Goal: Task Accomplishment & Management: Manage account settings

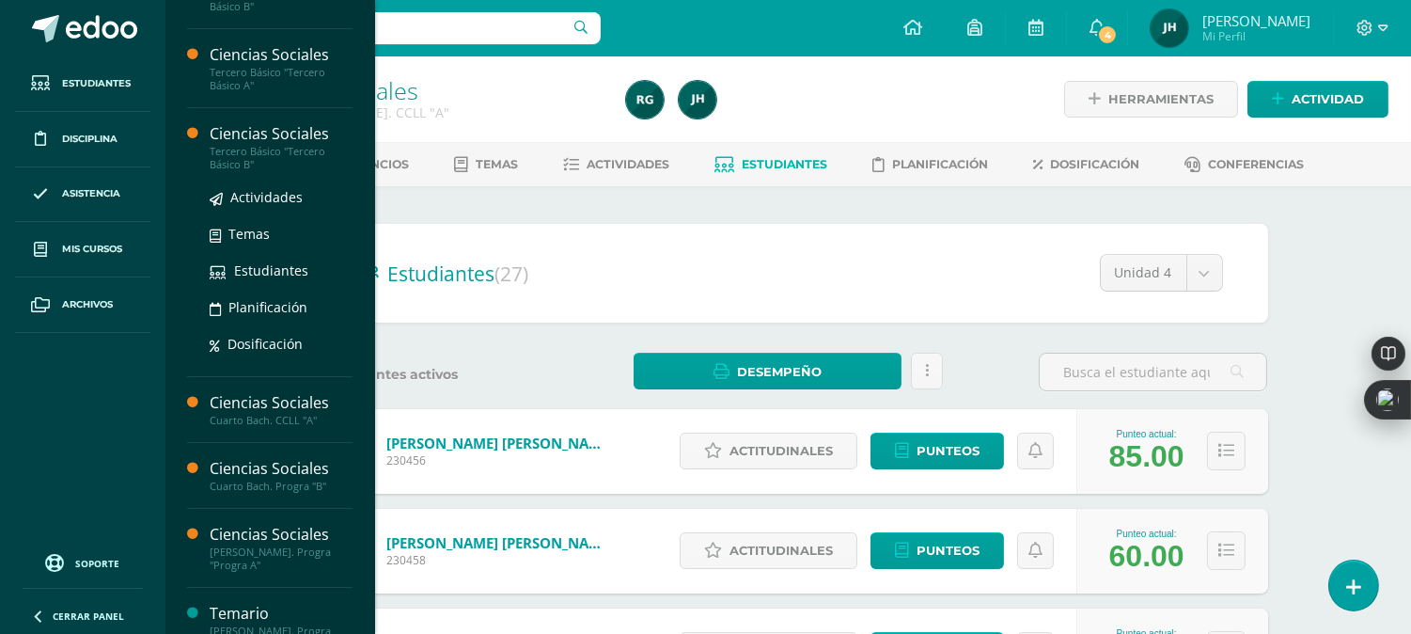
scroll to position [313, 0]
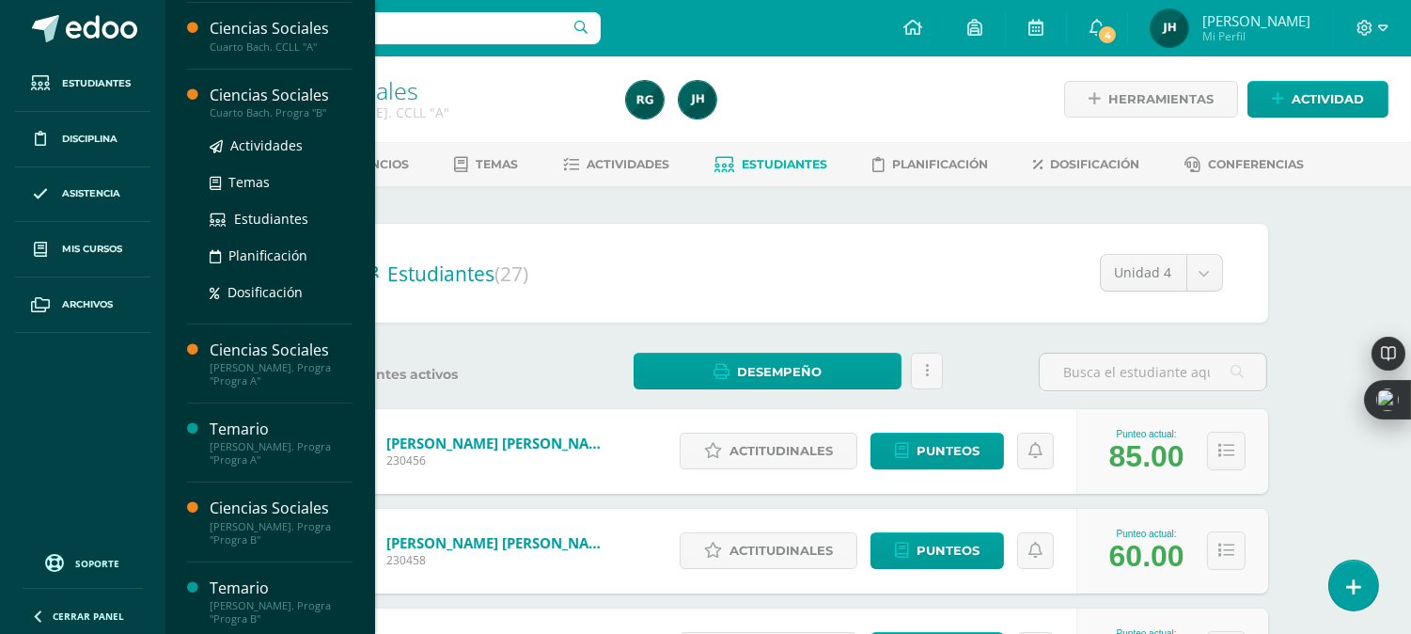
click at [290, 109] on div "Cuarto Bach. Progra "B"" at bounding box center [281, 112] width 143 height 13
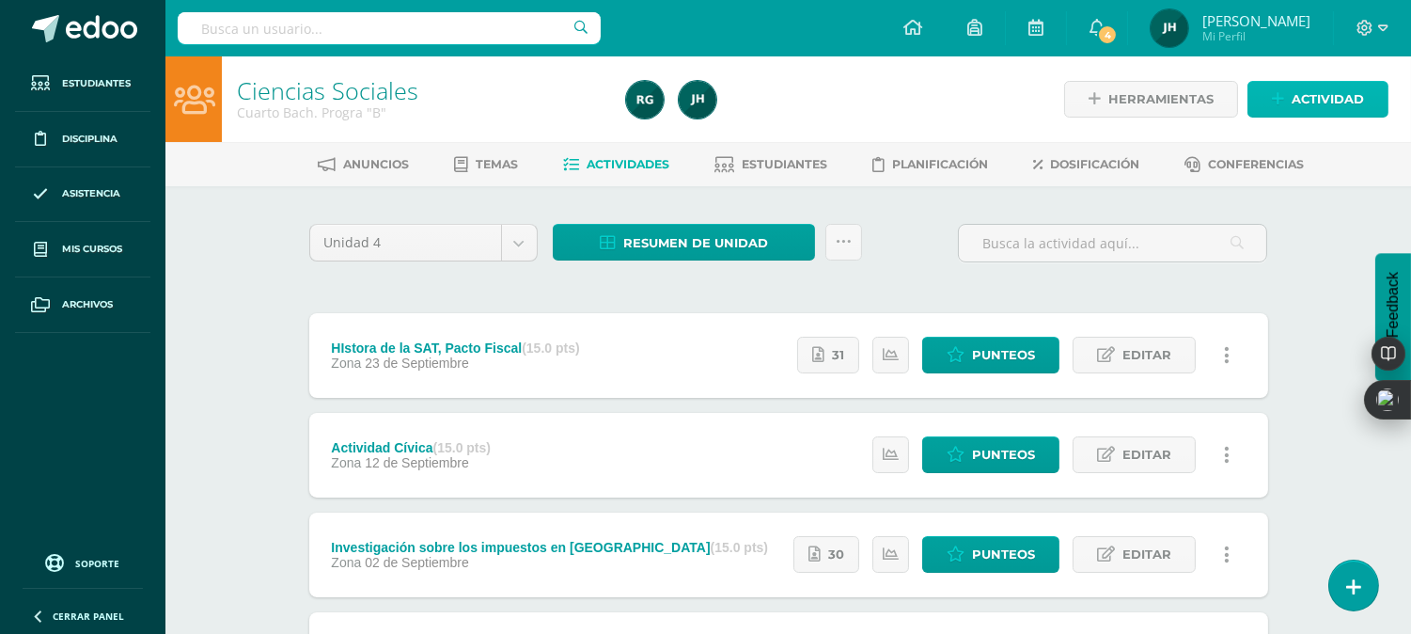
click at [1299, 107] on span "Actividad" at bounding box center [1328, 99] width 72 height 35
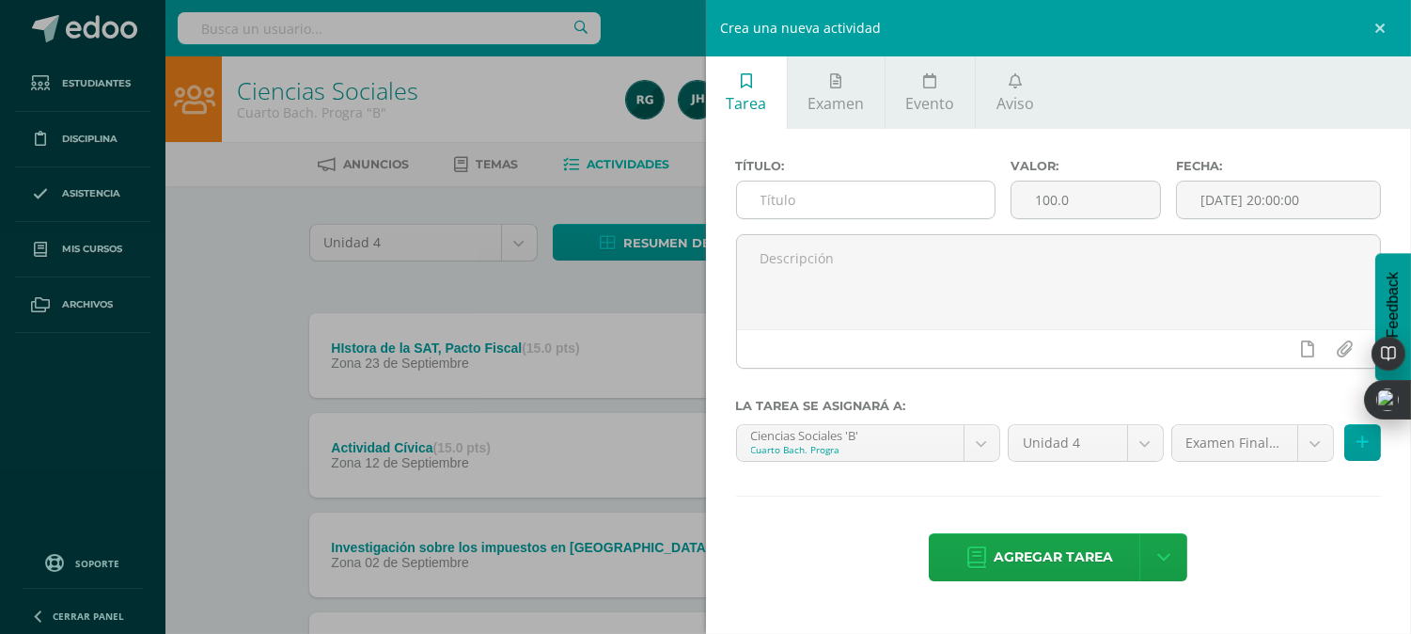
click at [945, 203] on input "text" at bounding box center [866, 199] width 259 height 37
type input "e"
type input "Examen Parcial"
type input "15"
click at [1267, 192] on input "[DATE] 20:00:00" at bounding box center [1278, 199] width 203 height 37
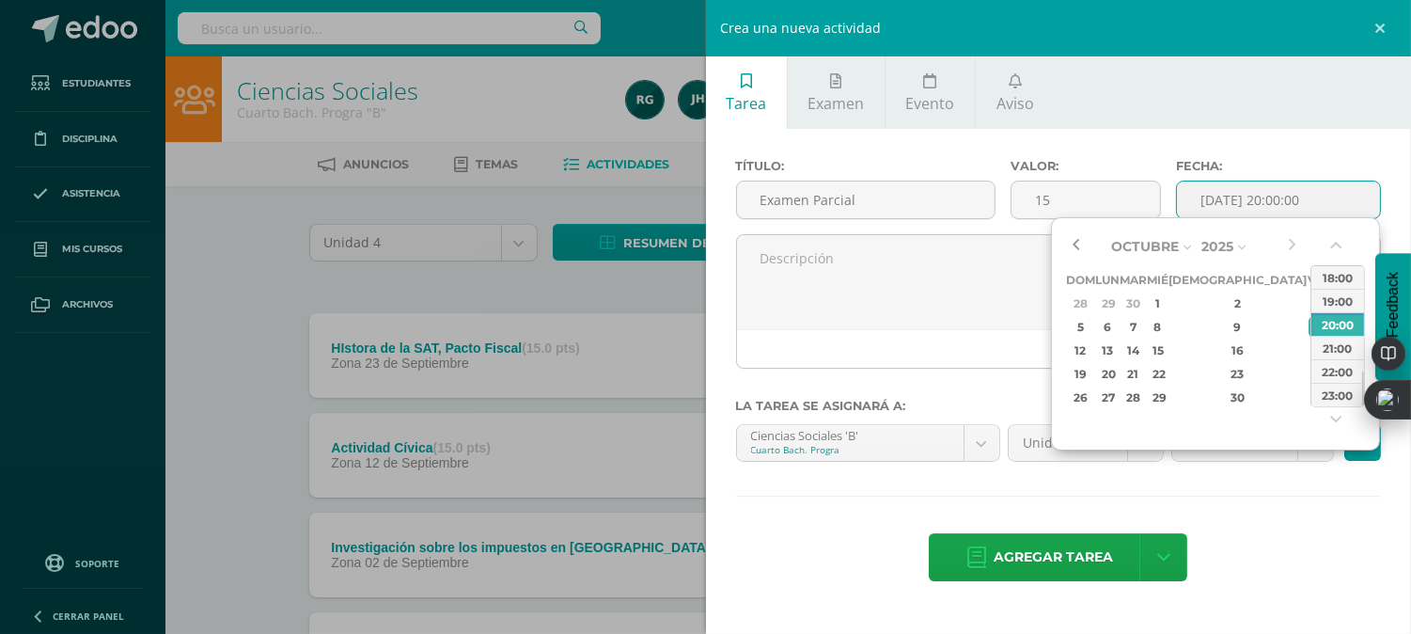
click at [1082, 247] on button "button" at bounding box center [1075, 246] width 19 height 28
click at [1223, 344] on div "18" at bounding box center [1238, 350] width 111 height 22
type input "2025-09-18 20:00"
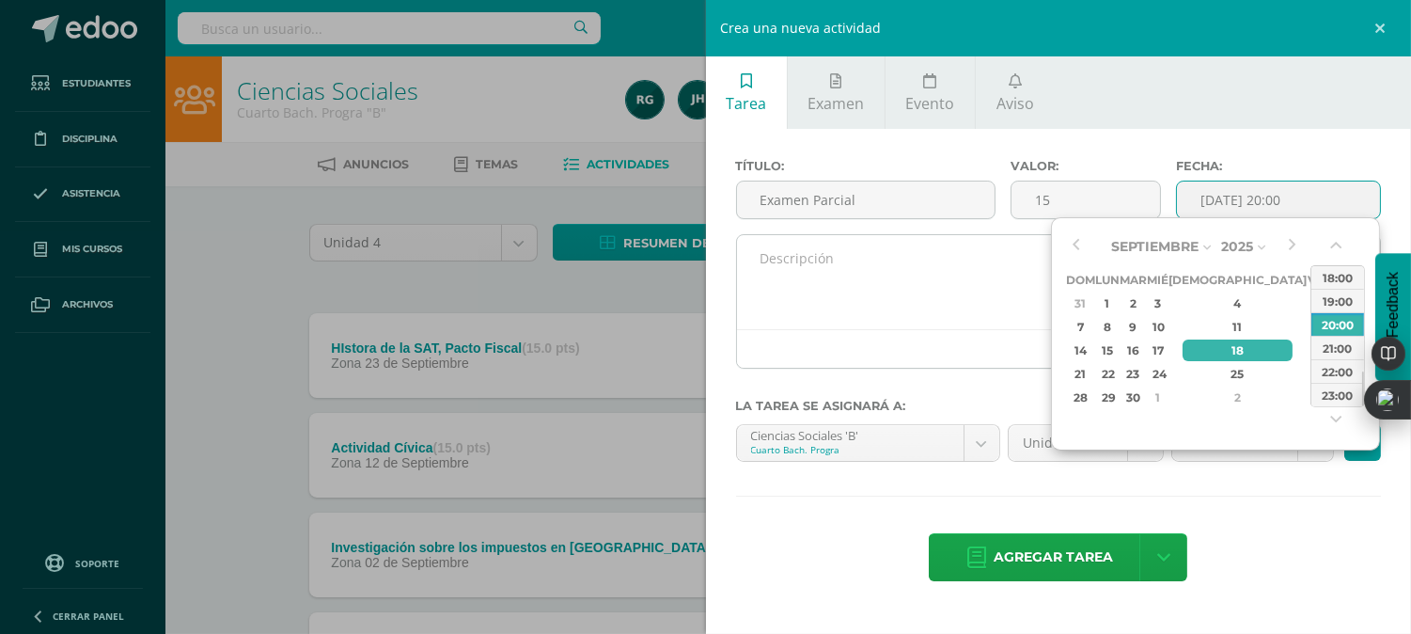
click at [1001, 295] on textarea at bounding box center [1059, 282] width 644 height 94
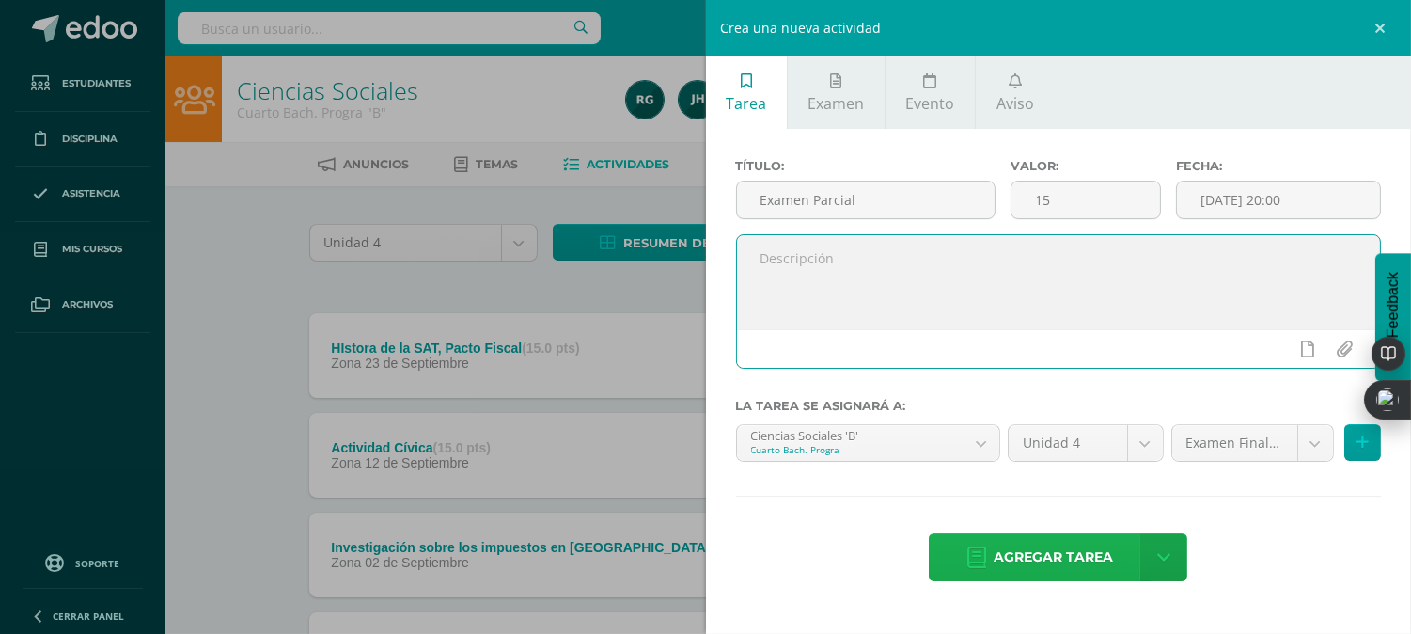
click at [1054, 559] on span "Agregar tarea" at bounding box center [1053, 557] width 119 height 46
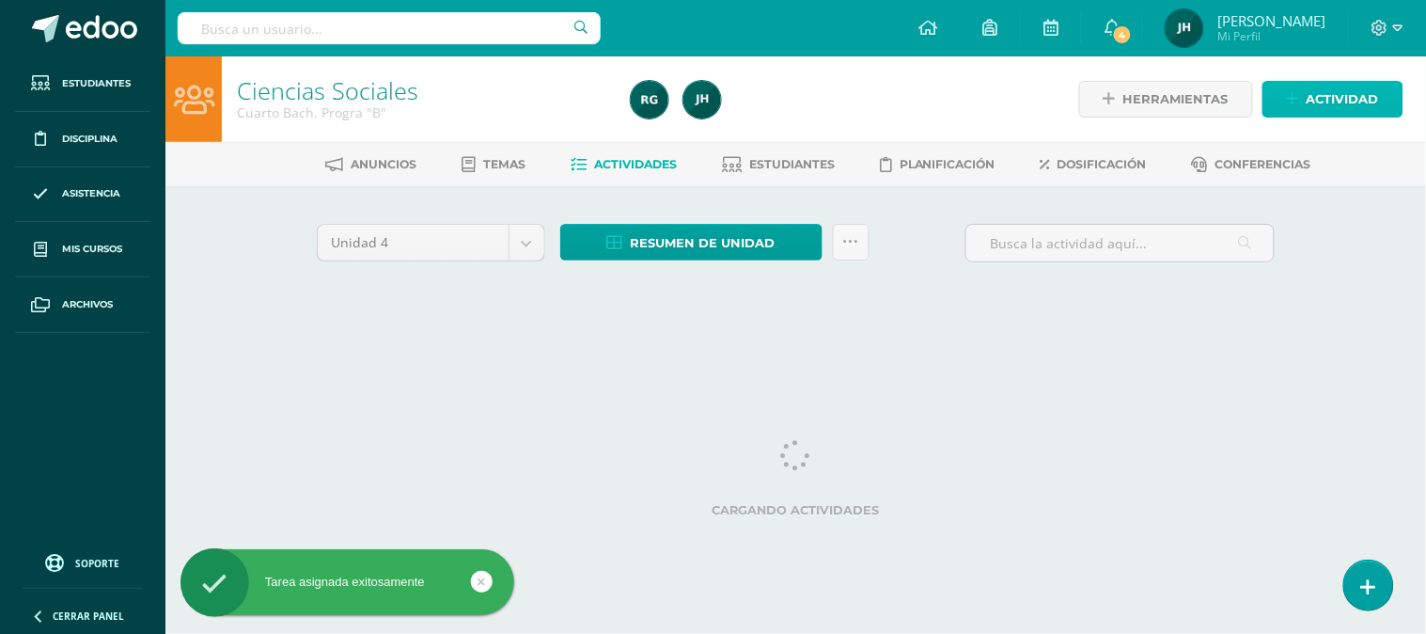
drag, startPoint x: 1298, startPoint y: 103, endPoint x: 1283, endPoint y: 105, distance: 15.2
click at [1298, 102] on icon at bounding box center [1293, 99] width 12 height 16
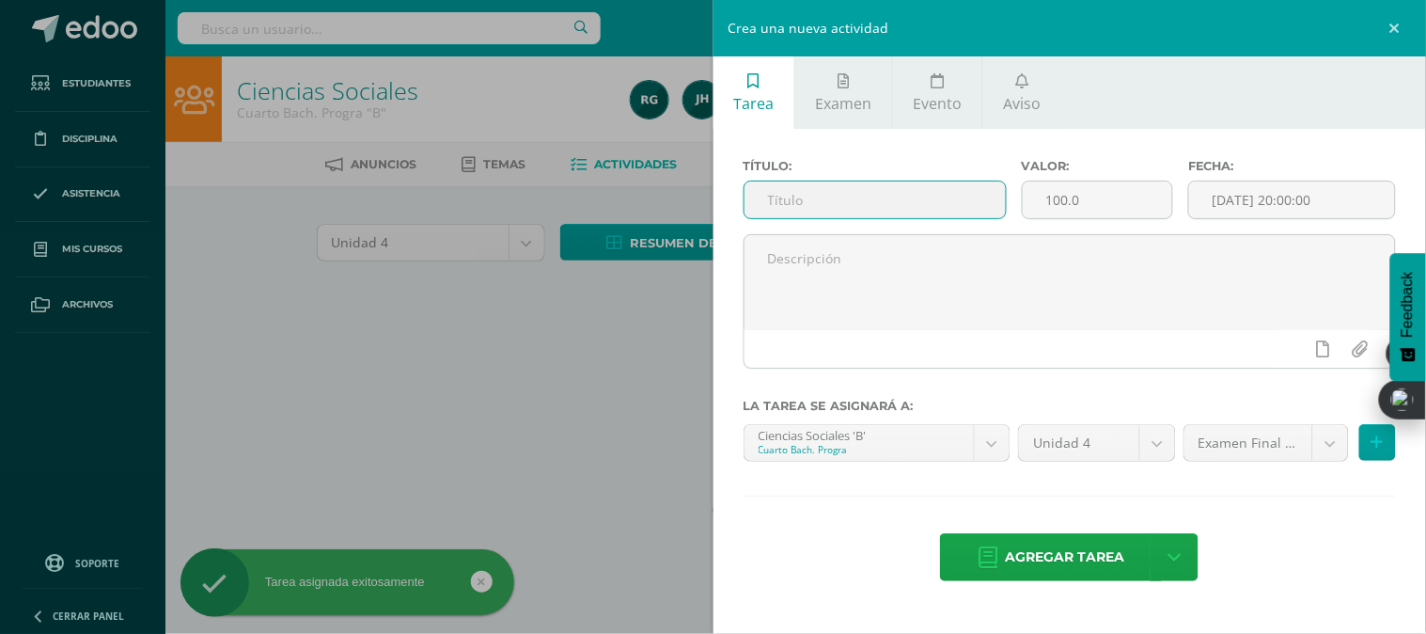
click at [858, 195] on input "text" at bounding box center [875, 199] width 261 height 37
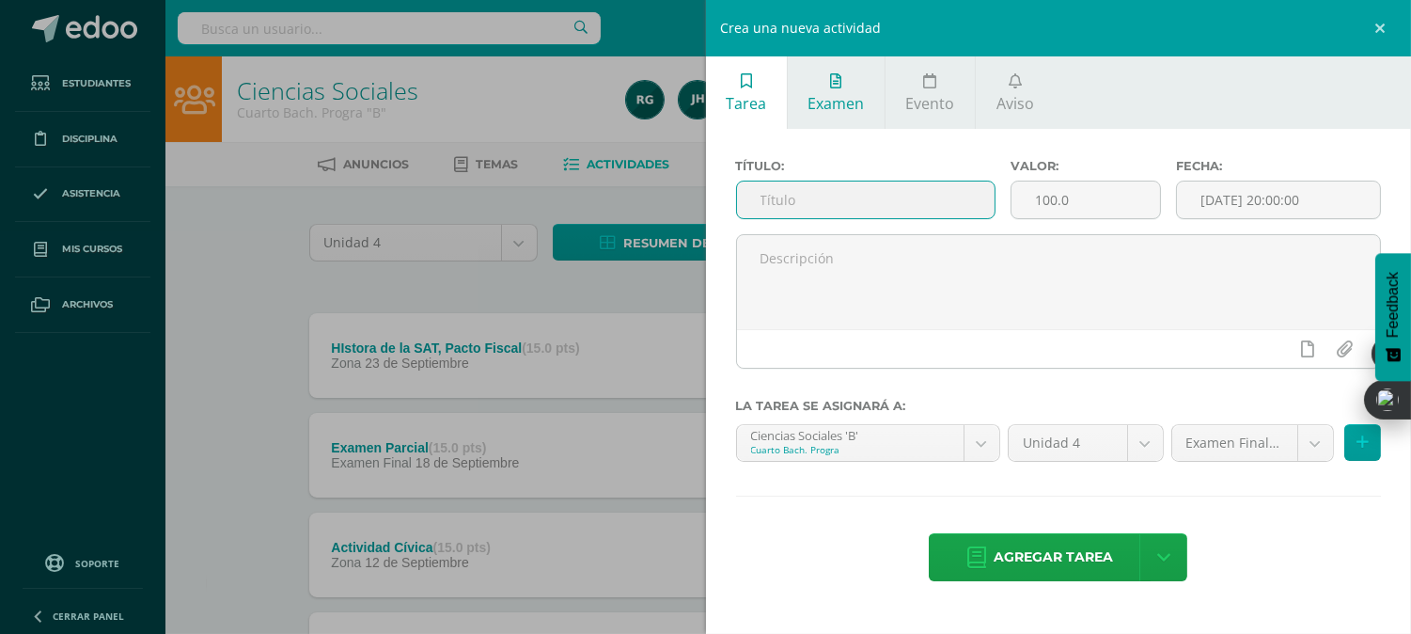
click at [870, 85] on link "Examen" at bounding box center [836, 92] width 97 height 72
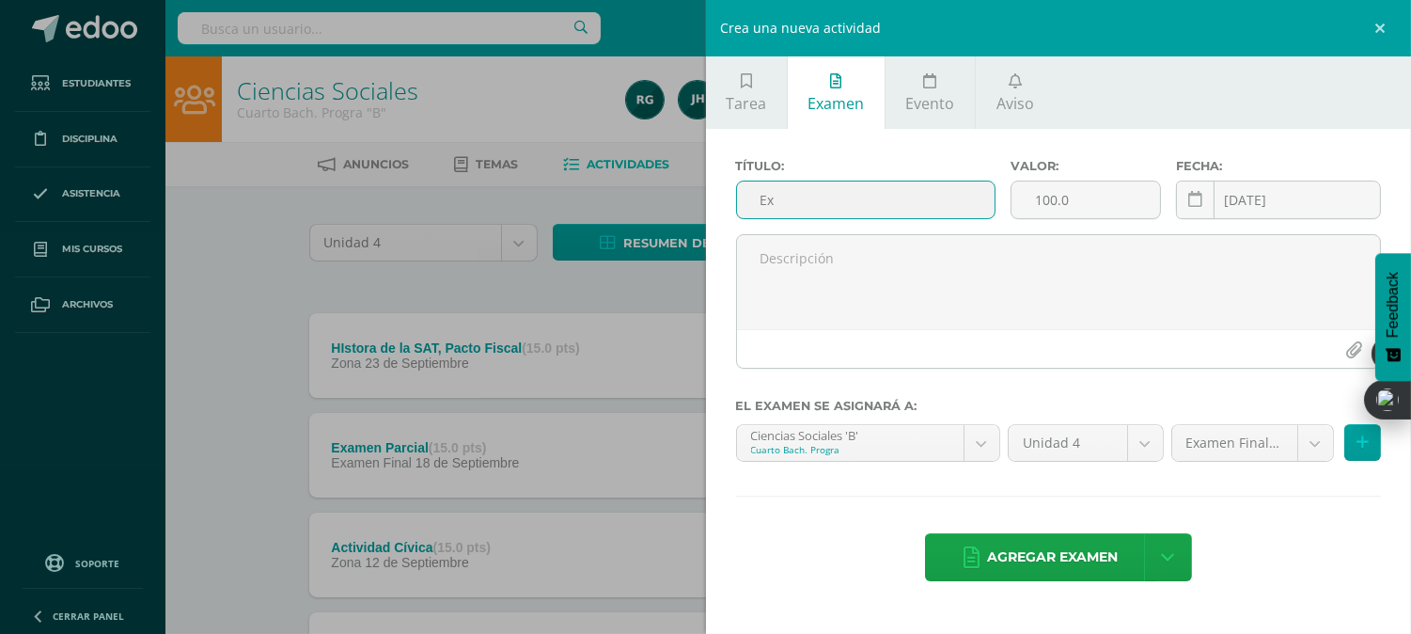
type input "E"
click at [755, 113] on link "Tarea" at bounding box center [746, 92] width 81 height 72
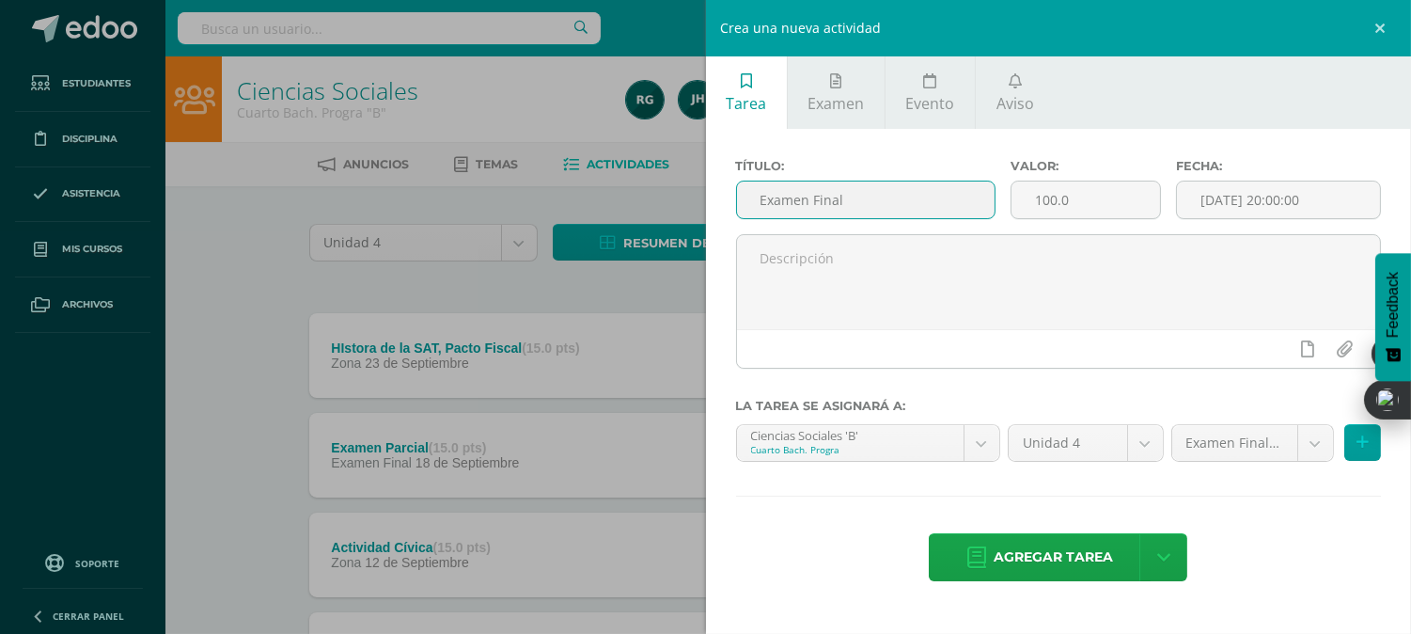
type input "Examen Final"
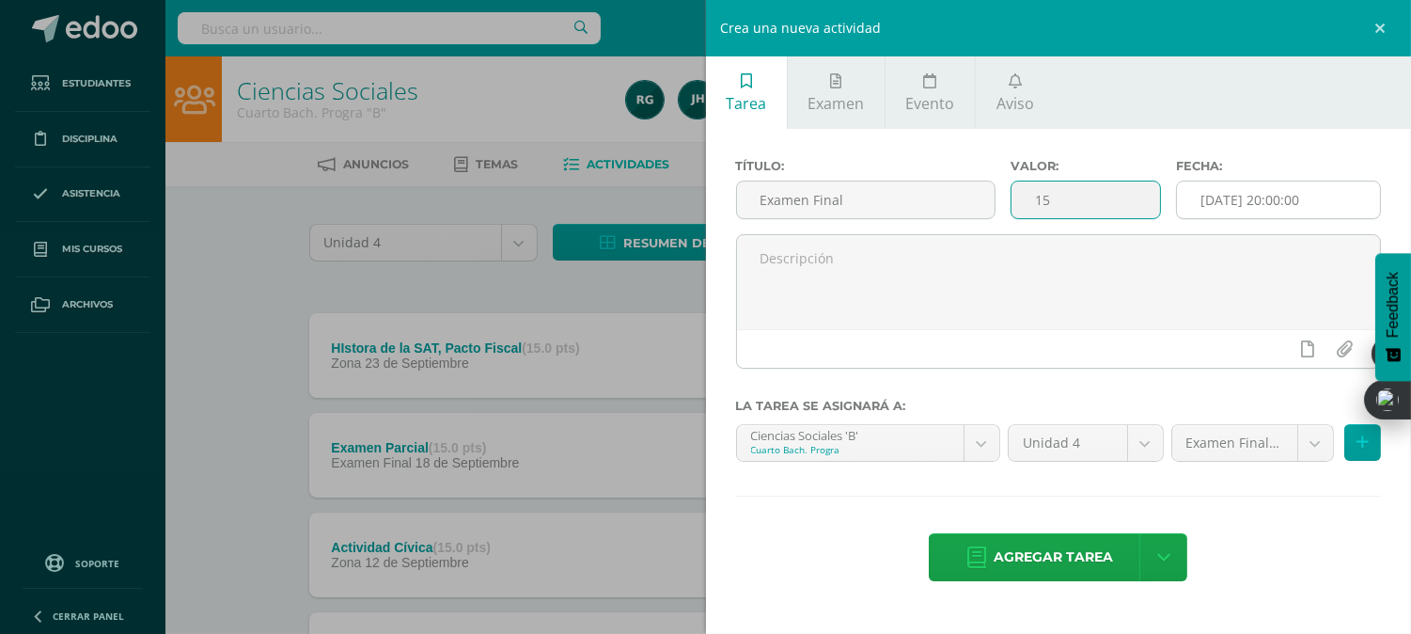
type input "15"
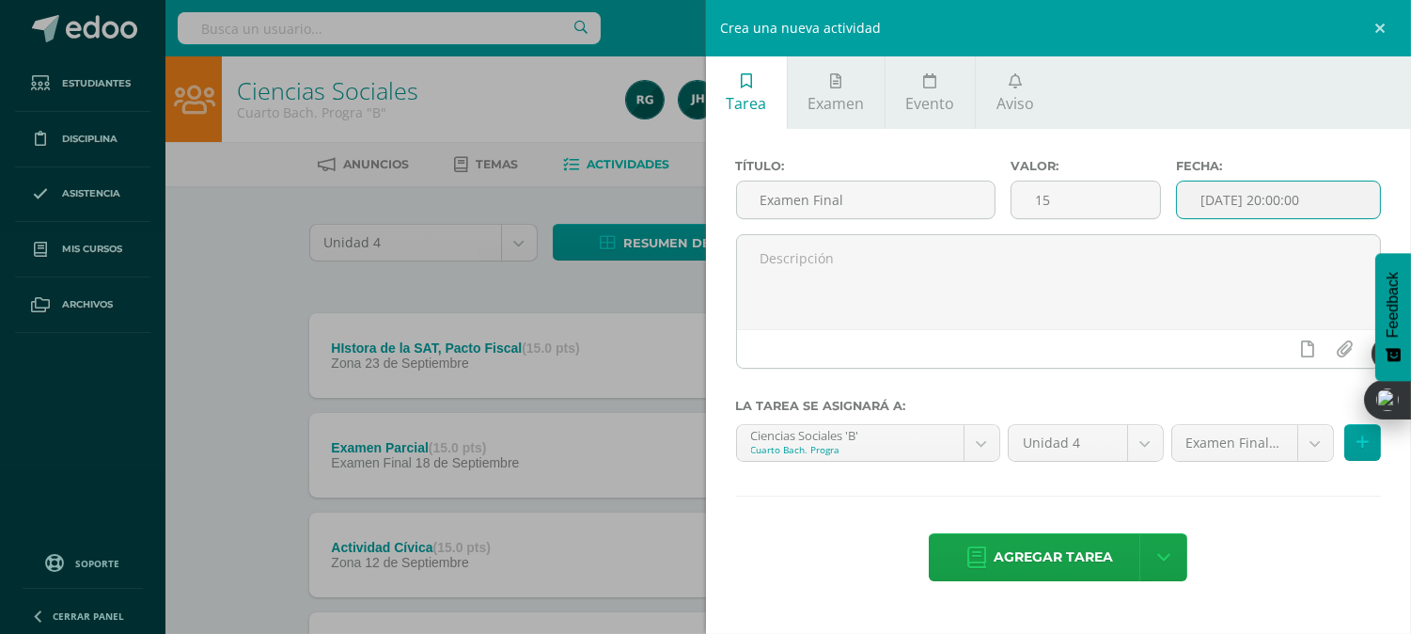
click at [1265, 207] on input "[DATE] 20:00:00" at bounding box center [1278, 199] width 203 height 37
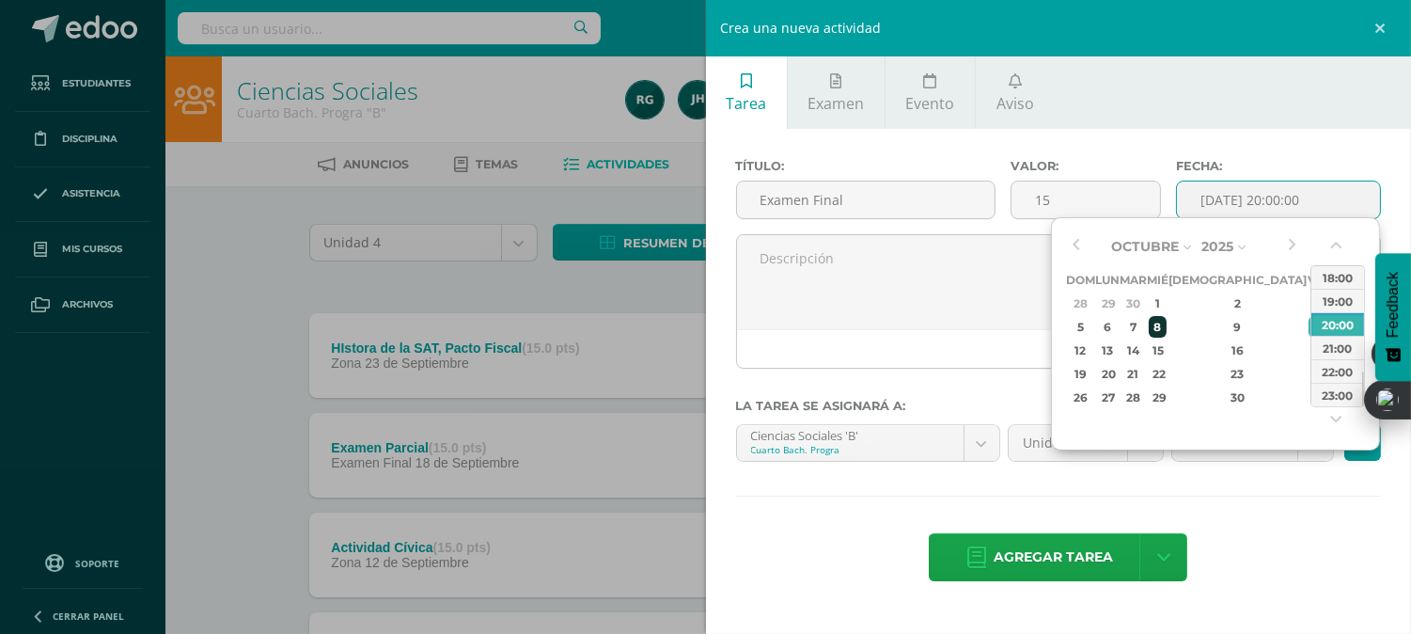
click at [1166, 324] on div "8" at bounding box center [1157, 327] width 17 height 22
type input "2025-10-08 20:00"
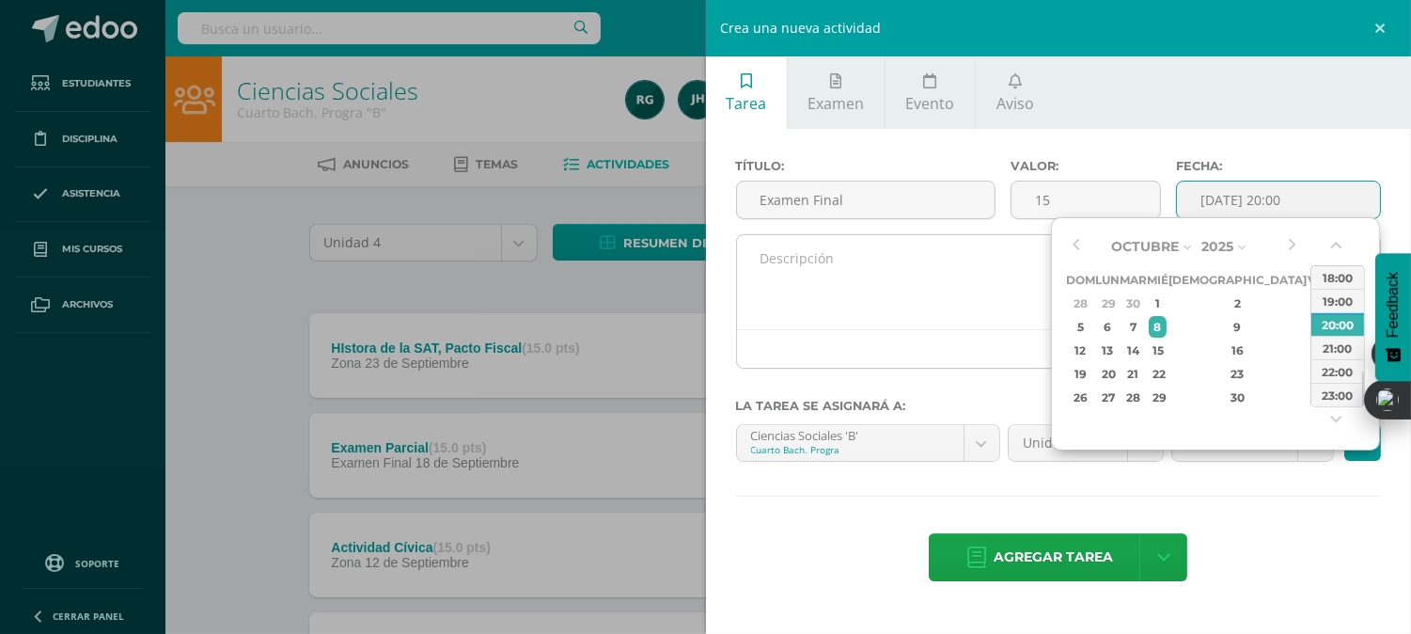
click at [1037, 313] on textarea at bounding box center [1059, 282] width 644 height 94
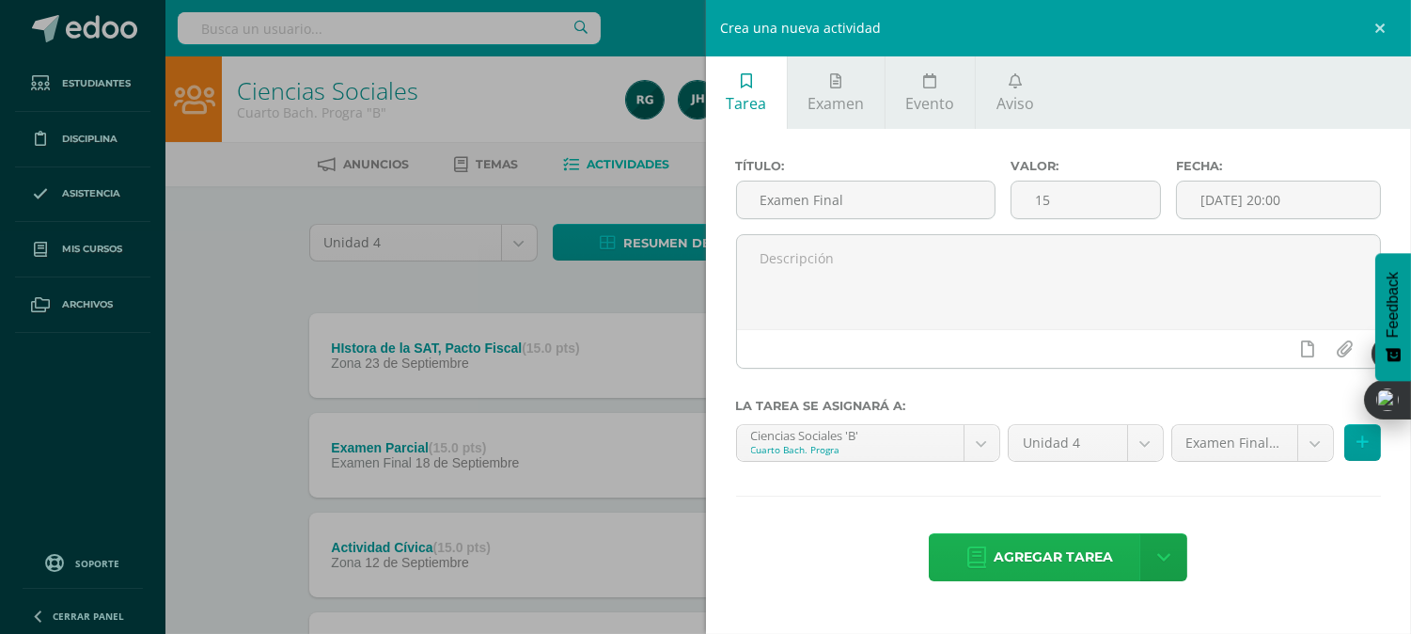
click at [1064, 559] on span "Agregar tarea" at bounding box center [1053, 557] width 119 height 46
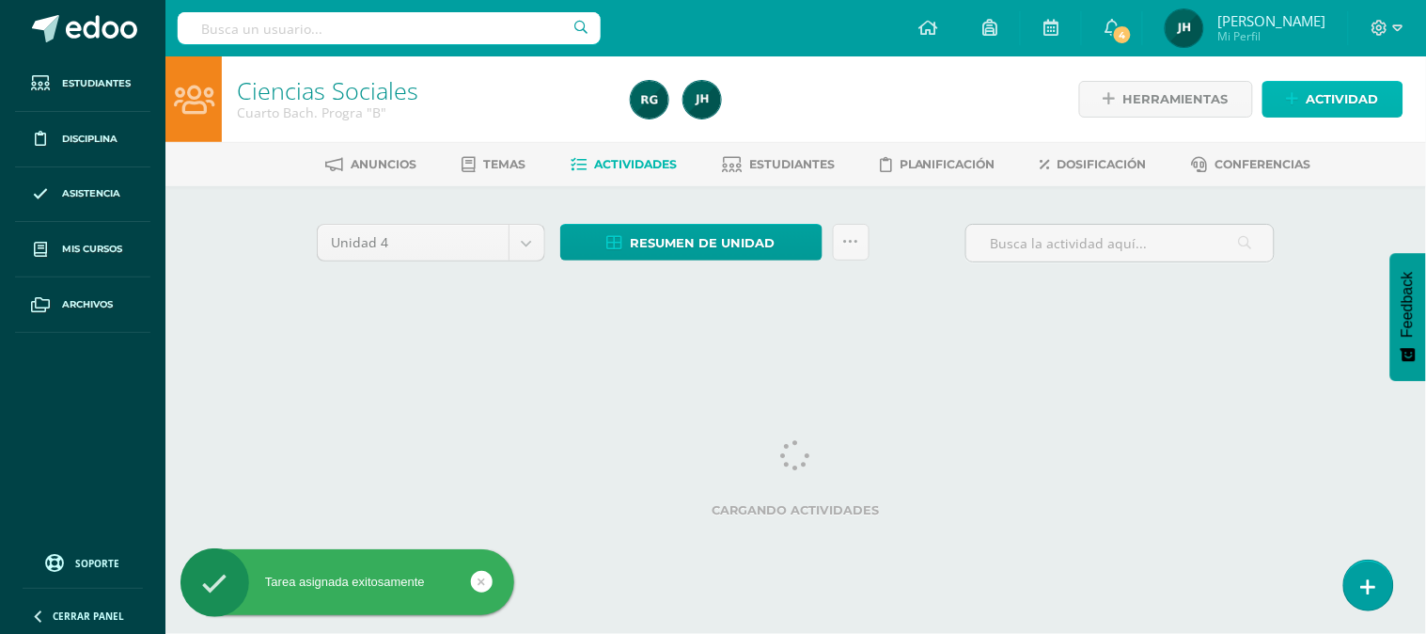
click at [1328, 91] on span "Actividad" at bounding box center [1343, 99] width 72 height 35
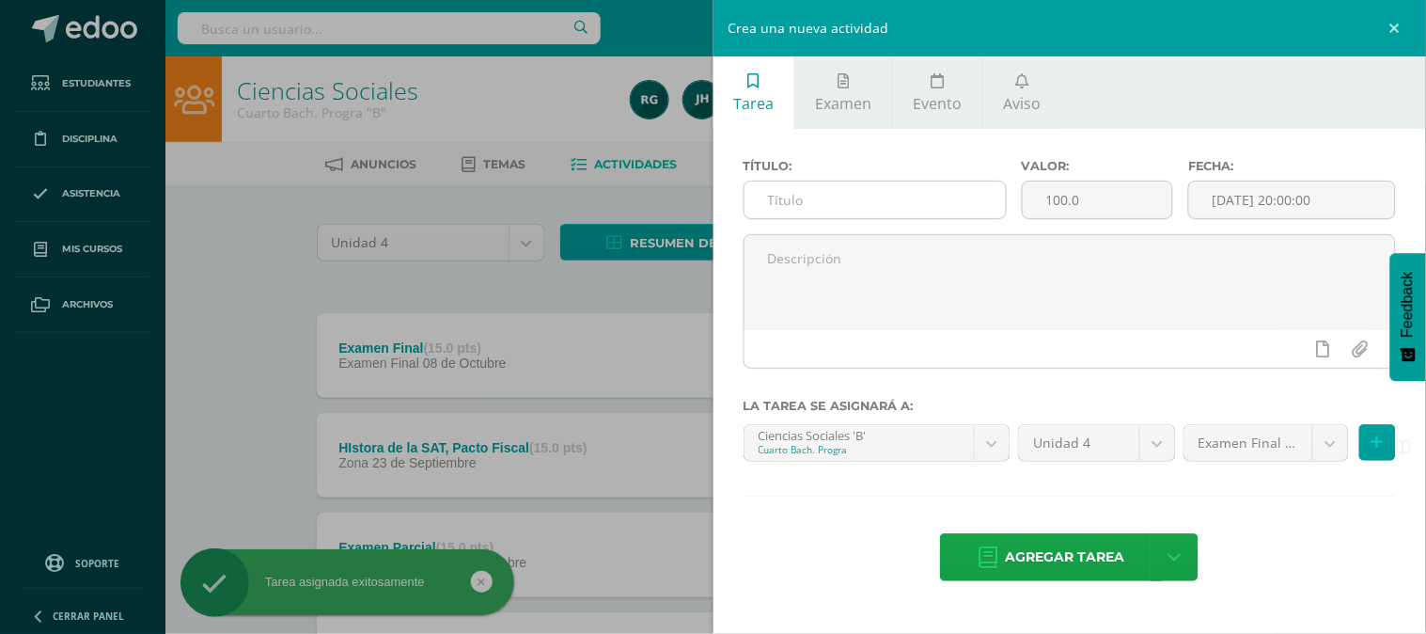
click at [906, 210] on input "text" at bounding box center [875, 199] width 261 height 37
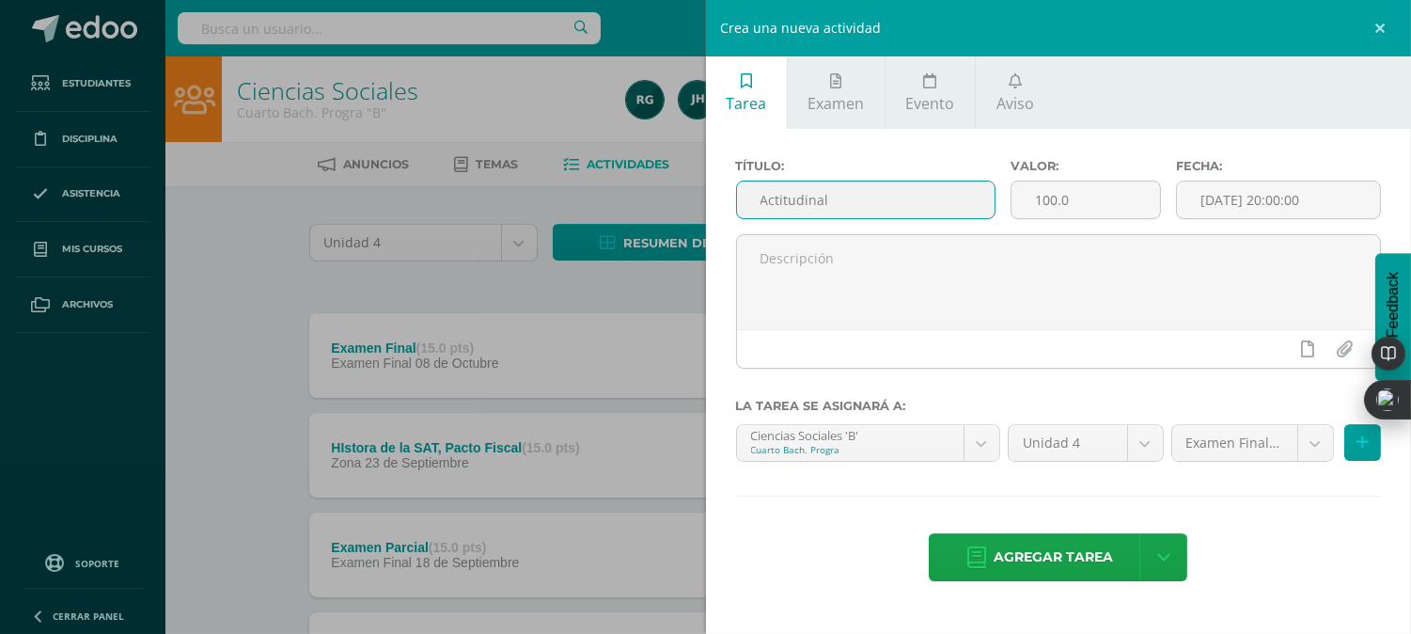
type input "Actitudinal"
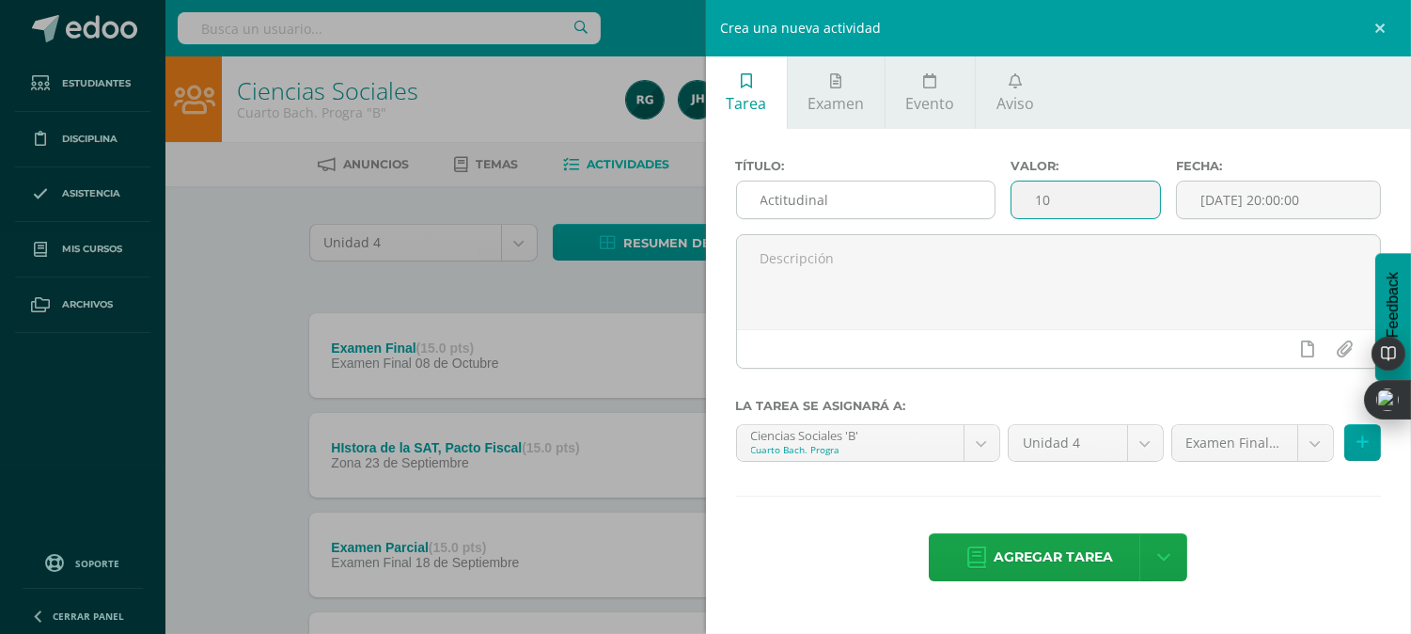
type input "10"
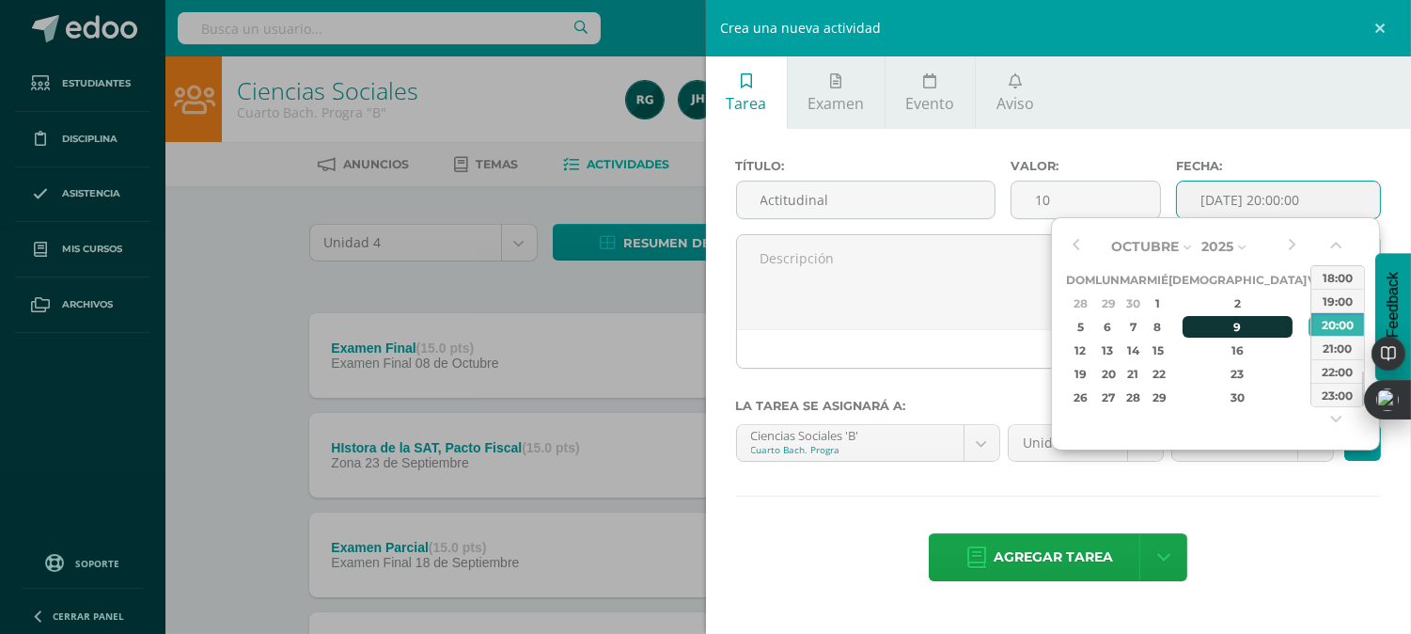
click at [1213, 329] on div "9" at bounding box center [1238, 327] width 111 height 22
click at [1309, 334] on div "10" at bounding box center [1317, 327] width 17 height 22
type input "2025-10-10 20:00"
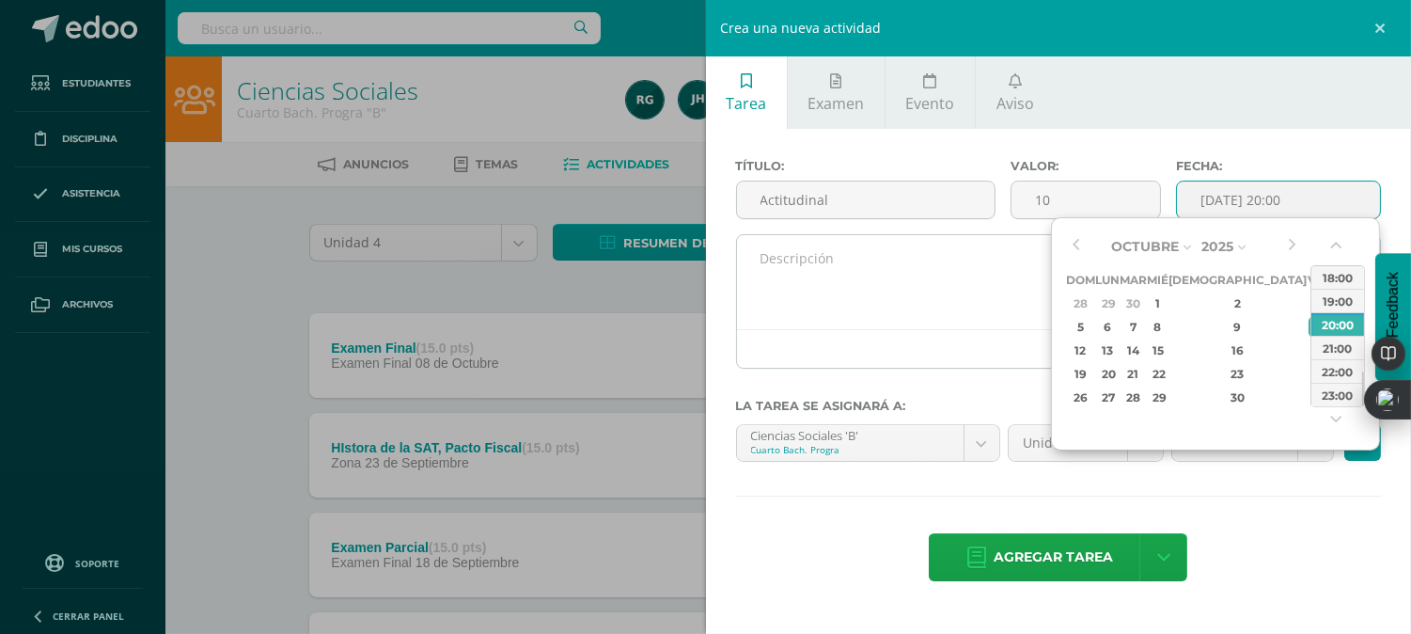
click at [1014, 295] on textarea at bounding box center [1059, 282] width 644 height 94
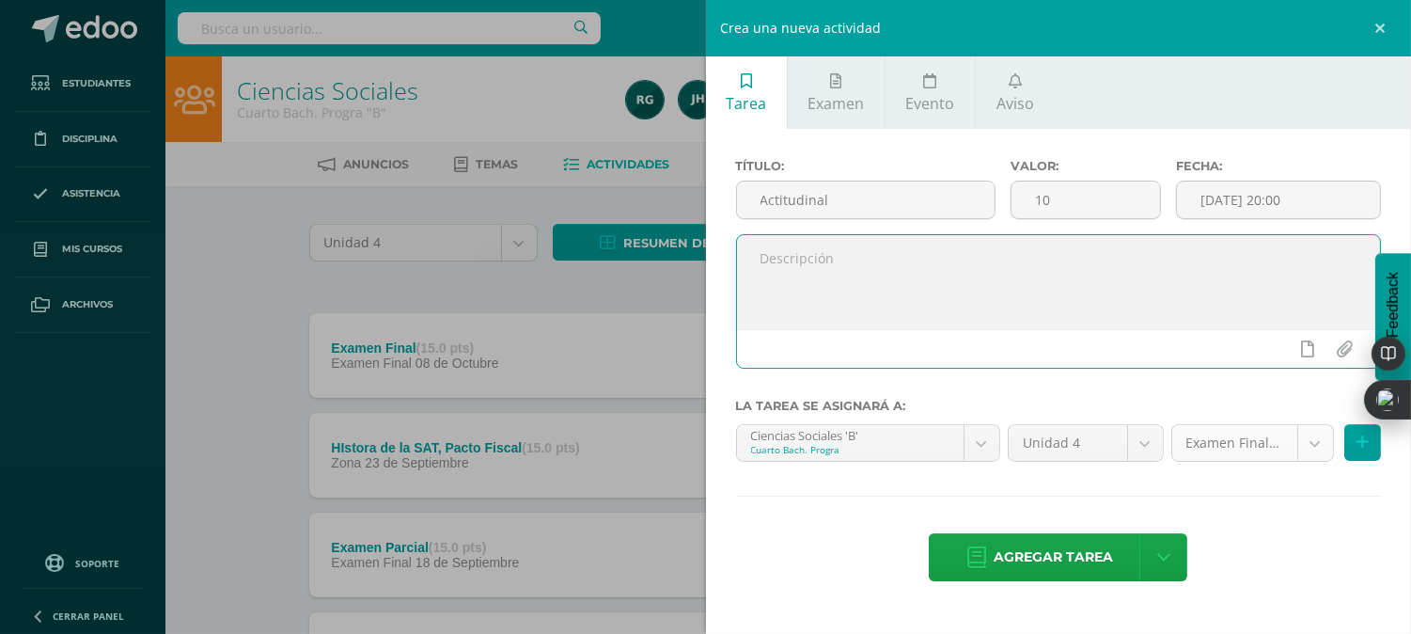
click at [1317, 447] on body "Tarea asignada exitosamente Estudiantes Disciplina Asistencia Mis cursos Archiv…" at bounding box center [705, 560] width 1411 height 1121
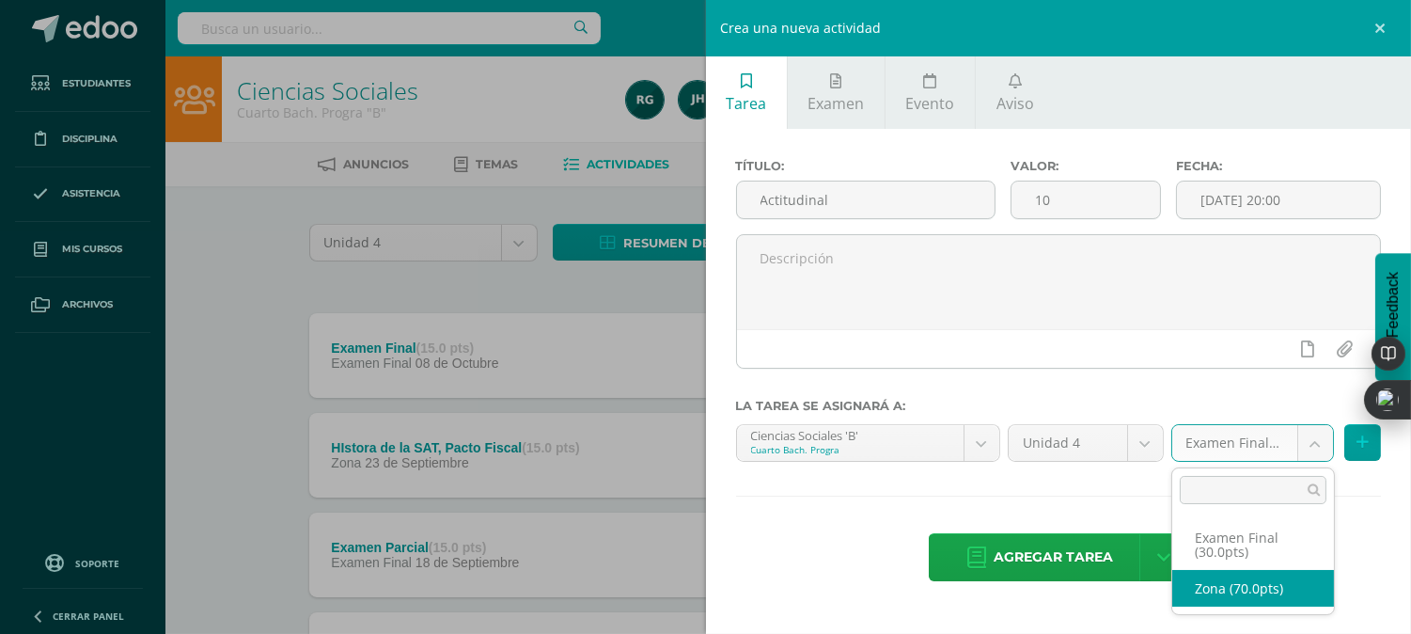
select select "107048"
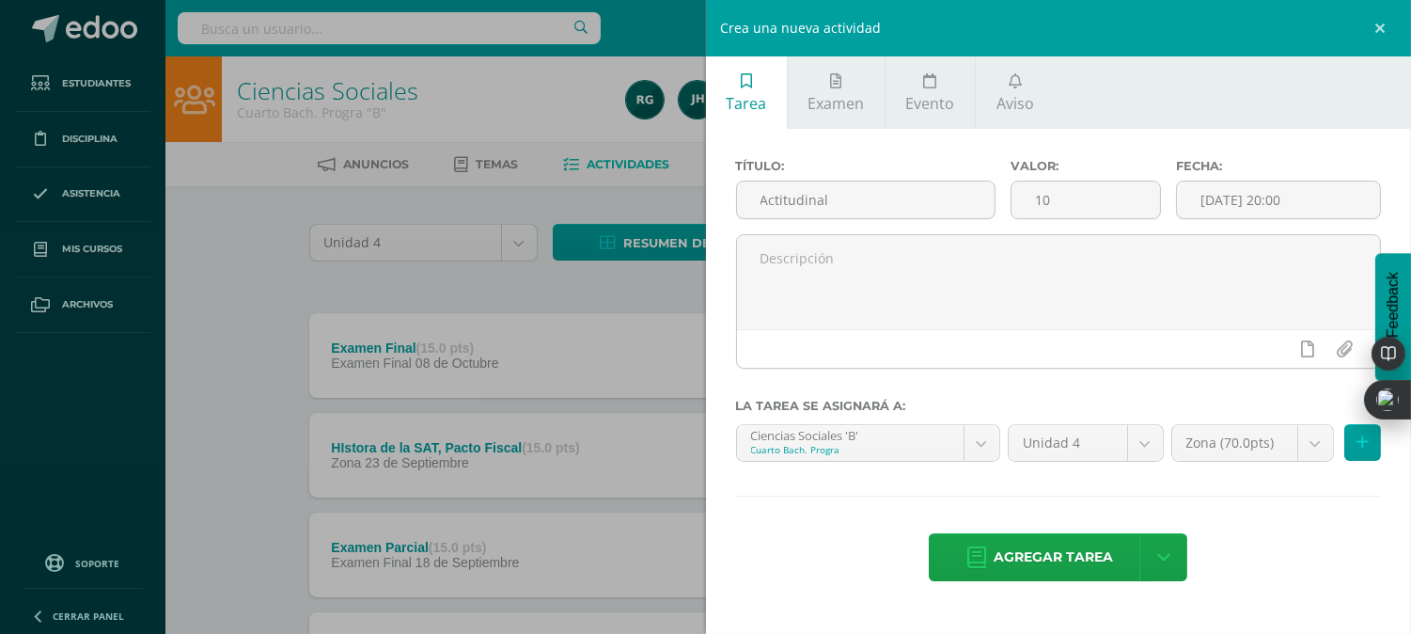
click at [1041, 555] on span "Agregar tarea" at bounding box center [1053, 557] width 119 height 46
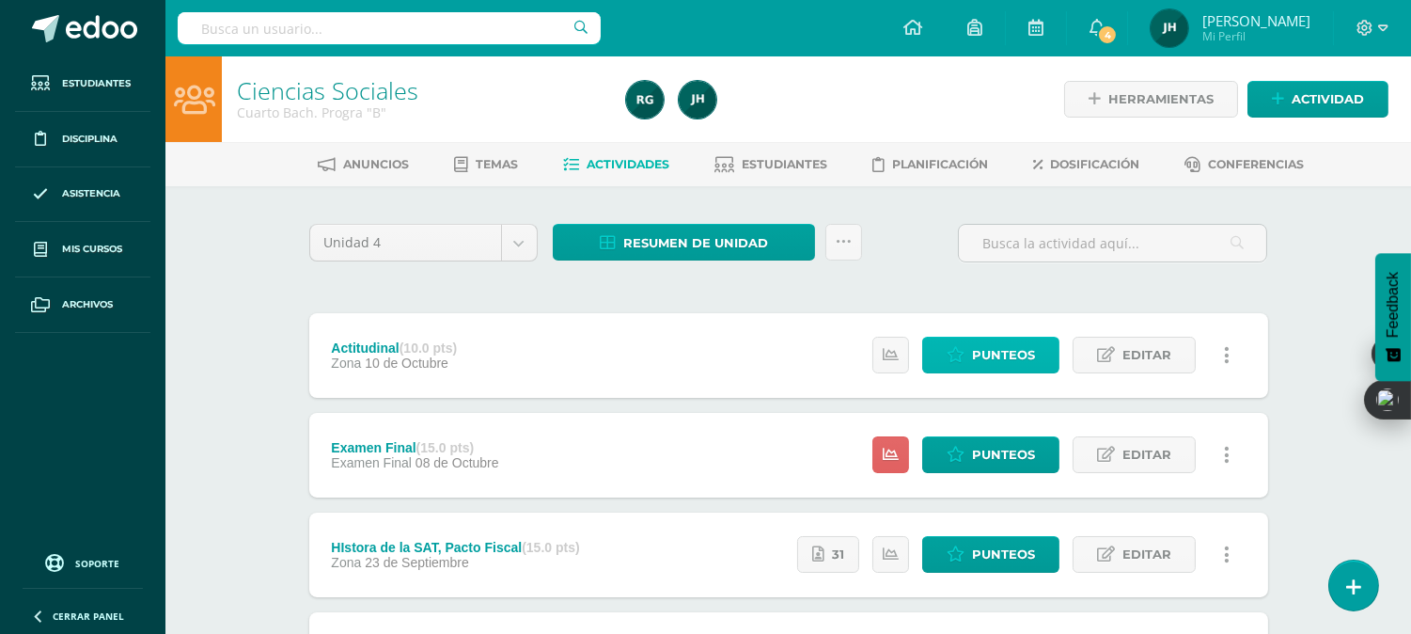
click at [993, 354] on span "Punteos" at bounding box center [1003, 355] width 63 height 35
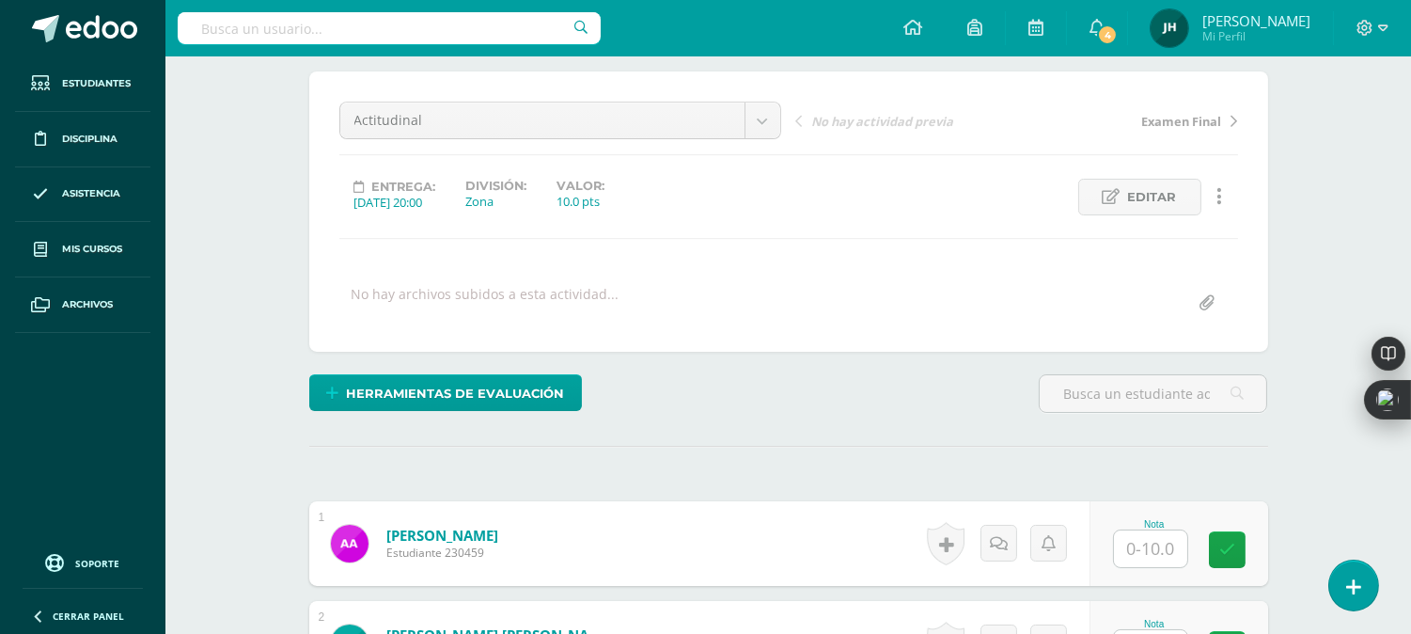
scroll to position [314, 0]
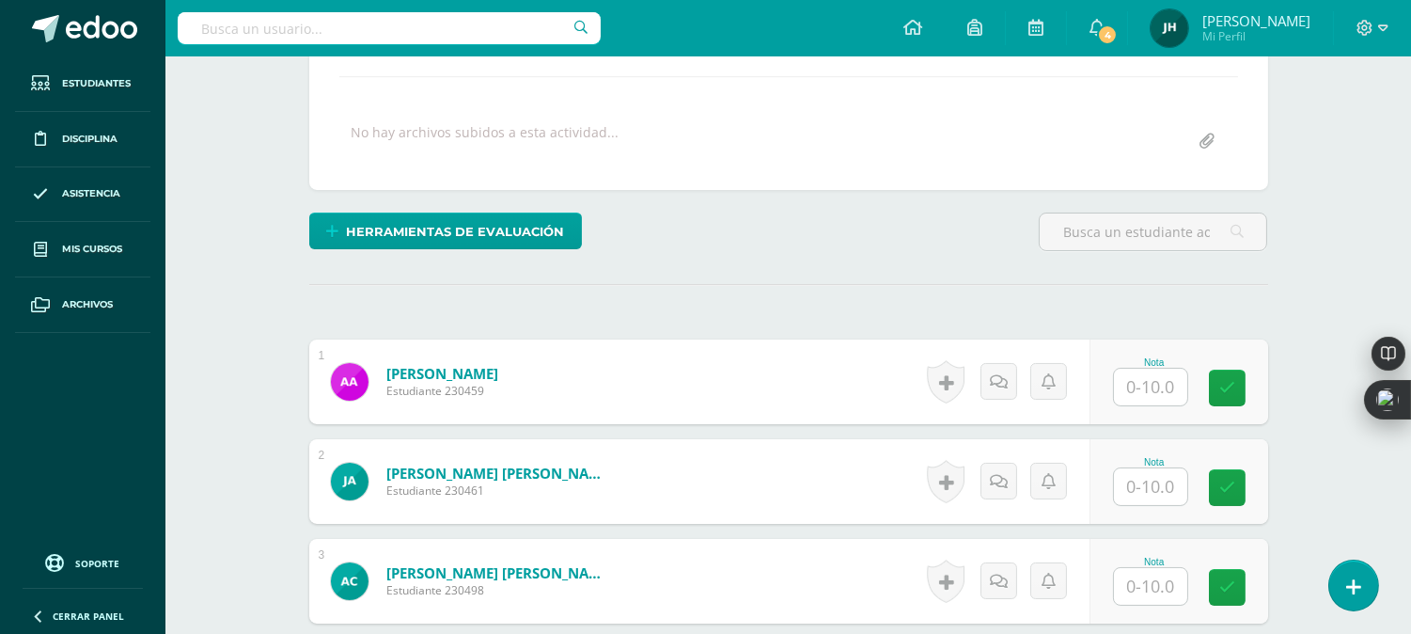
click at [1143, 389] on input "text" at bounding box center [1150, 387] width 73 height 37
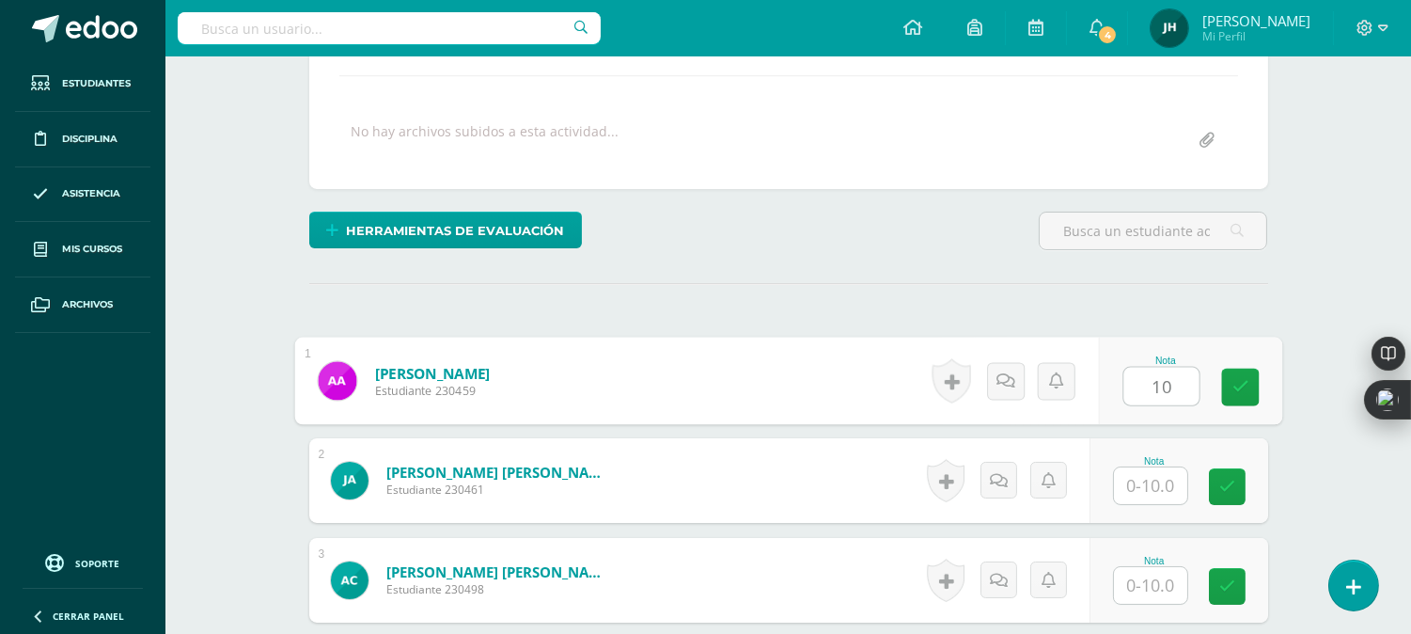
type input "10"
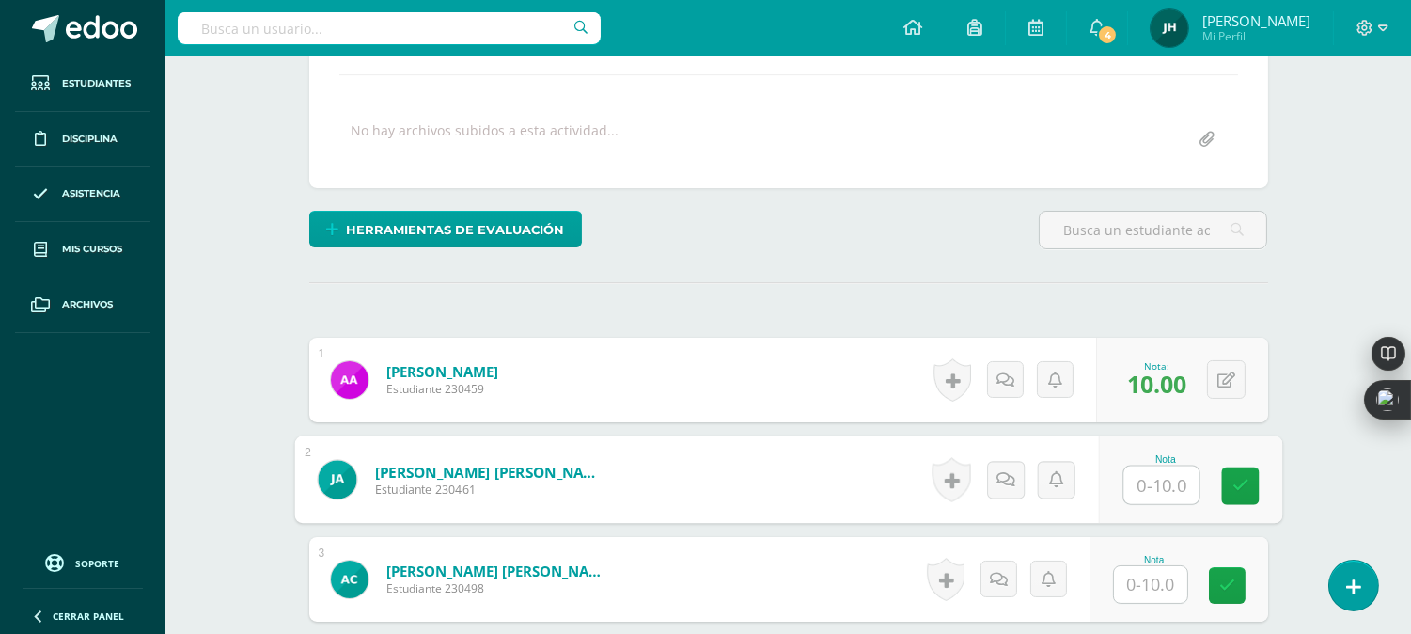
scroll to position [317, 0]
type input "8"
type input "7"
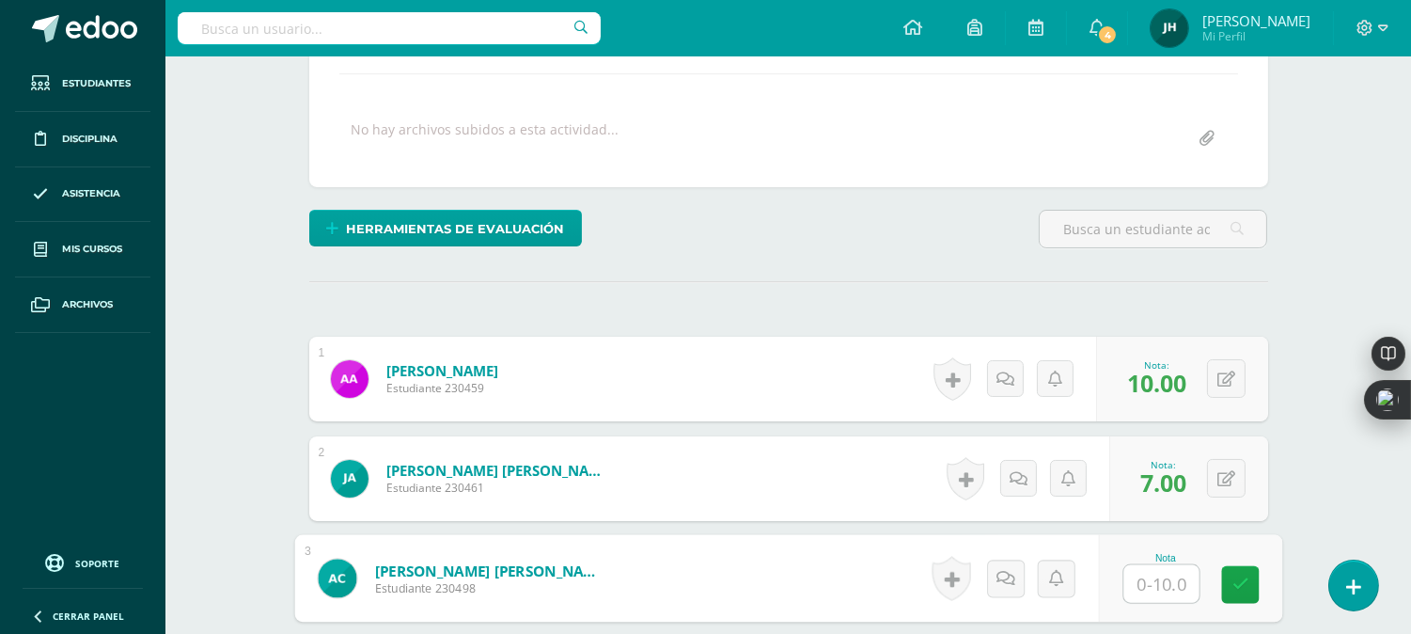
type input "8"
type input "9"
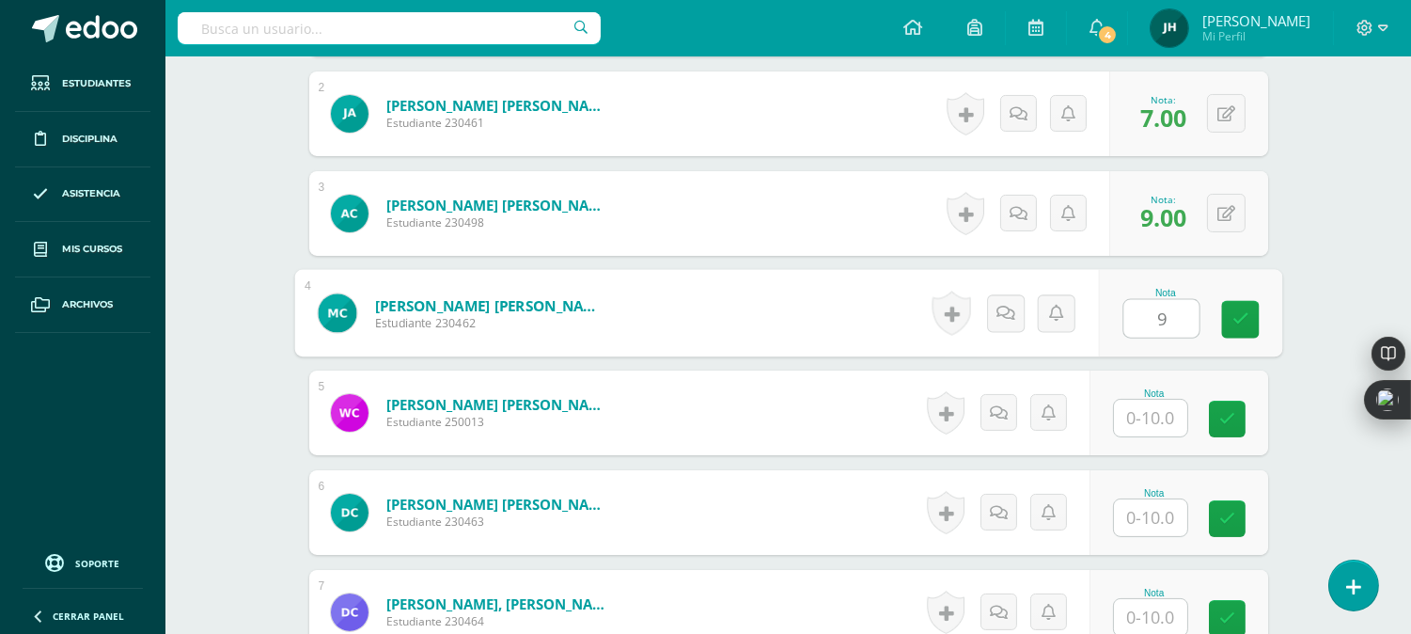
type input "9"
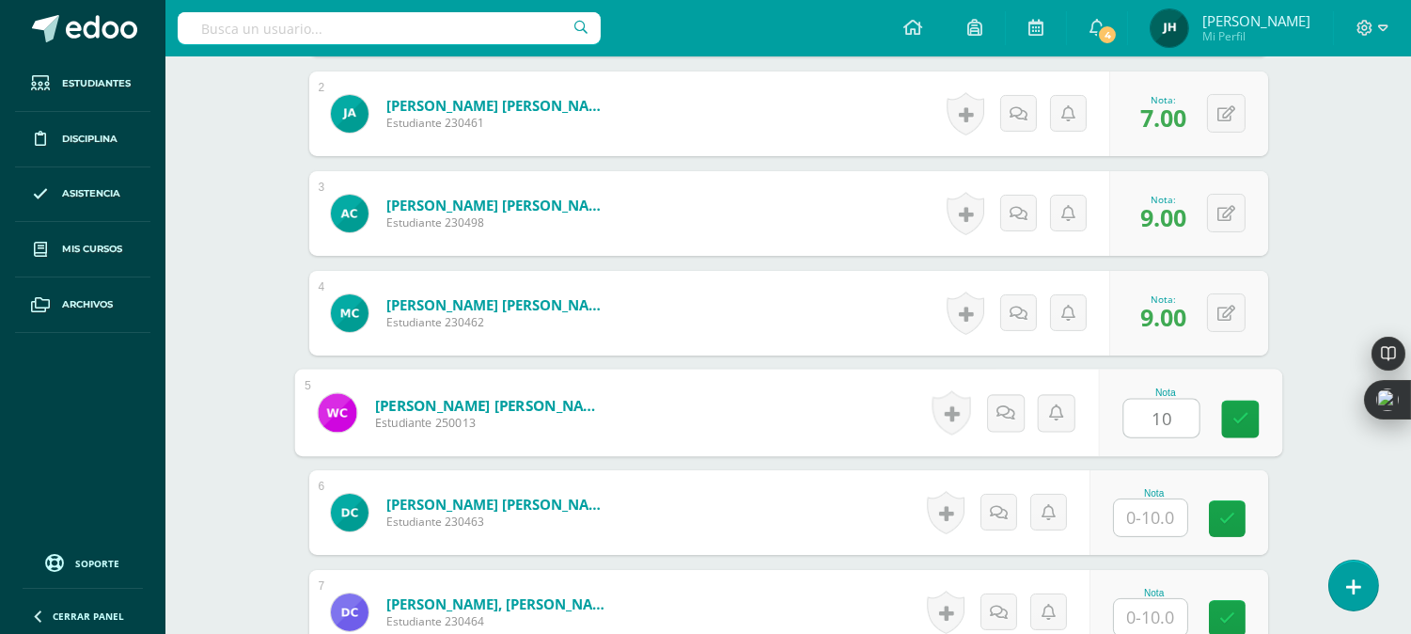
type input "10"
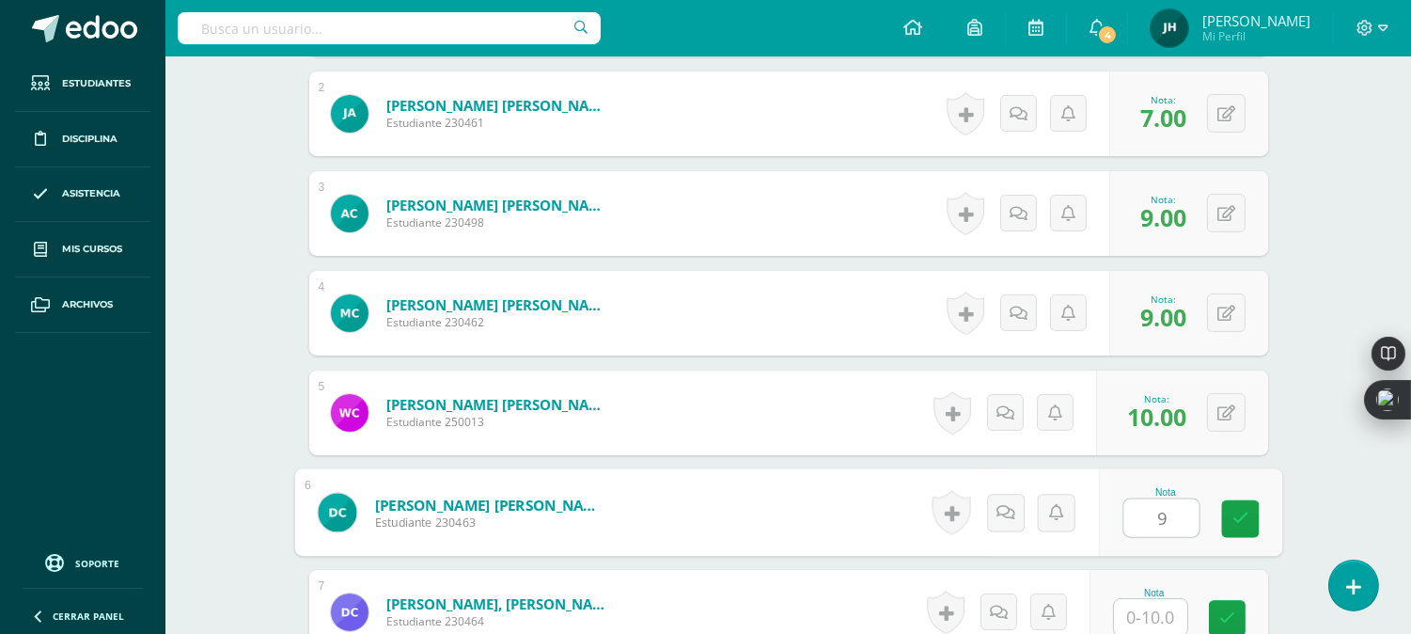
type input "9"
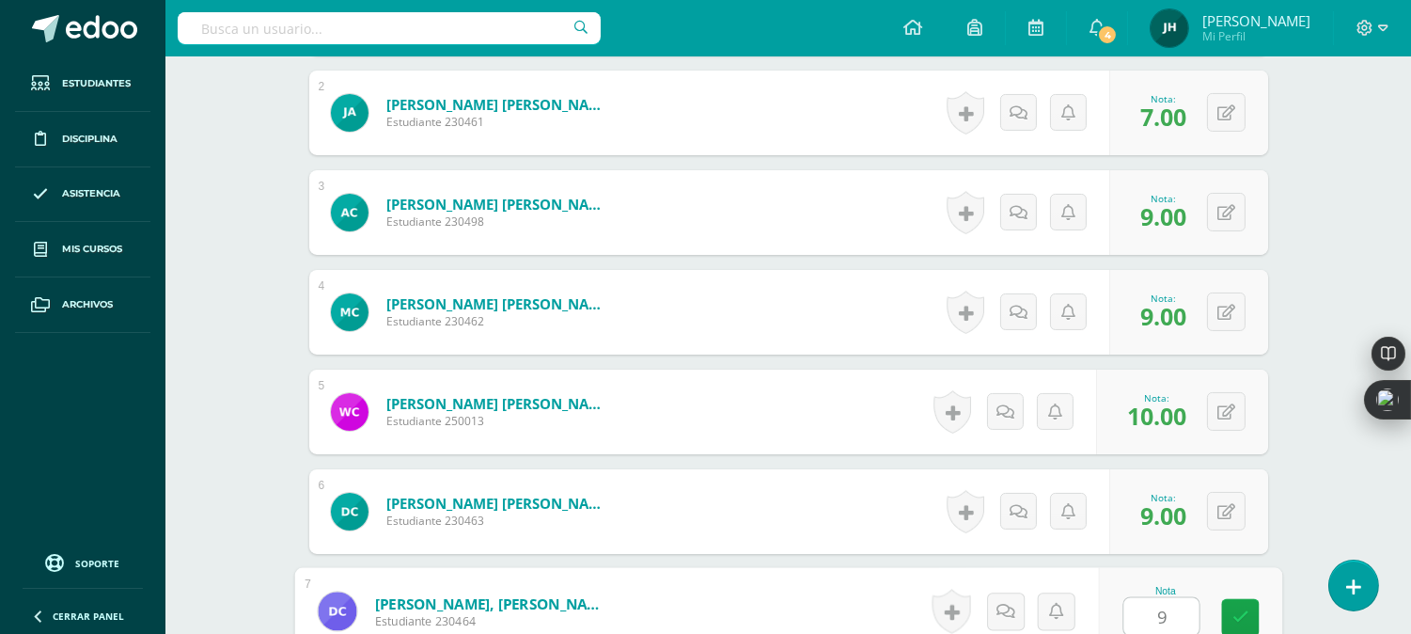
type input "9"
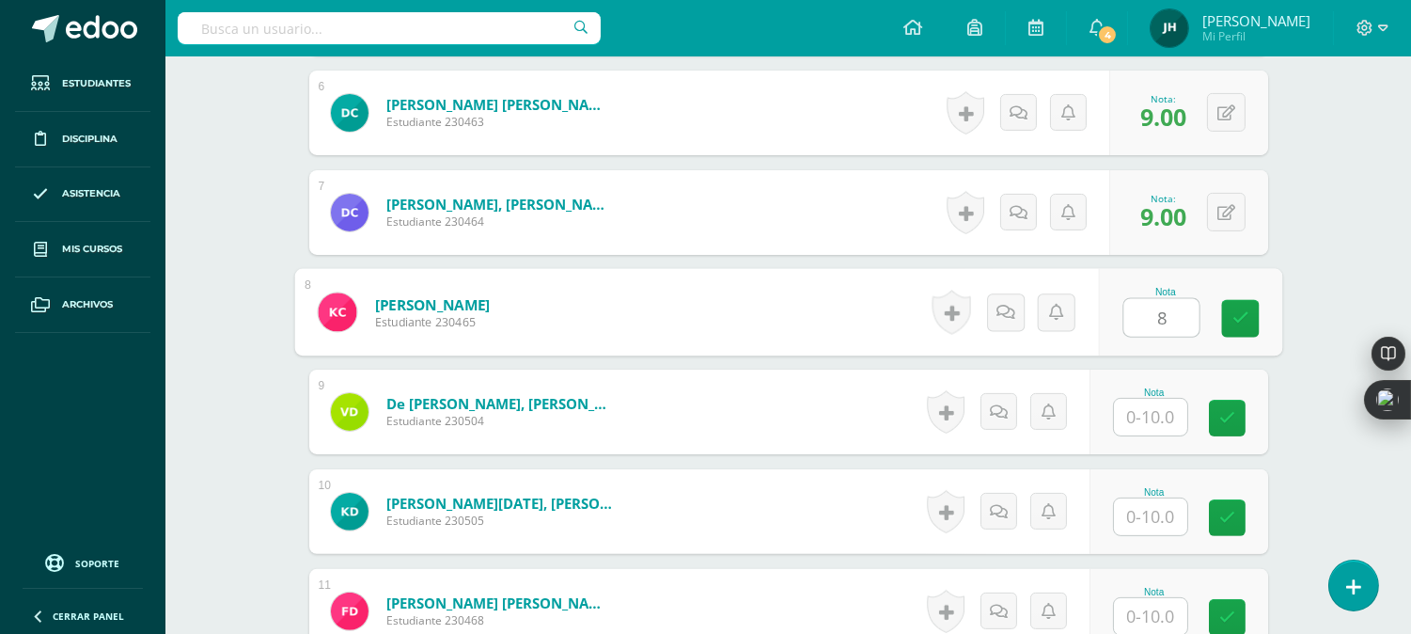
type input "8"
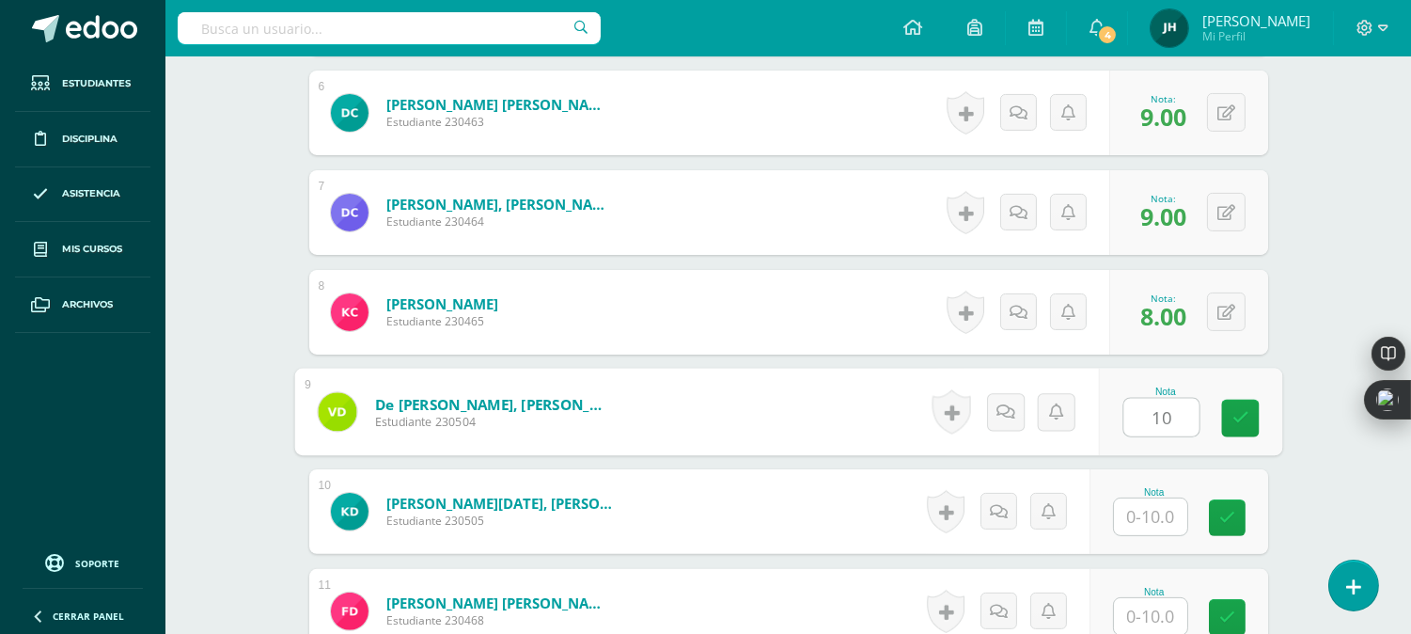
type input "10"
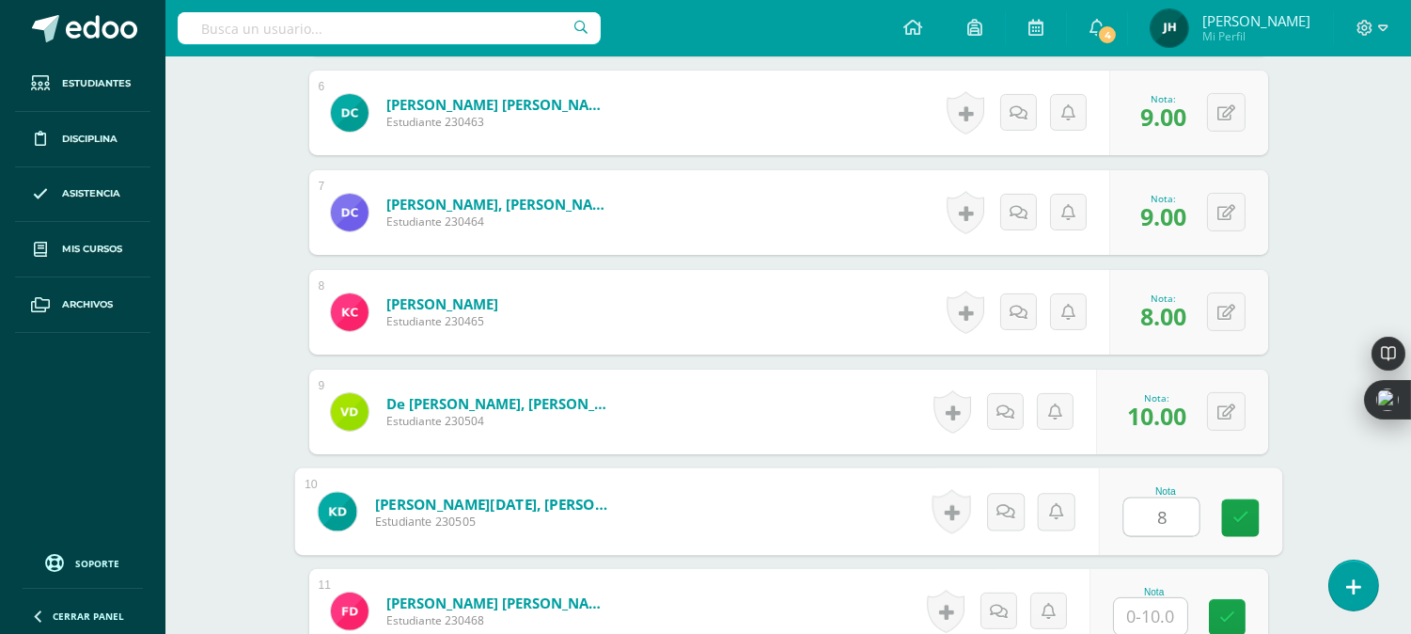
type input "8"
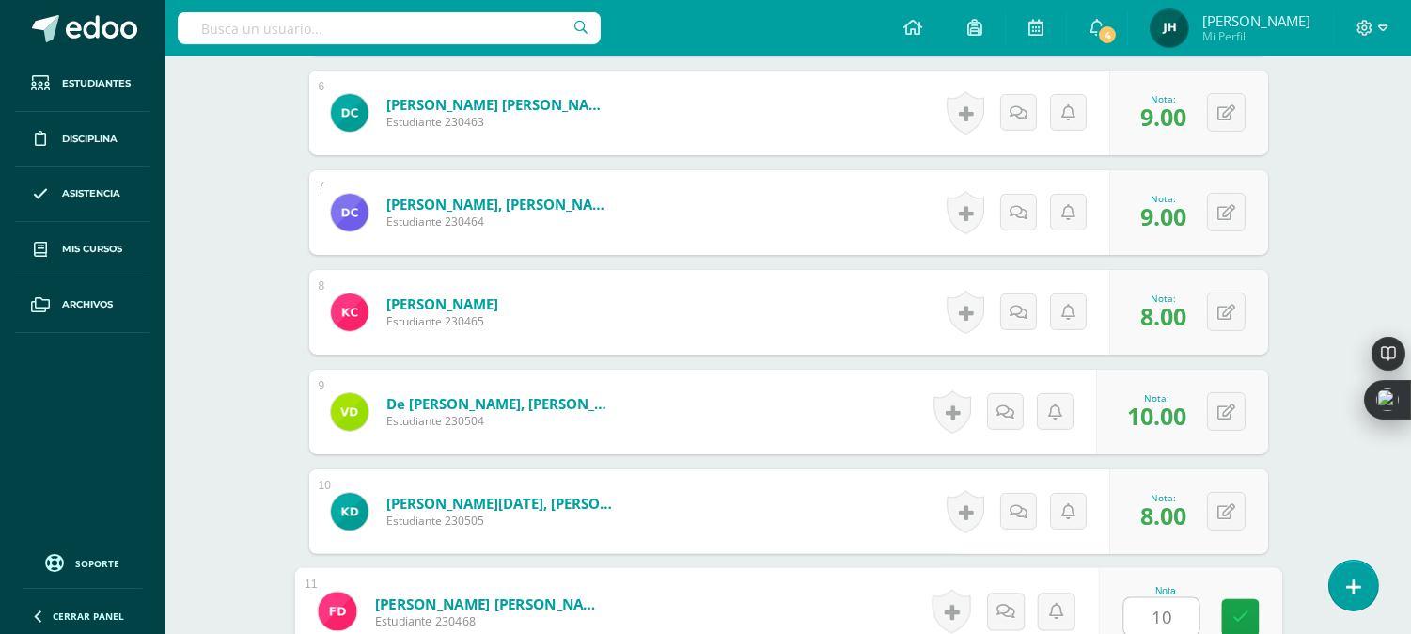
type input "10"
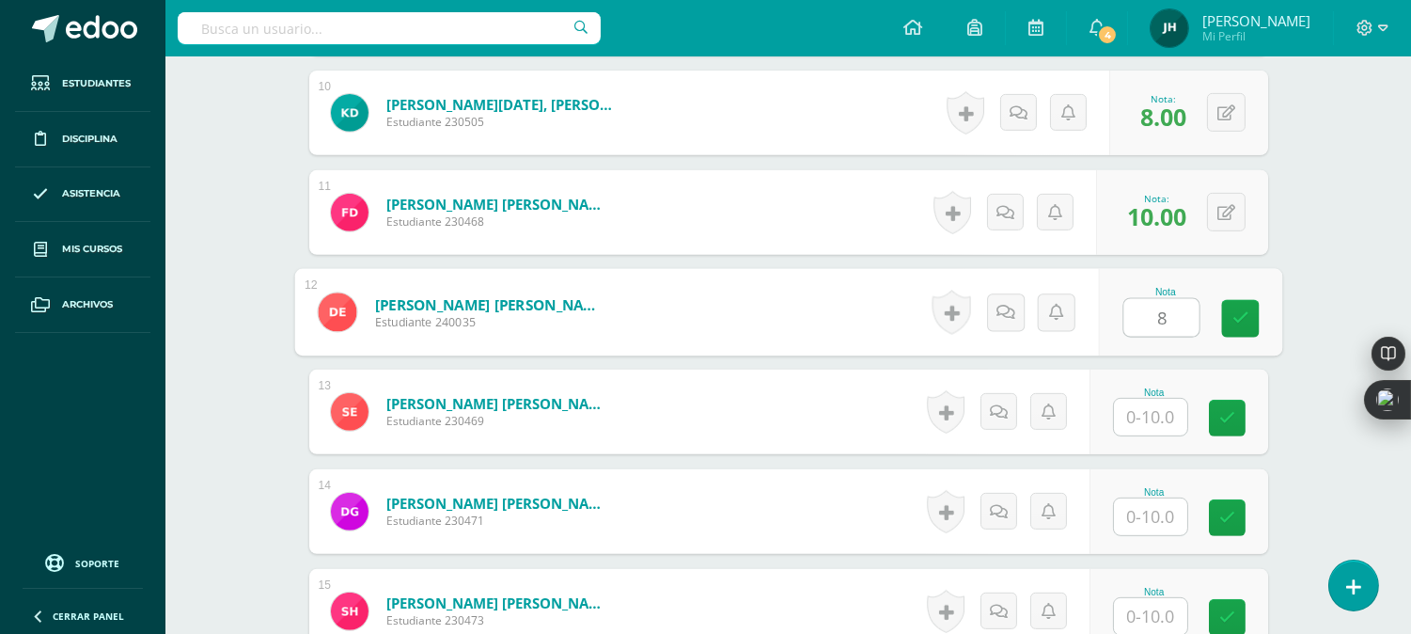
type input "8"
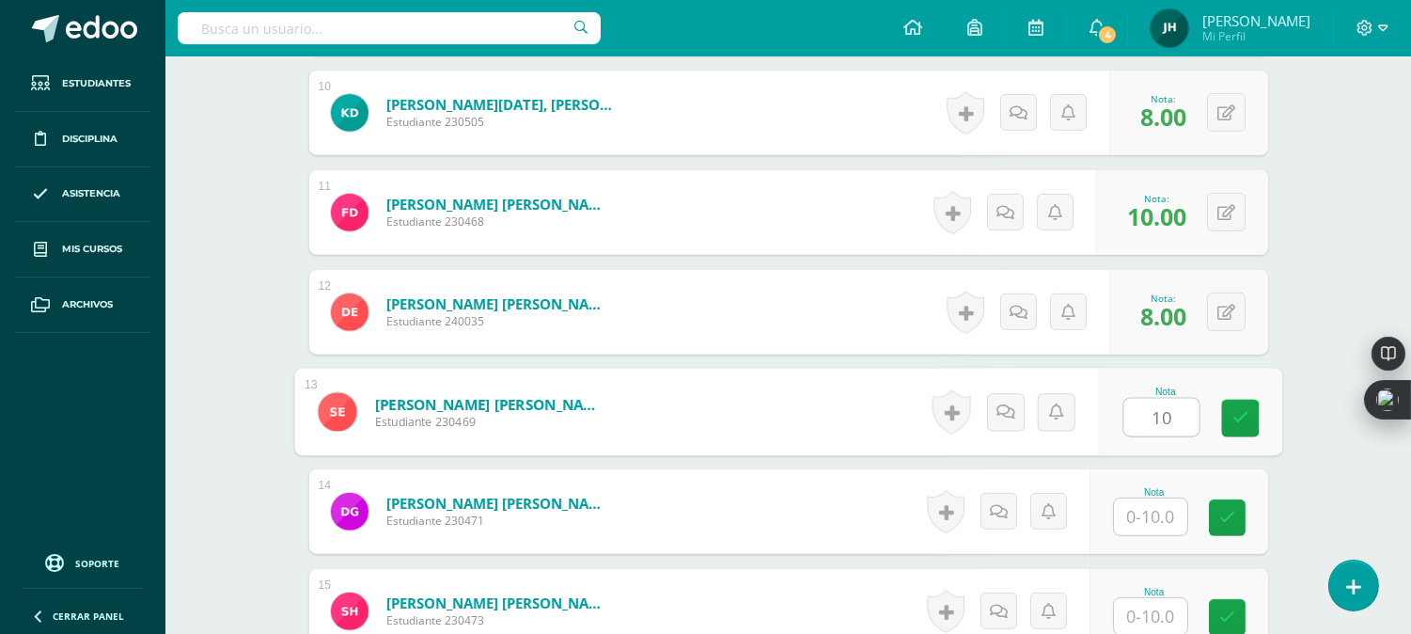
type input "10"
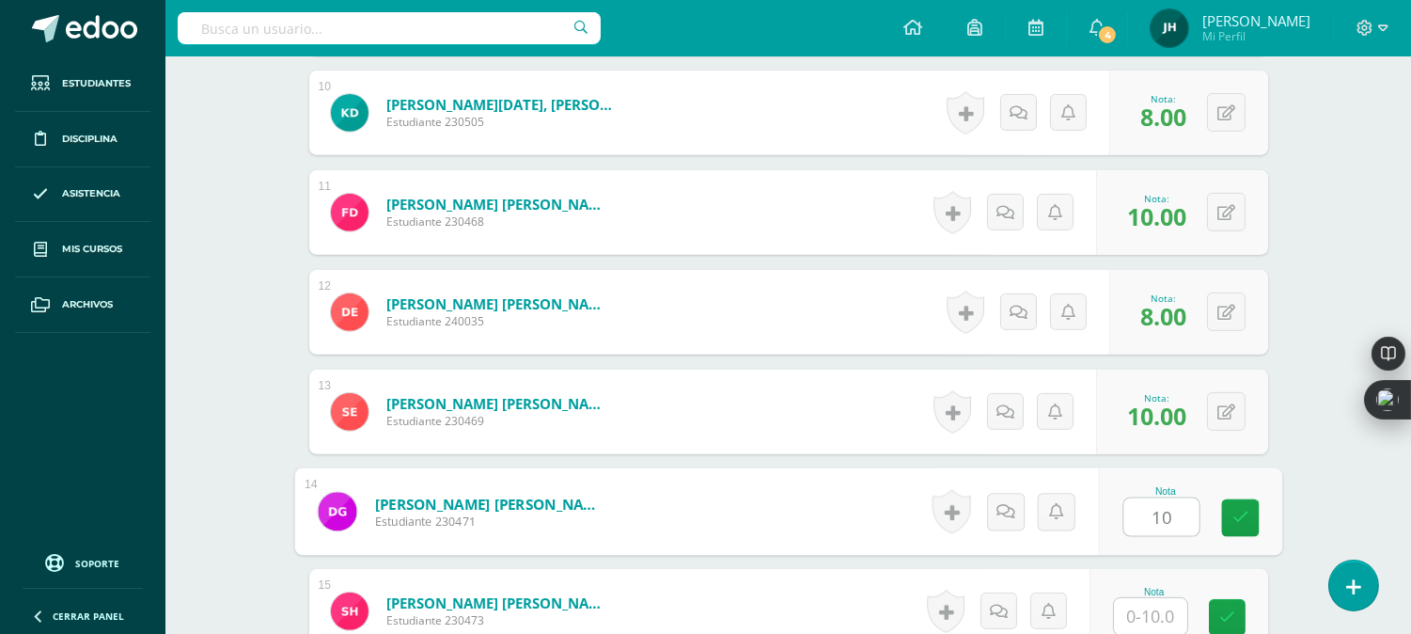
type input "10"
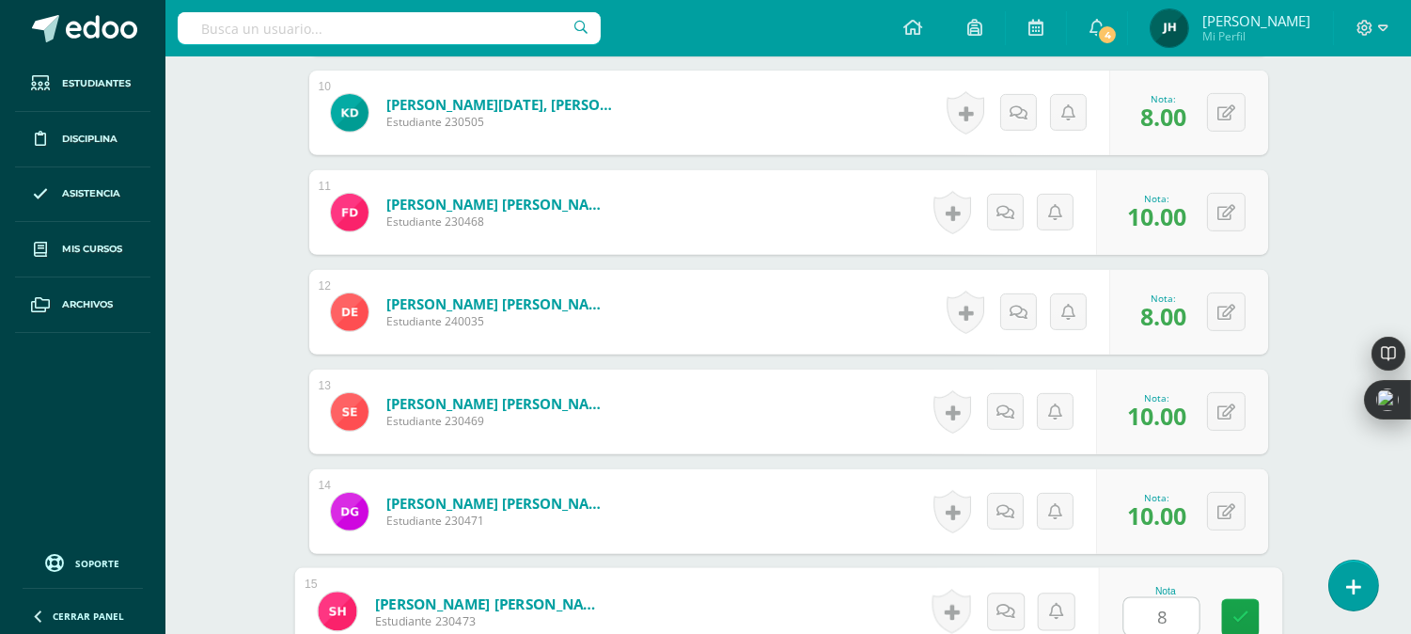
type input "8"
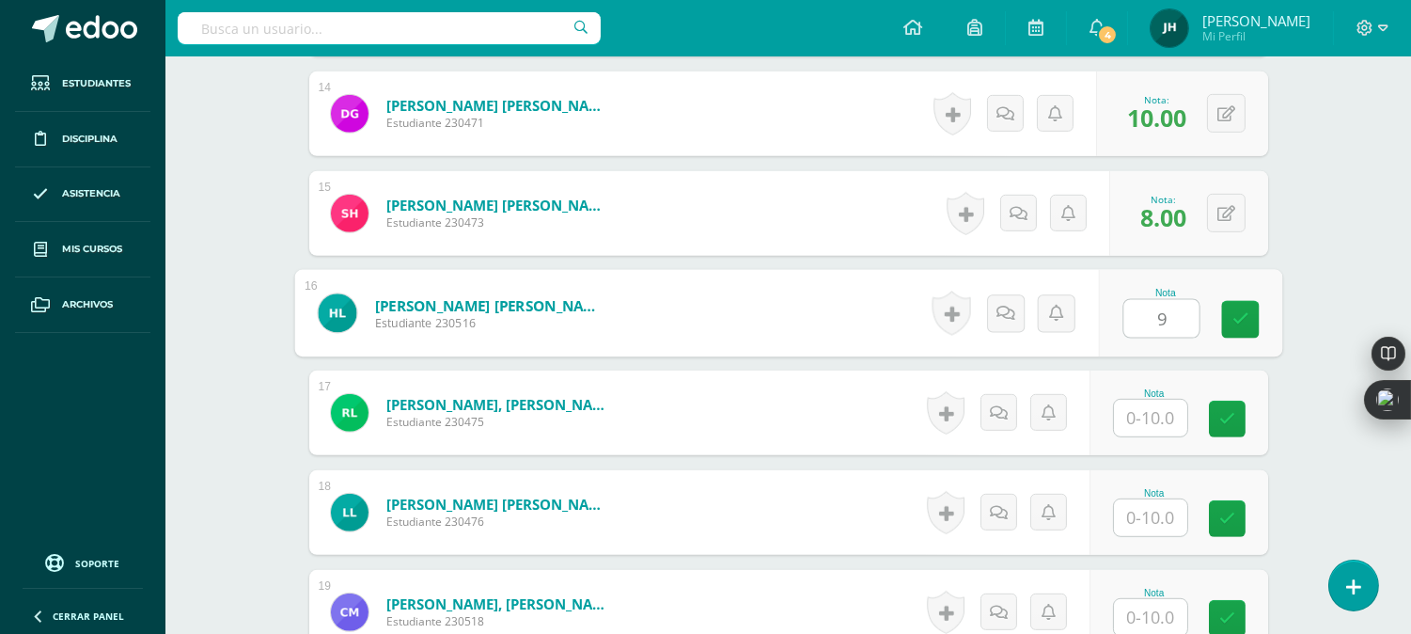
type input "9"
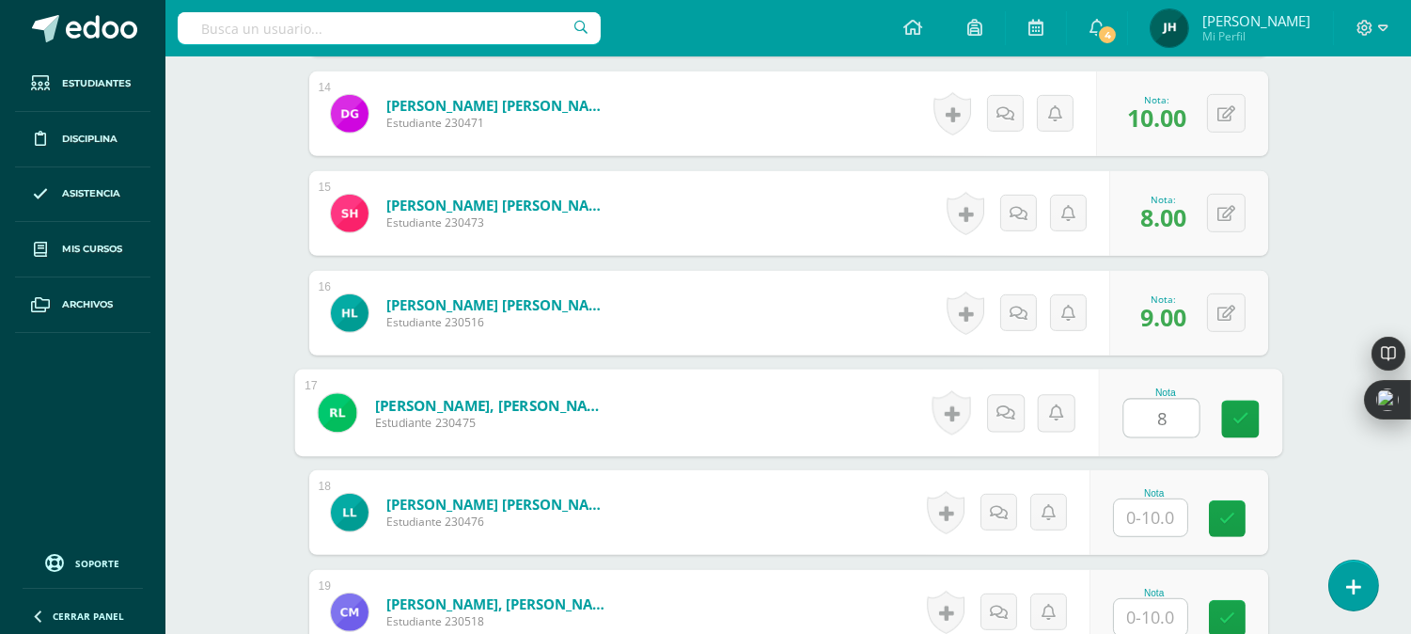
type input "8"
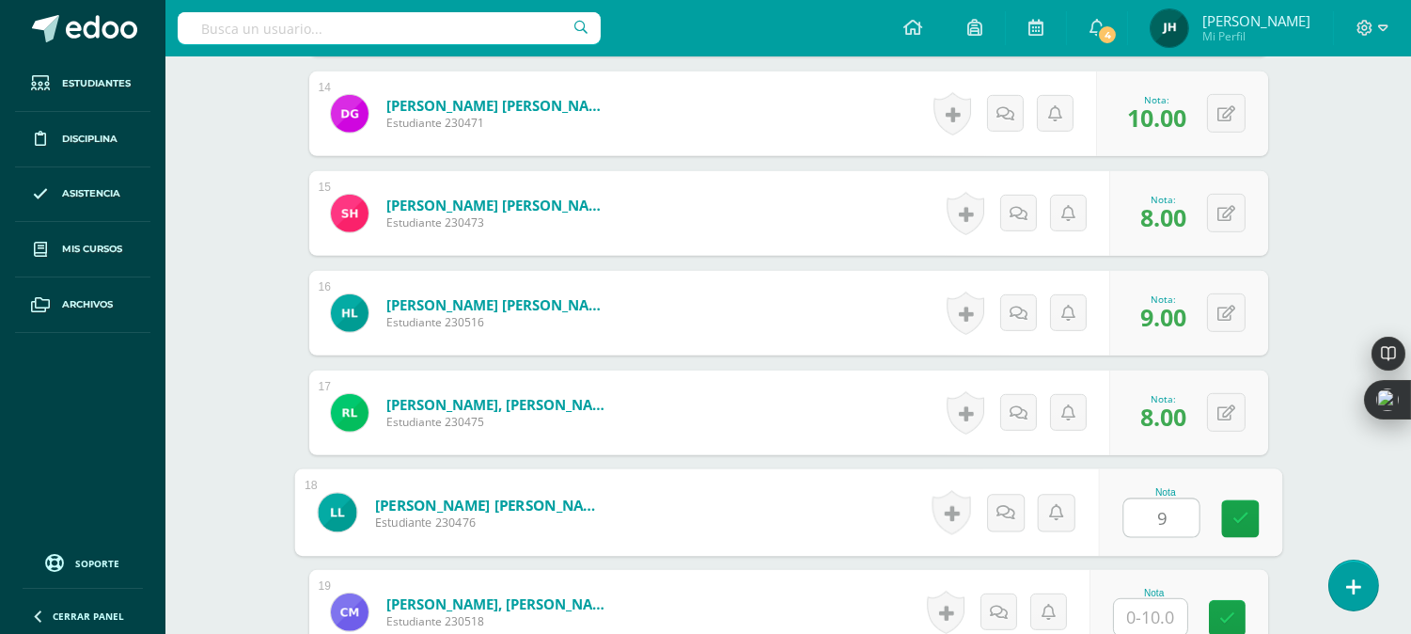
type input "9"
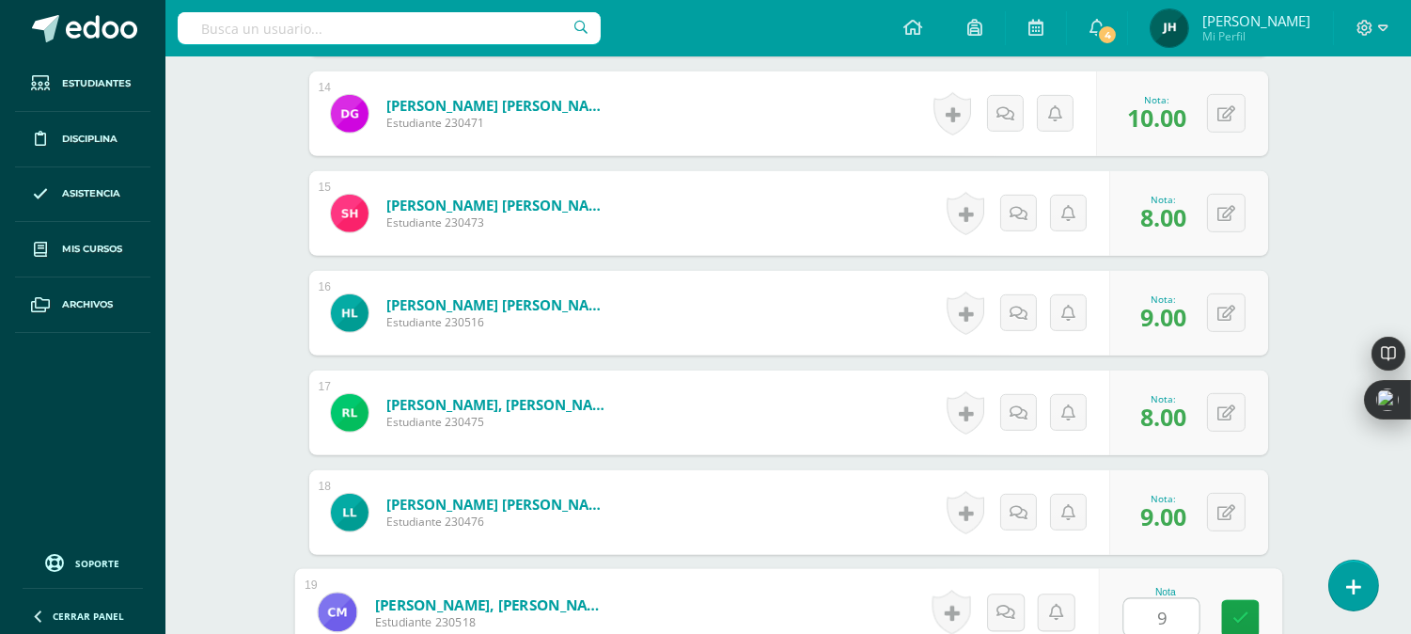
type input "9"
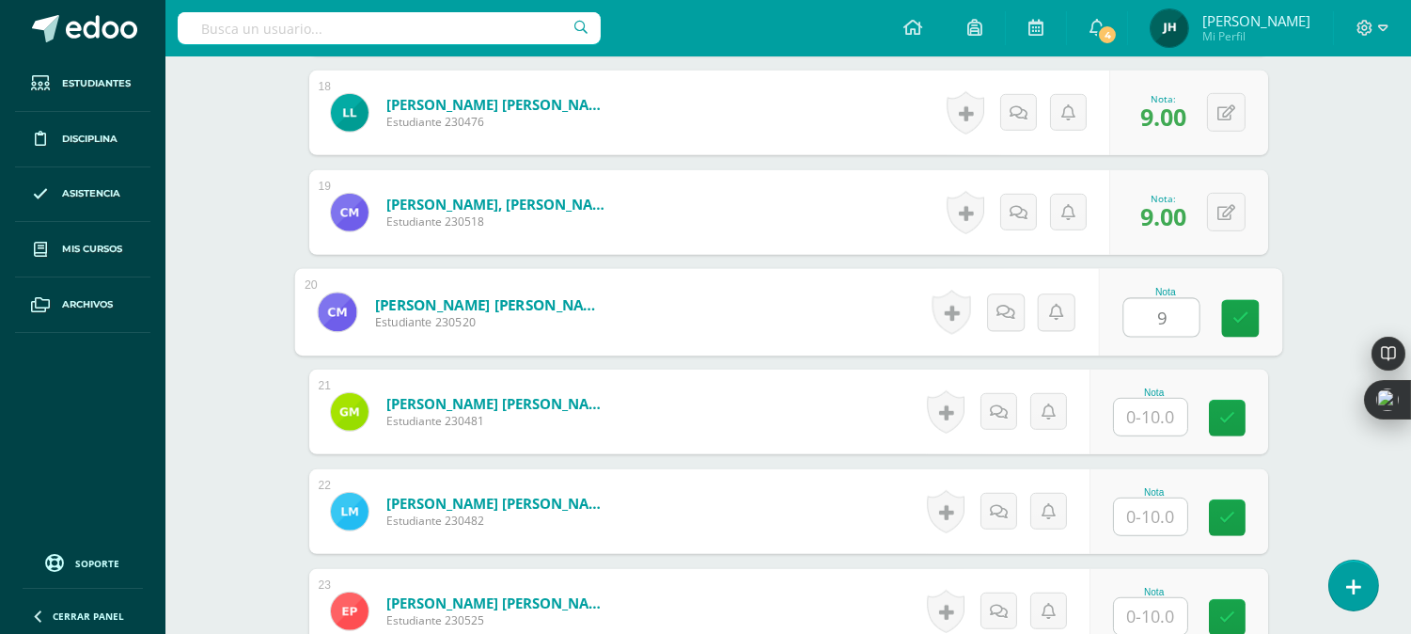
type input "9"
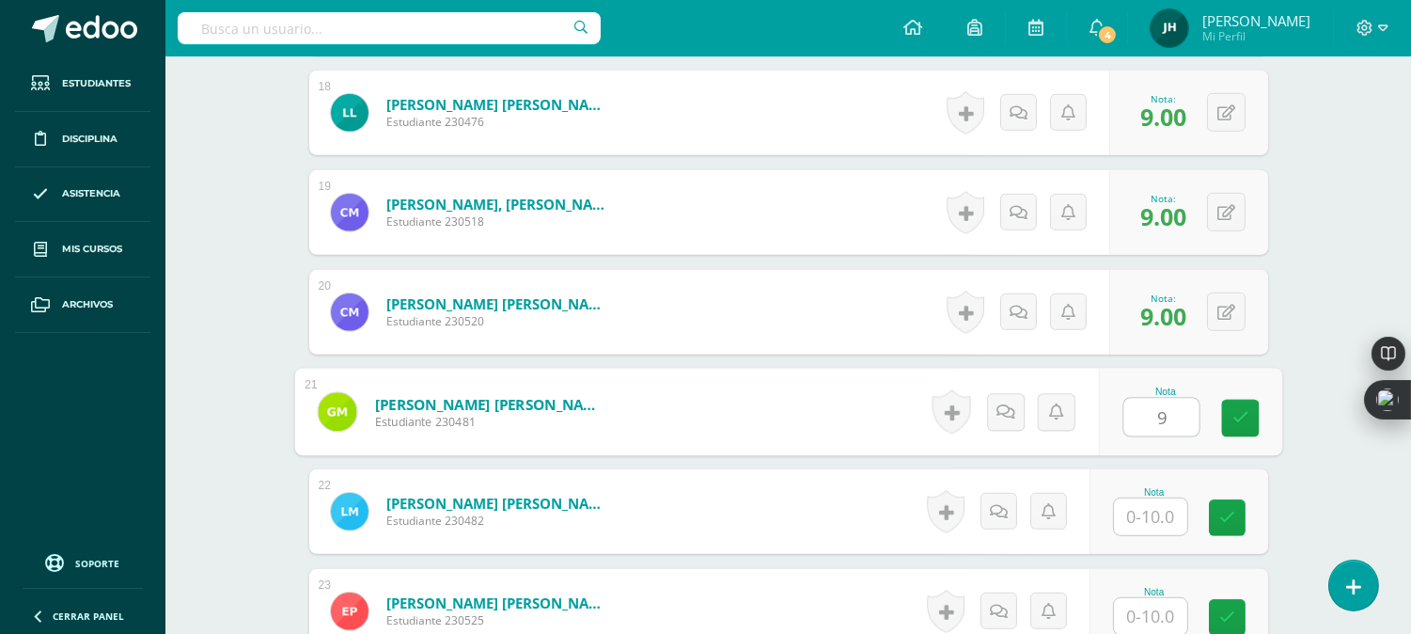
type input "9"
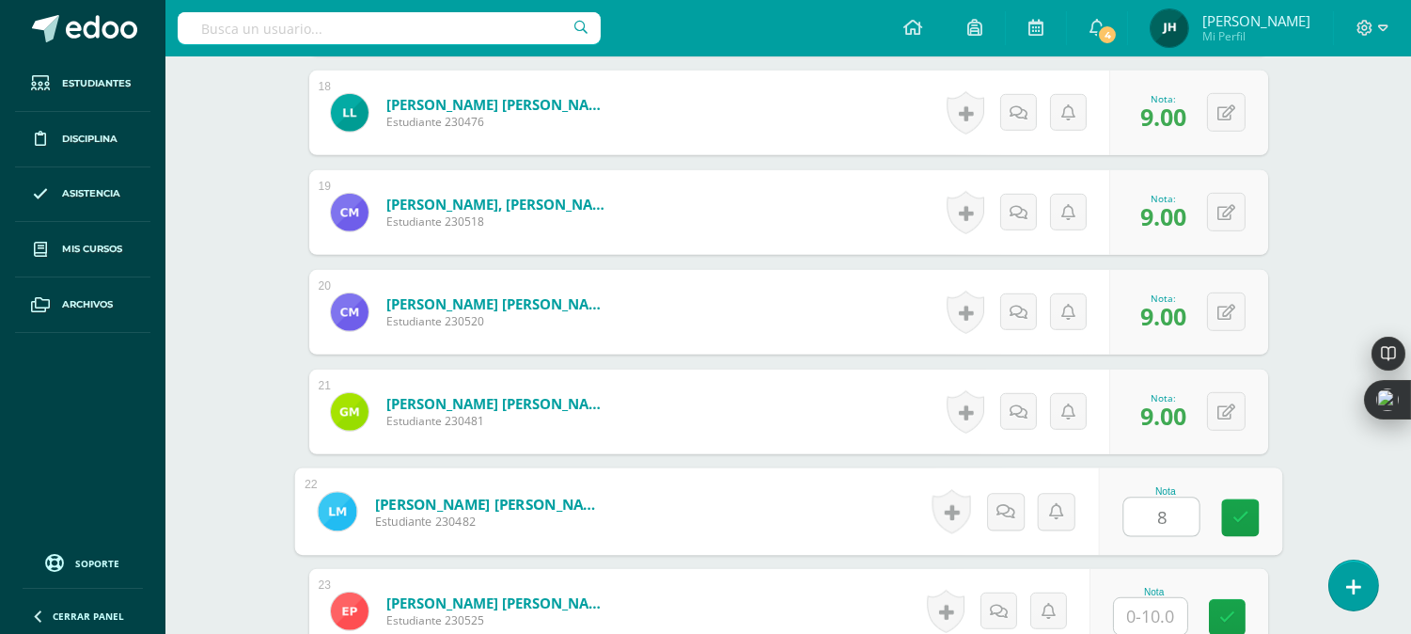
type input "8"
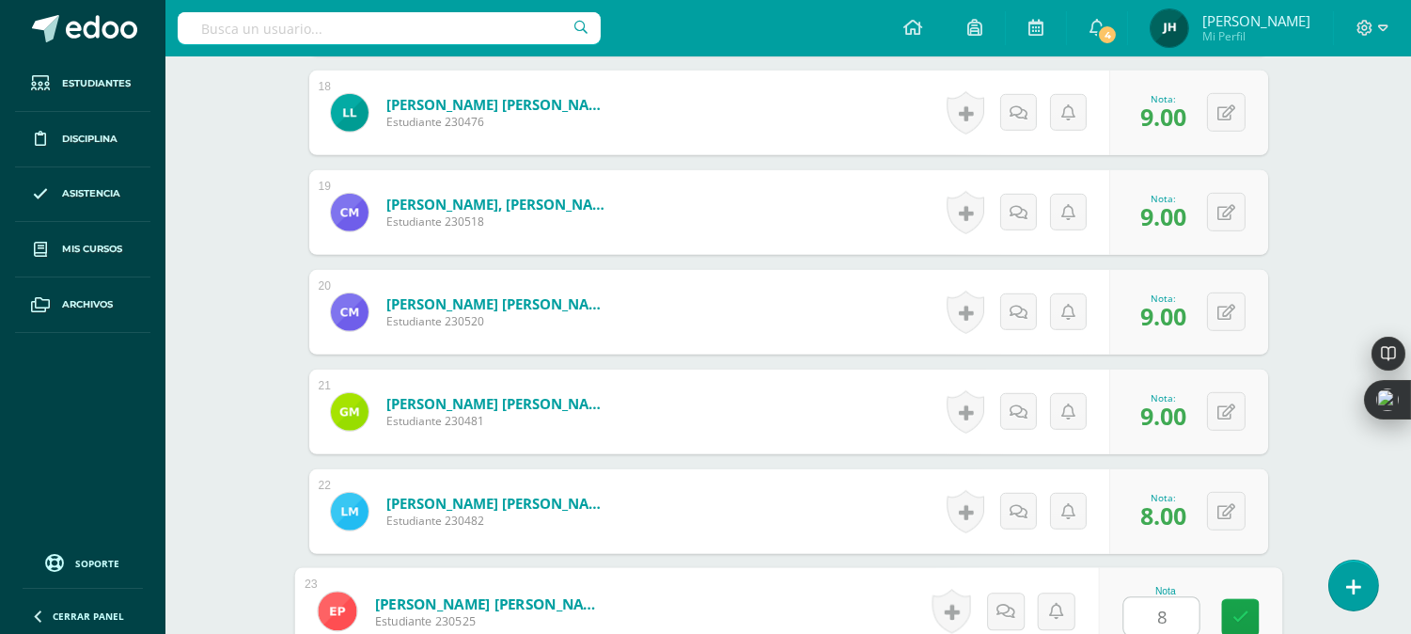
type input "8"
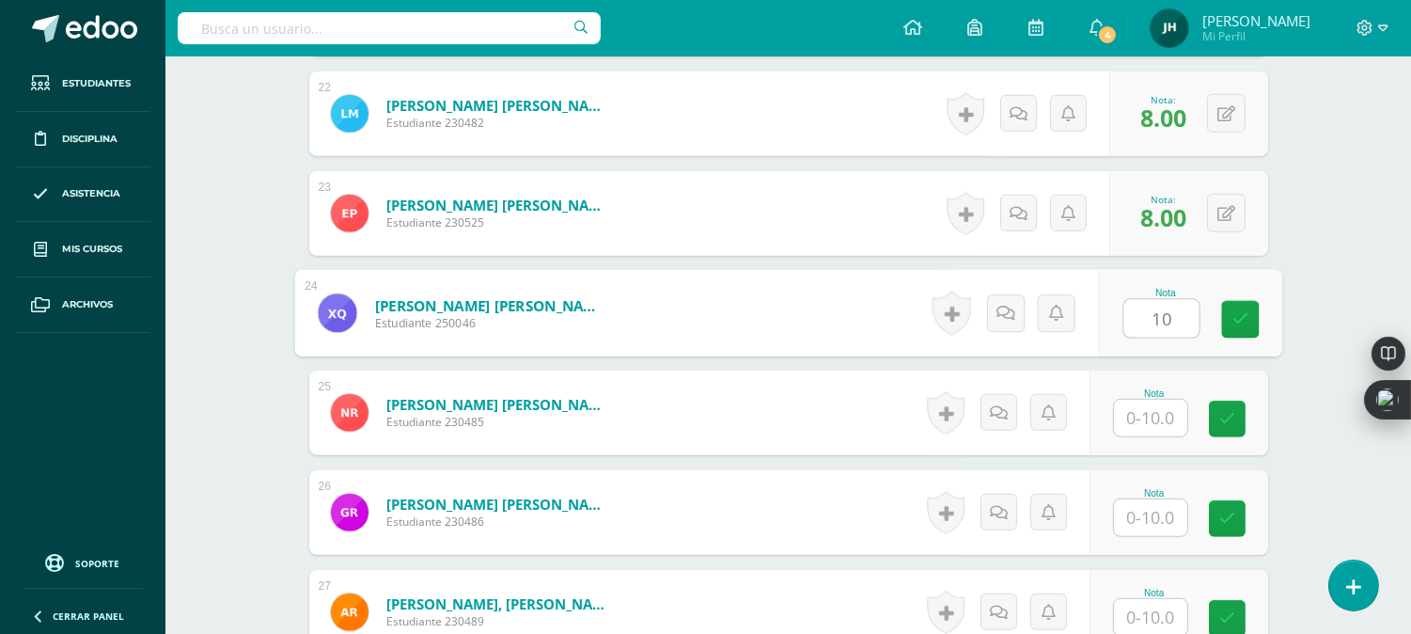
type input "10"
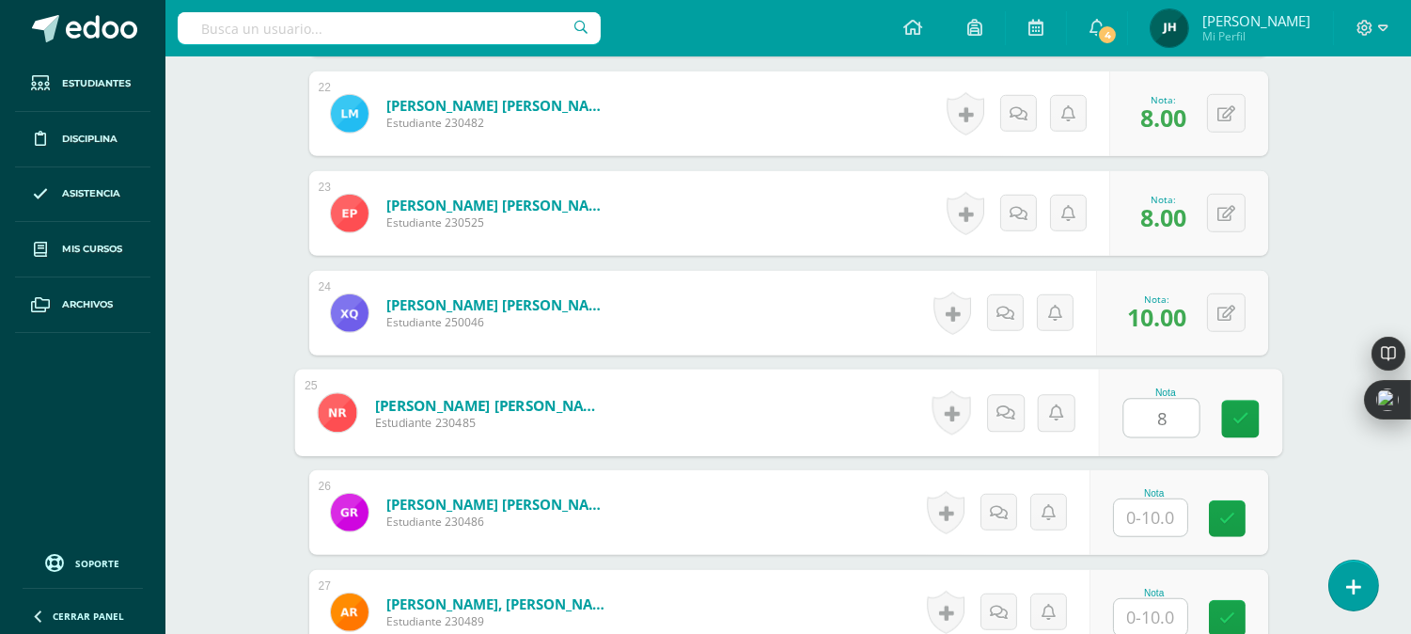
type input "8"
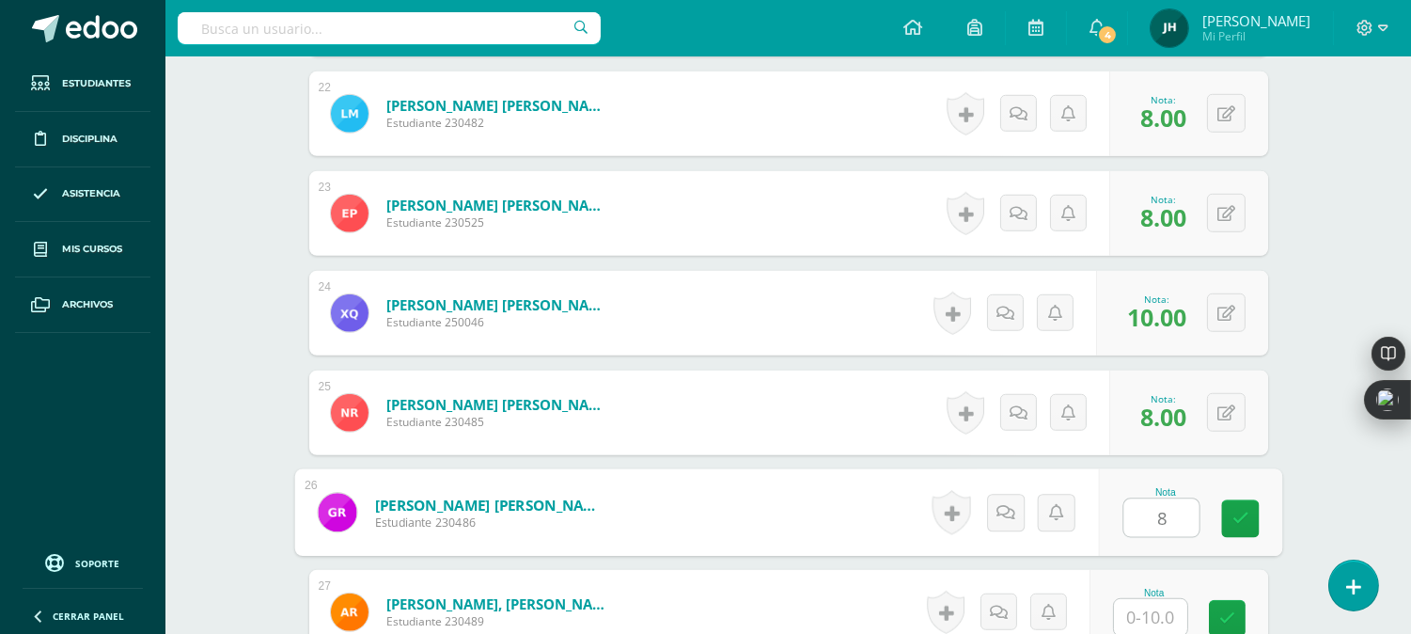
type input "8"
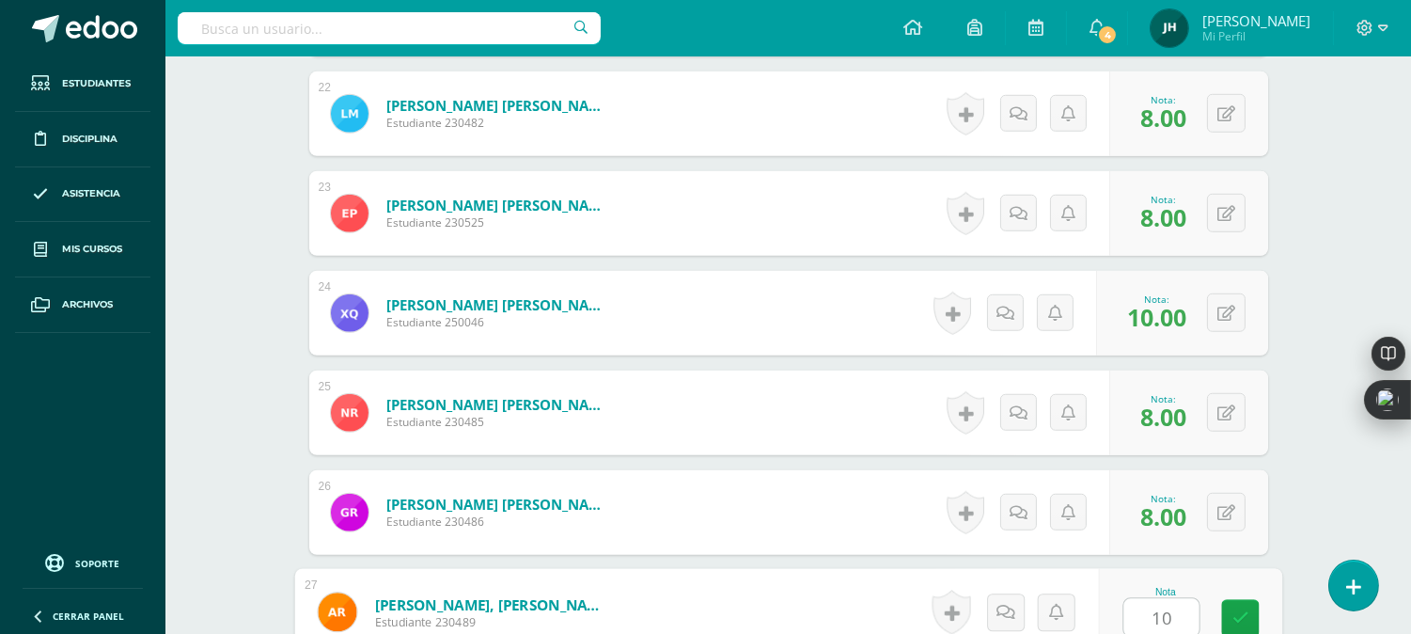
type input "10"
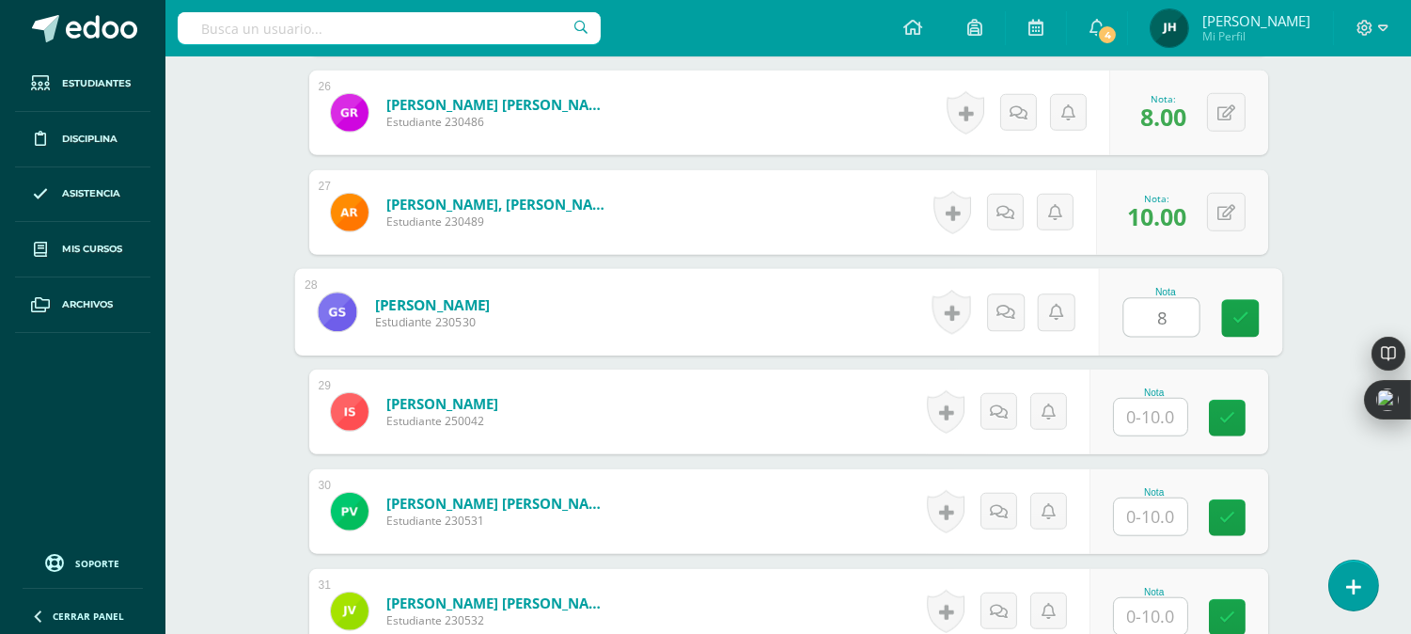
type input "8"
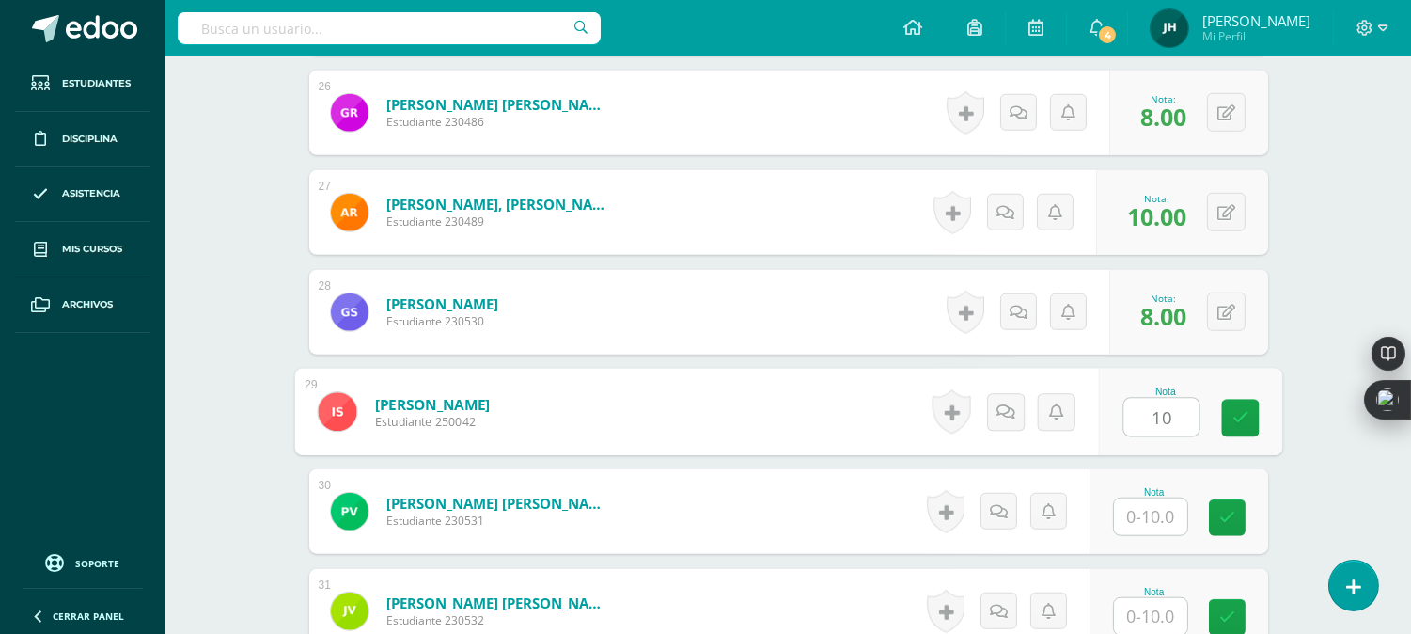
type input "10"
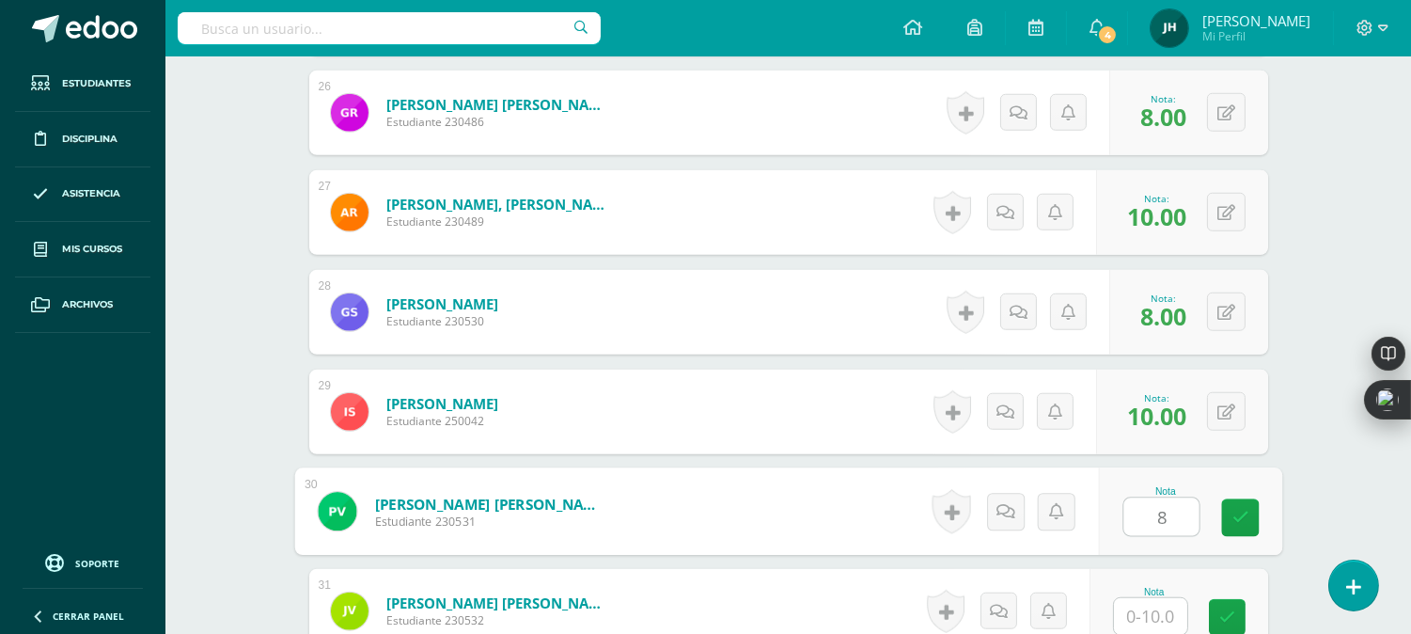
type input "8"
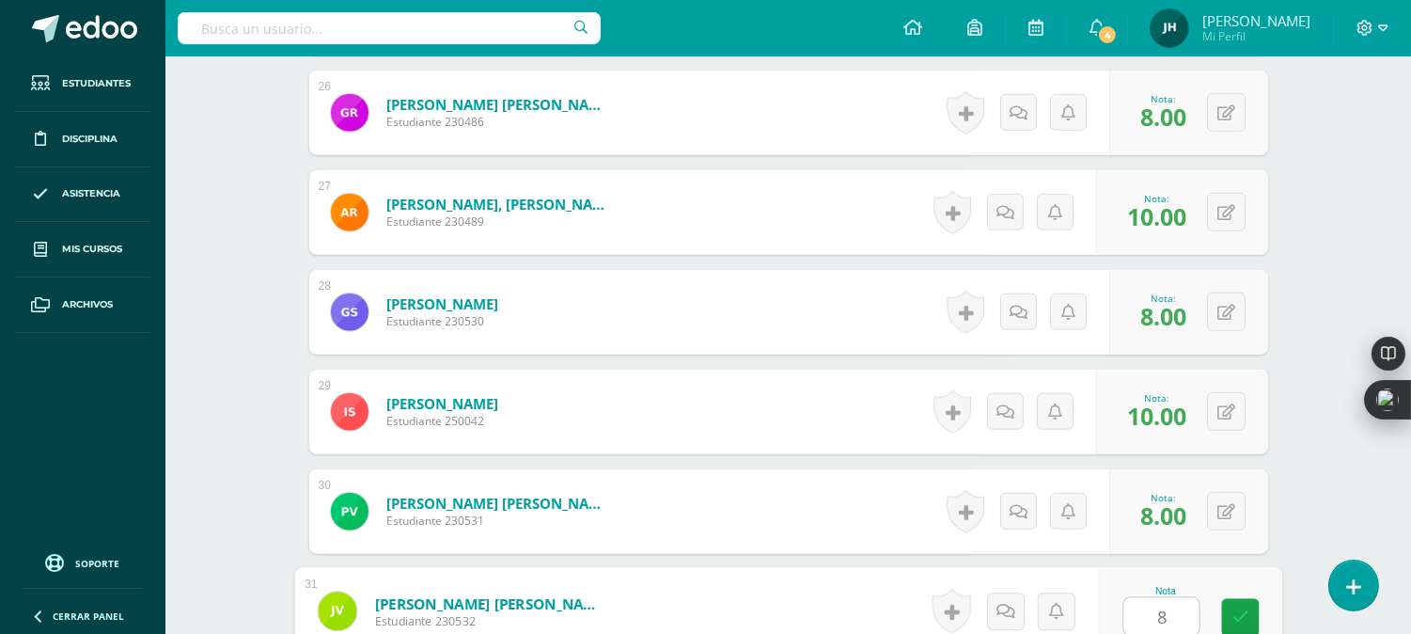
type input "8"
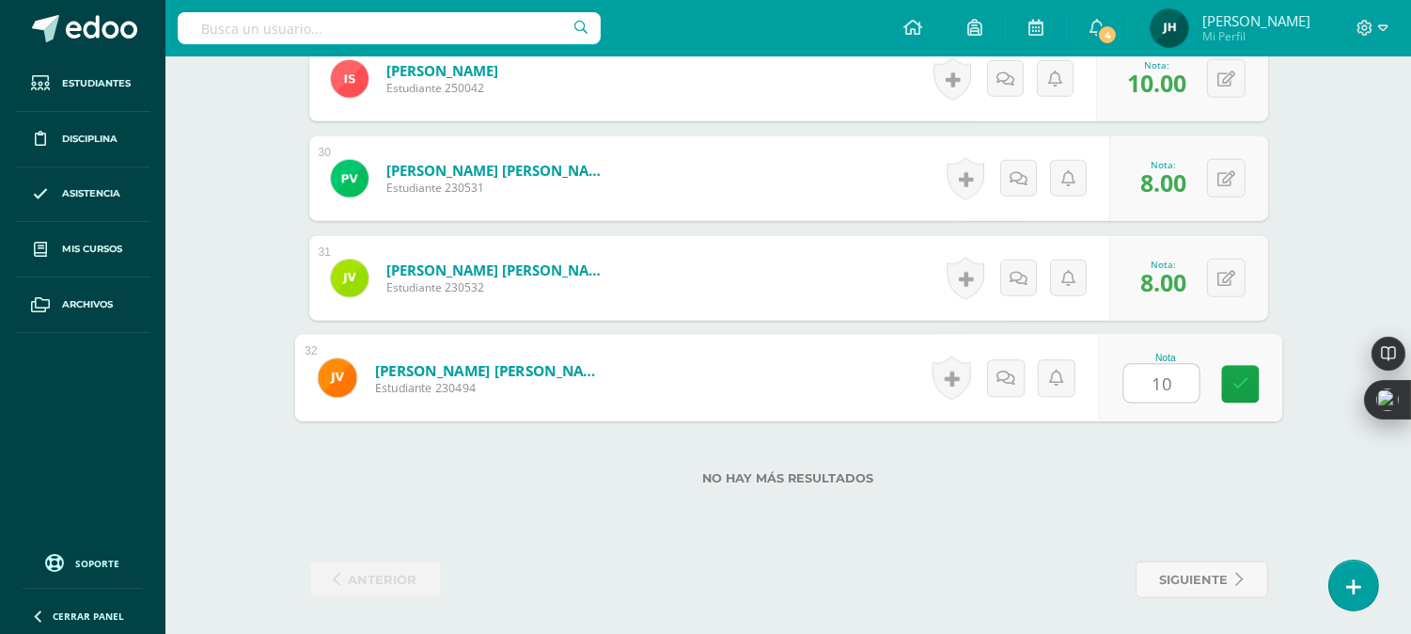
type input "10"
click at [825, 378] on form "Velíz Marroquín, Jose Andres Estudiante 230494 Nota 10 0 Logros" at bounding box center [788, 378] width 988 height 87
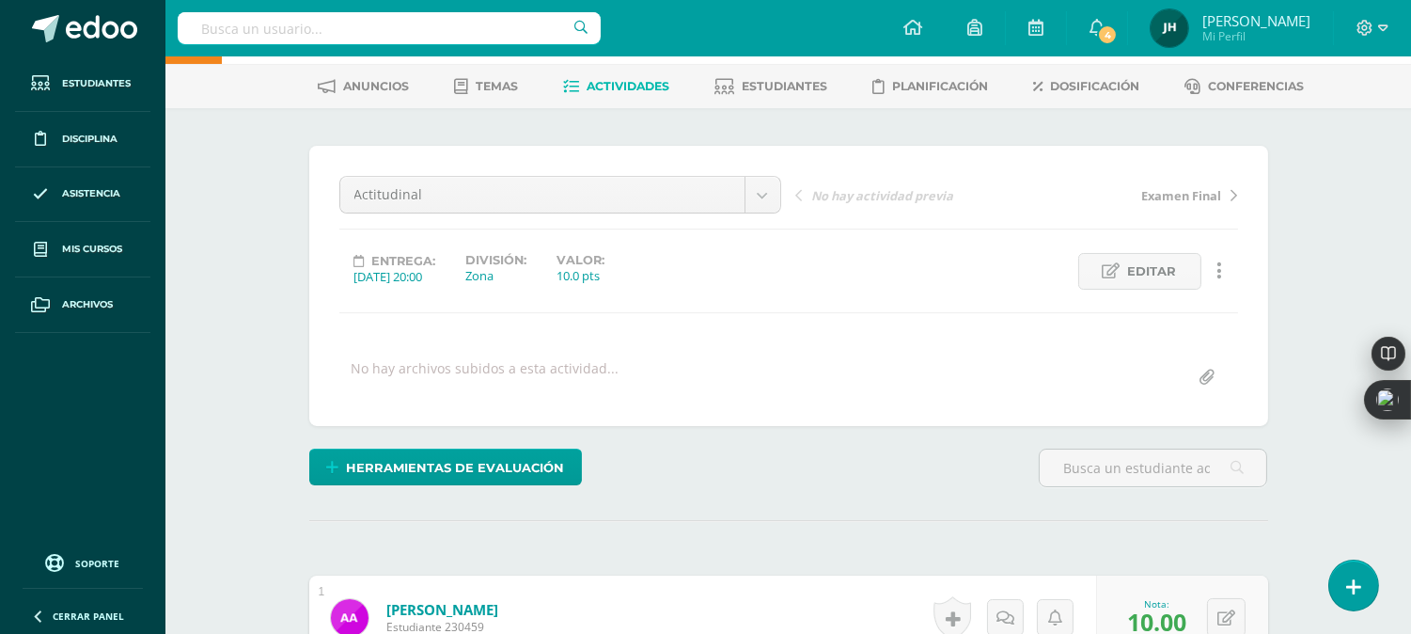
scroll to position [64, 0]
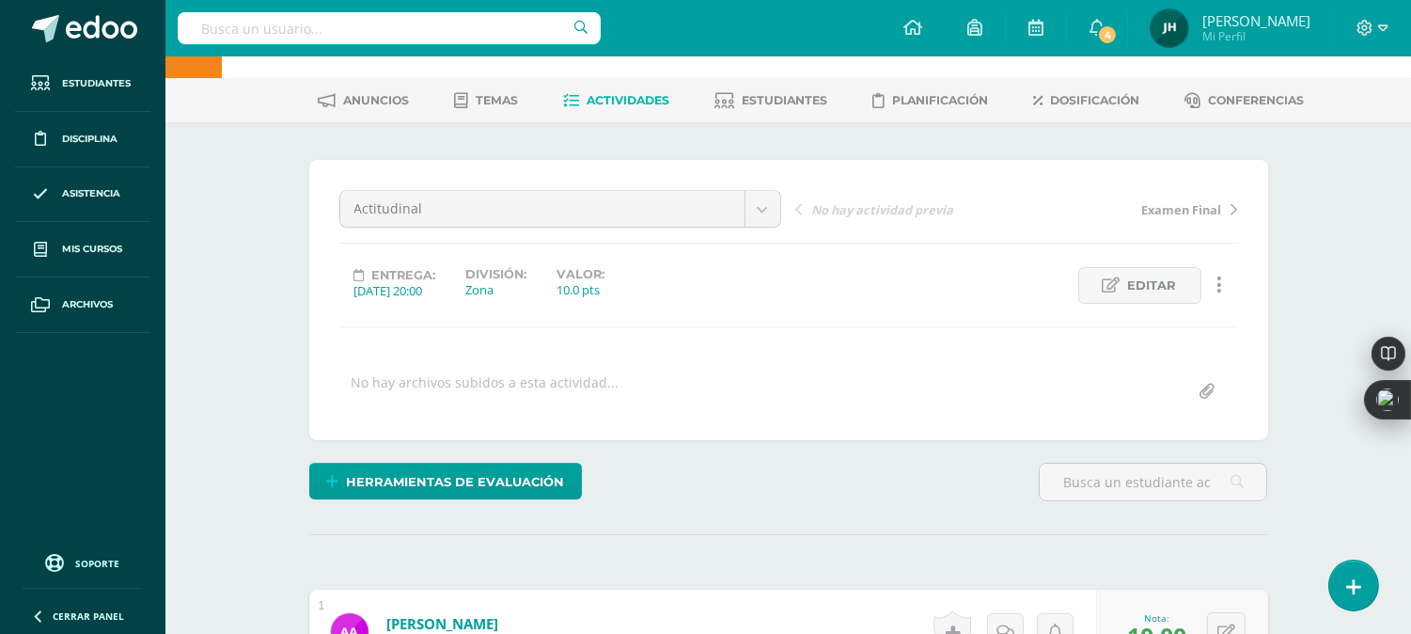
click at [628, 107] on link "Actividades" at bounding box center [616, 101] width 106 height 30
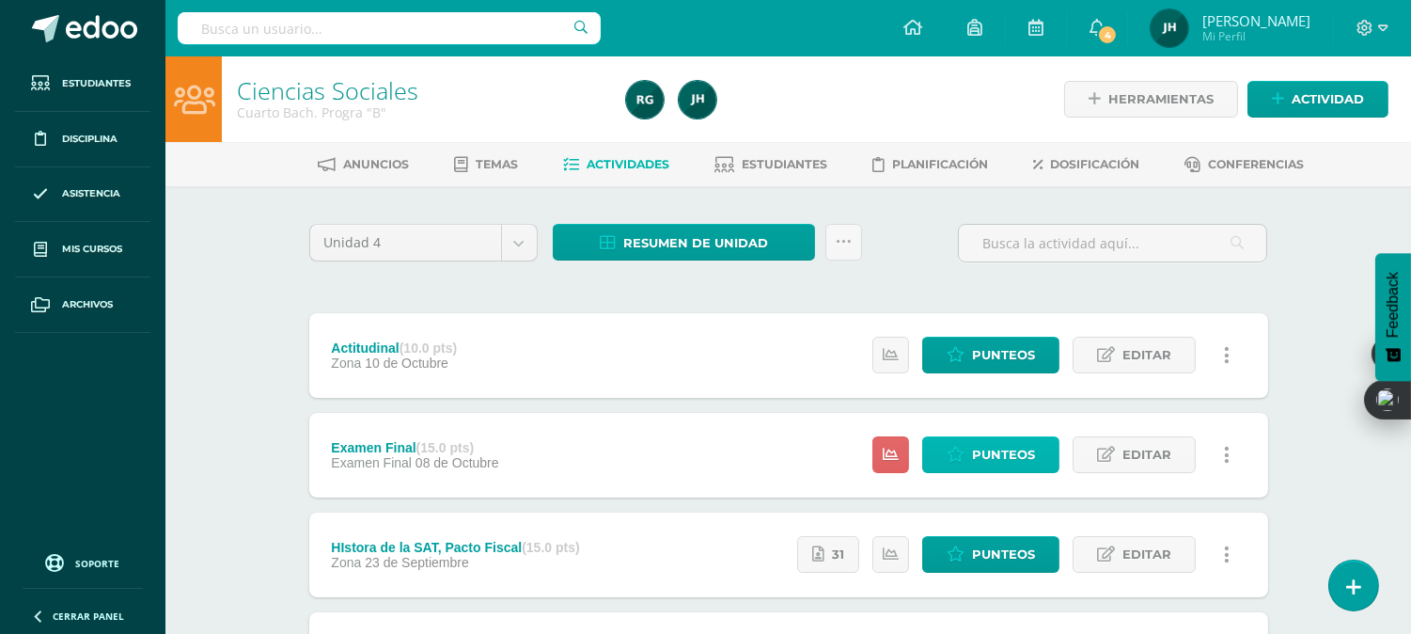
click at [1016, 454] on span "Punteos" at bounding box center [1003, 454] width 63 height 35
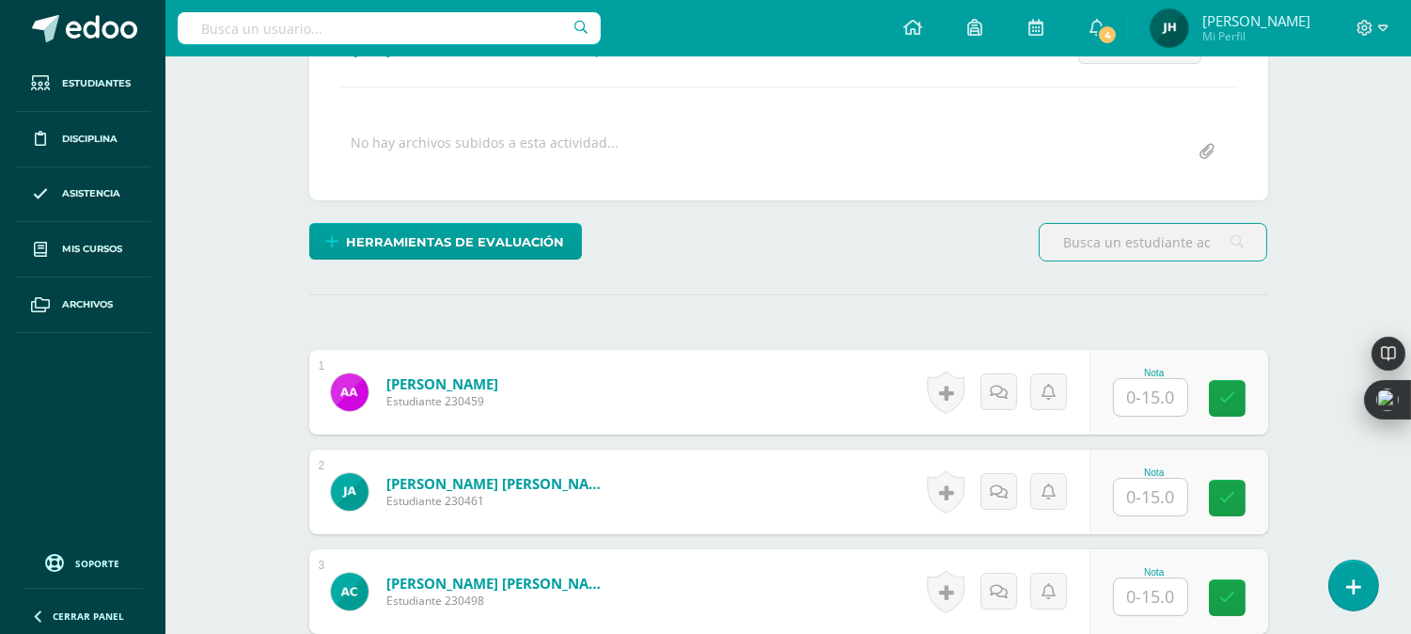
scroll to position [421, 0]
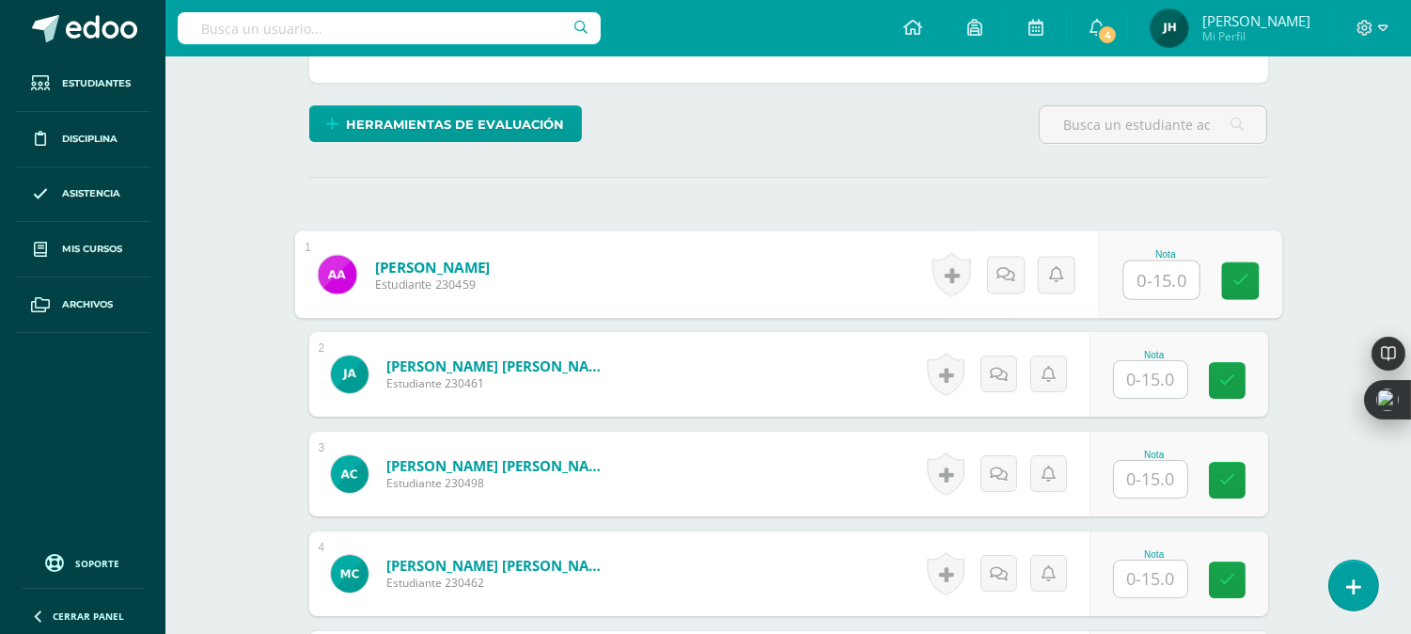
click at [1158, 287] on input "text" at bounding box center [1161, 280] width 75 height 38
type input "9"
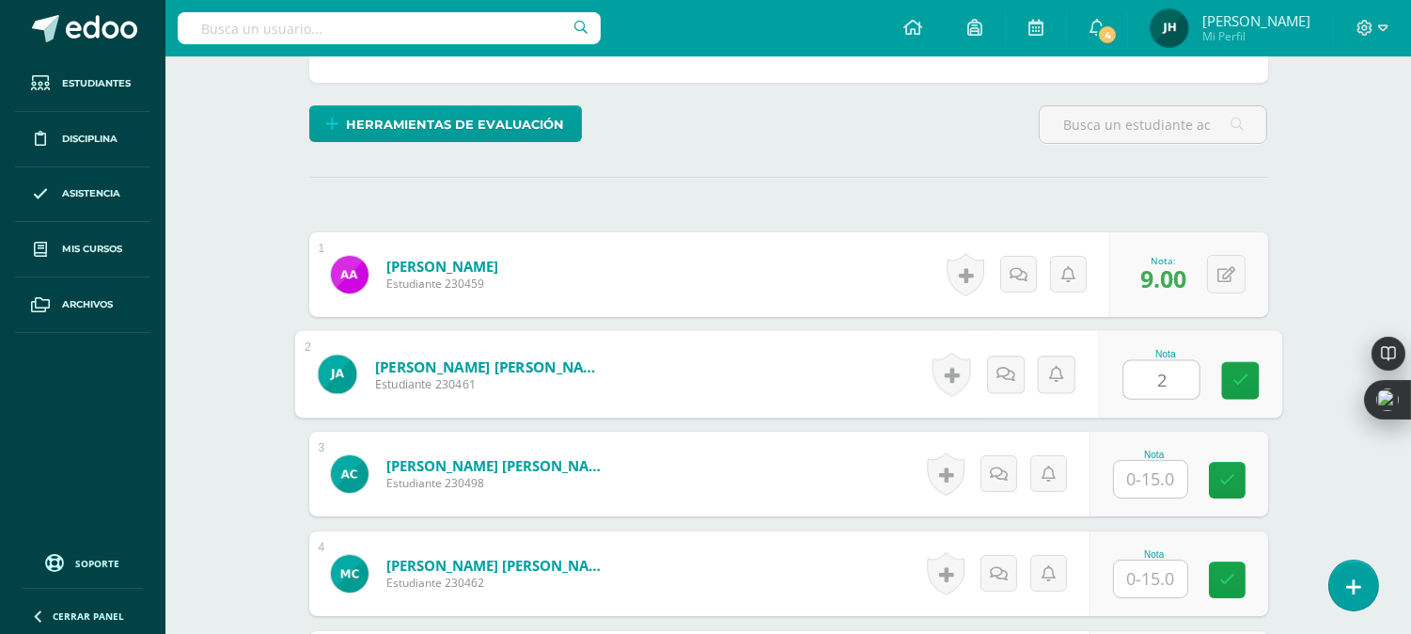
type input "2"
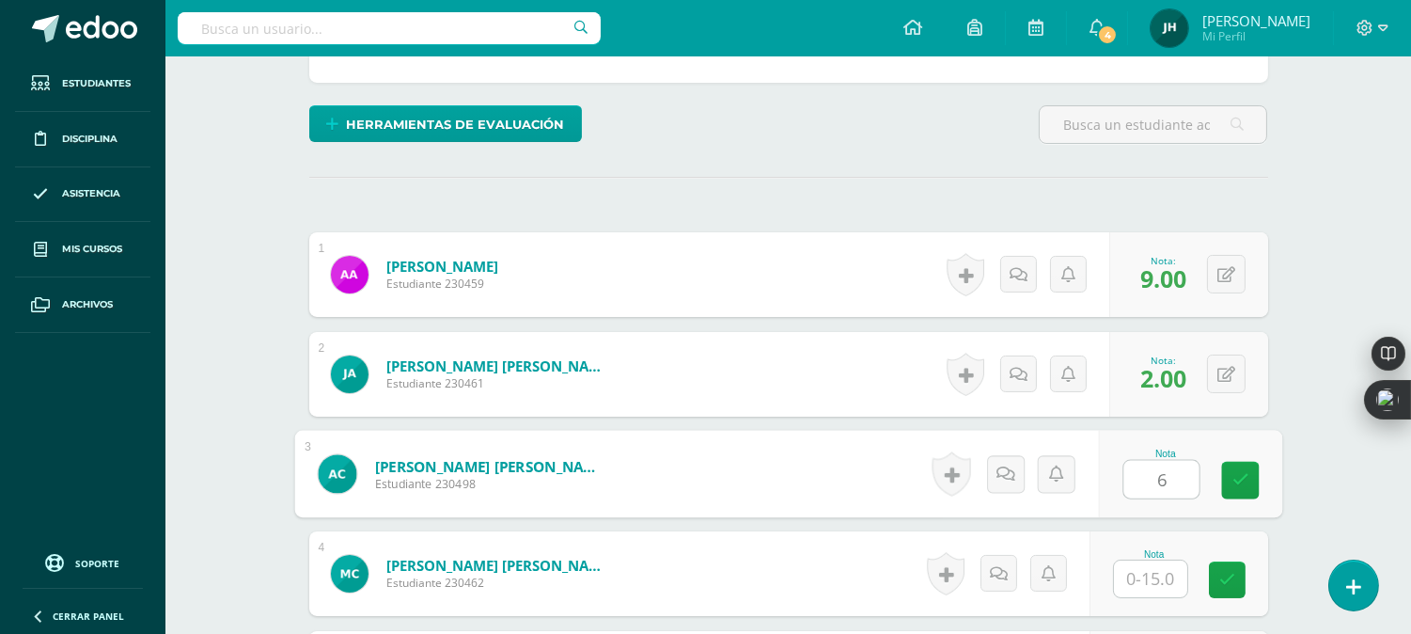
type input "6"
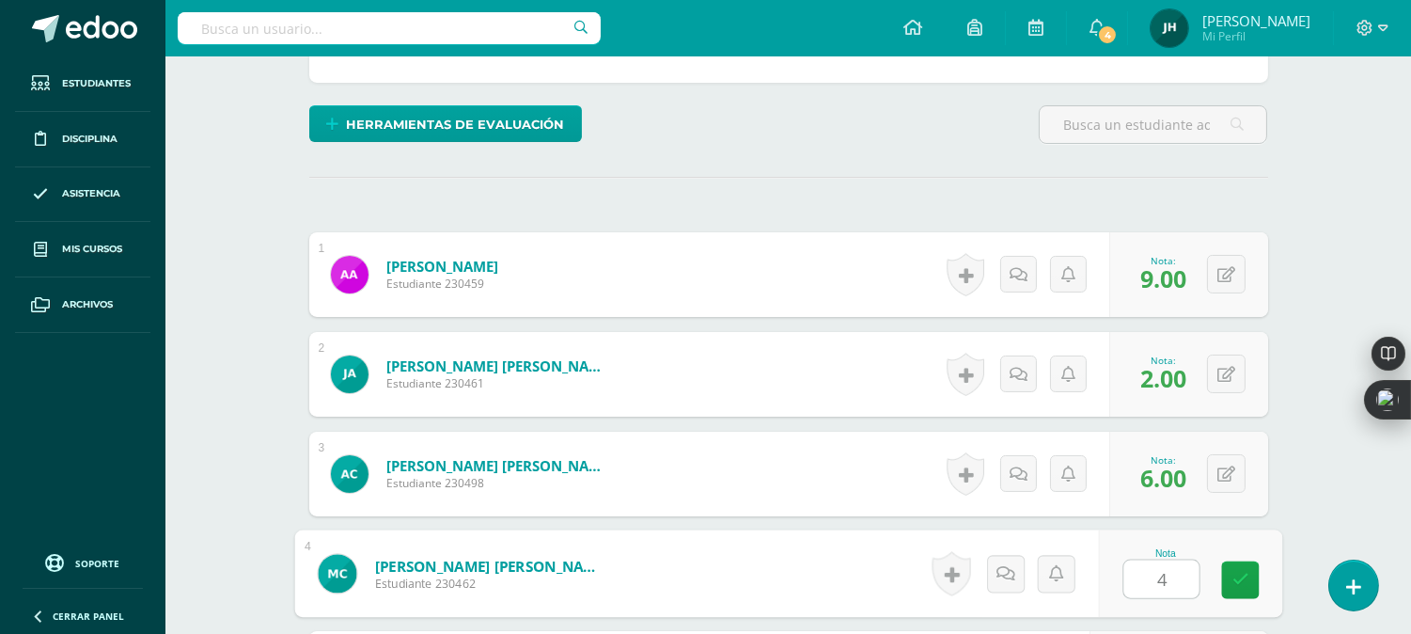
type input "4"
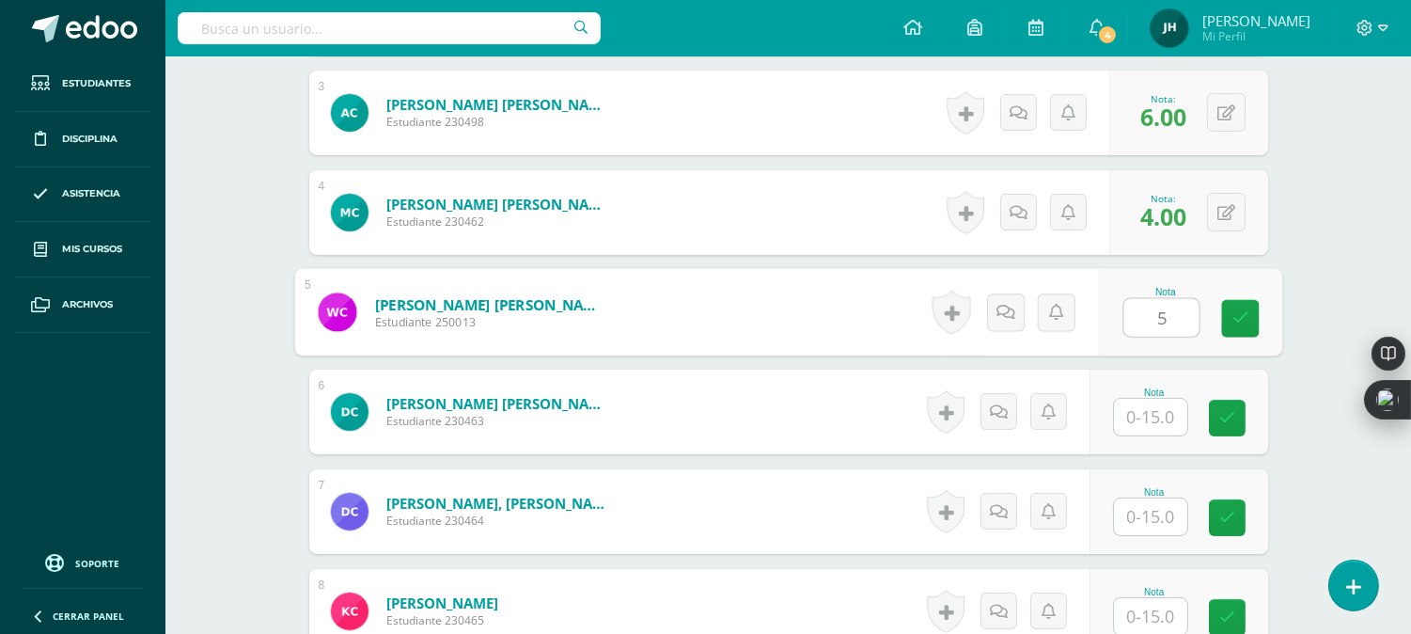
type input "5"
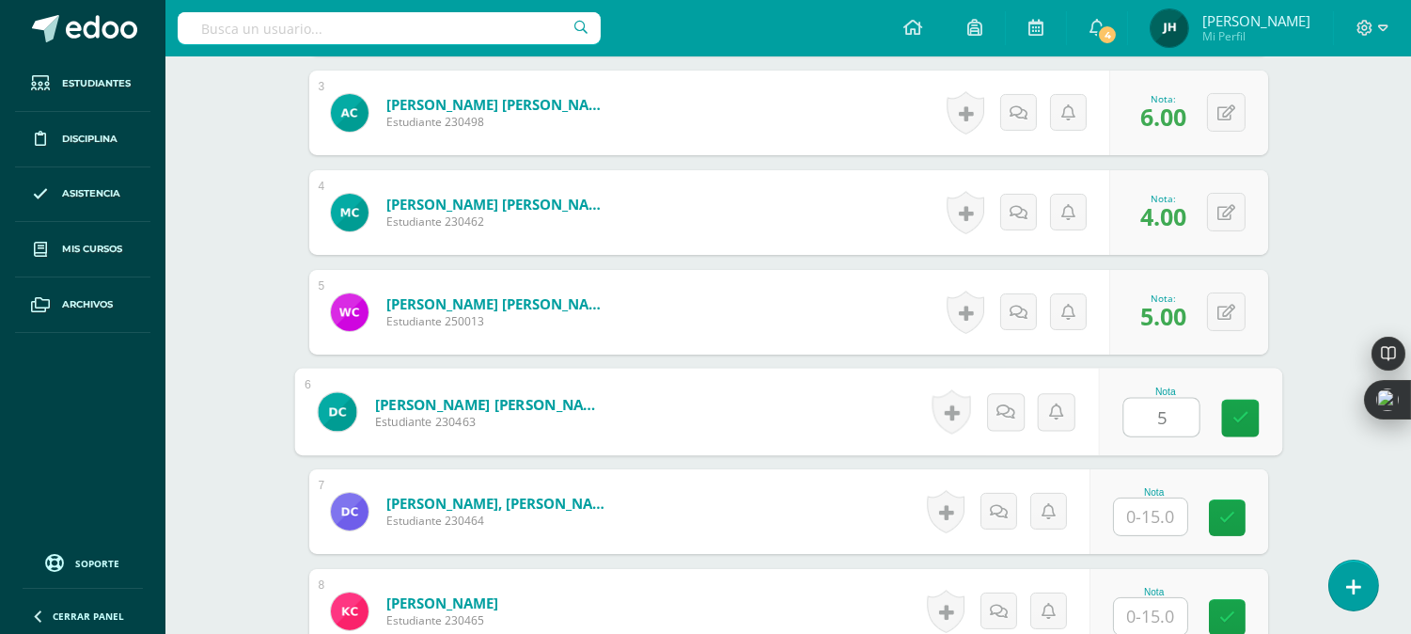
type input "5"
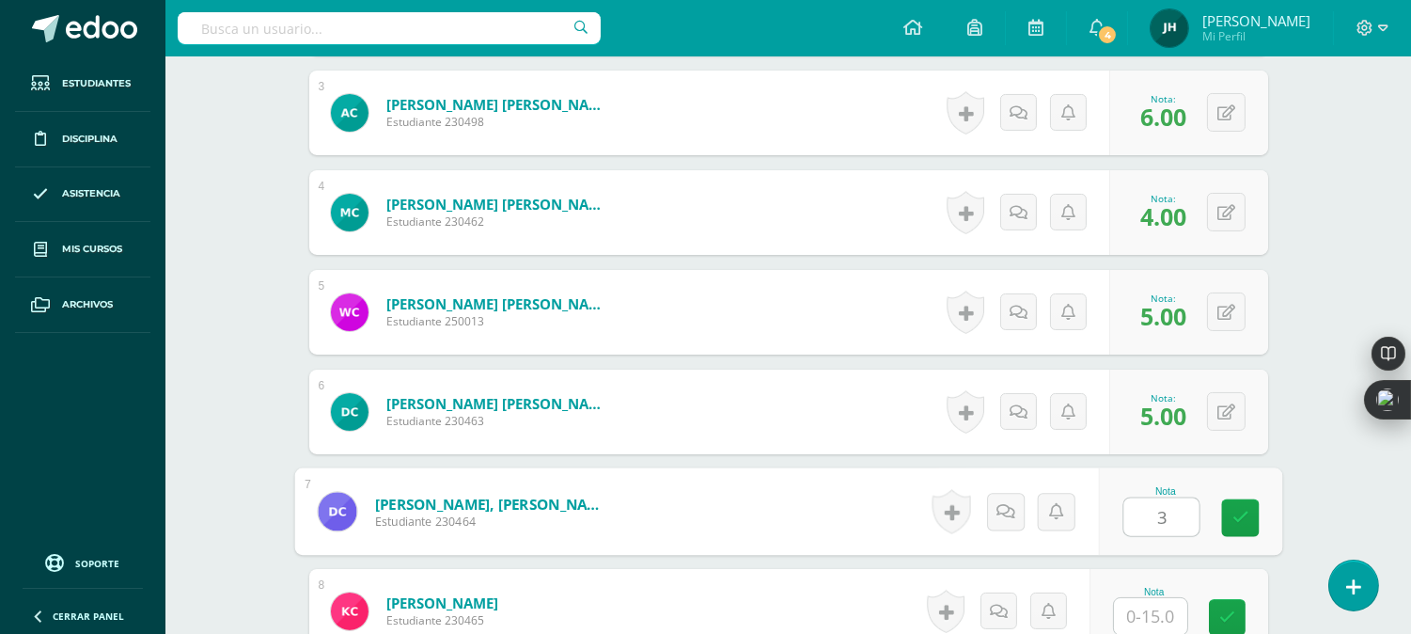
type input "3"
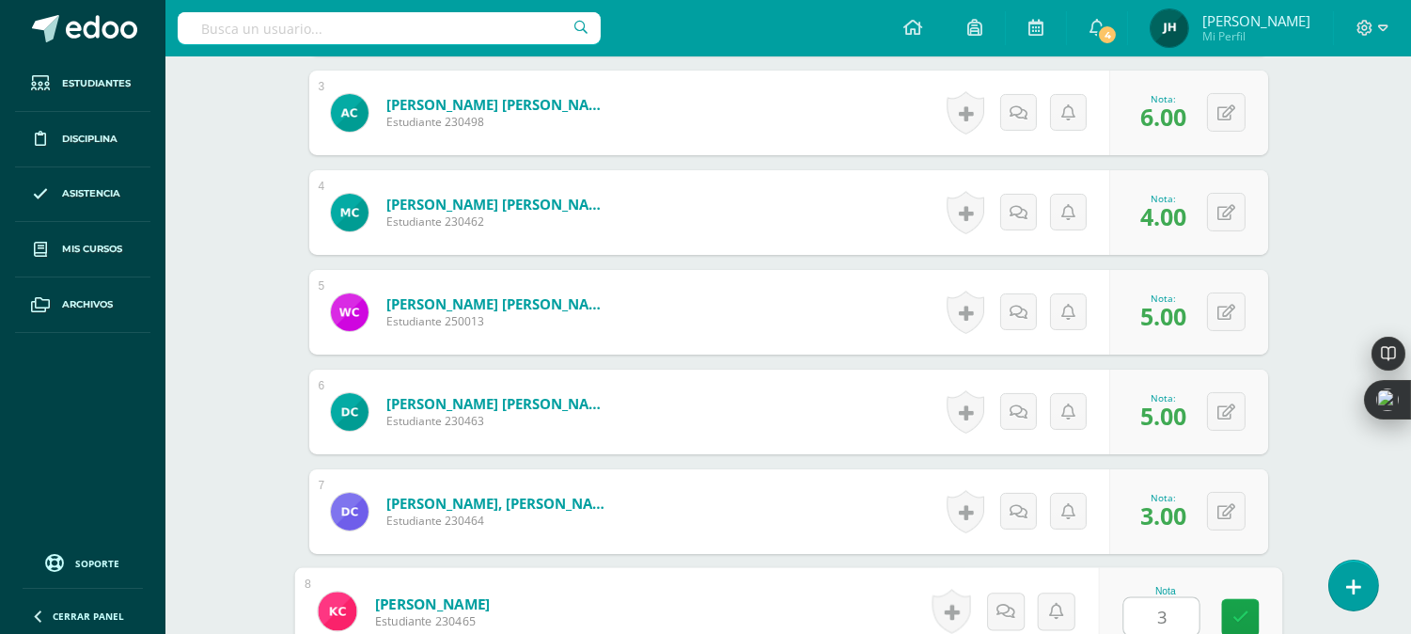
type input "3"
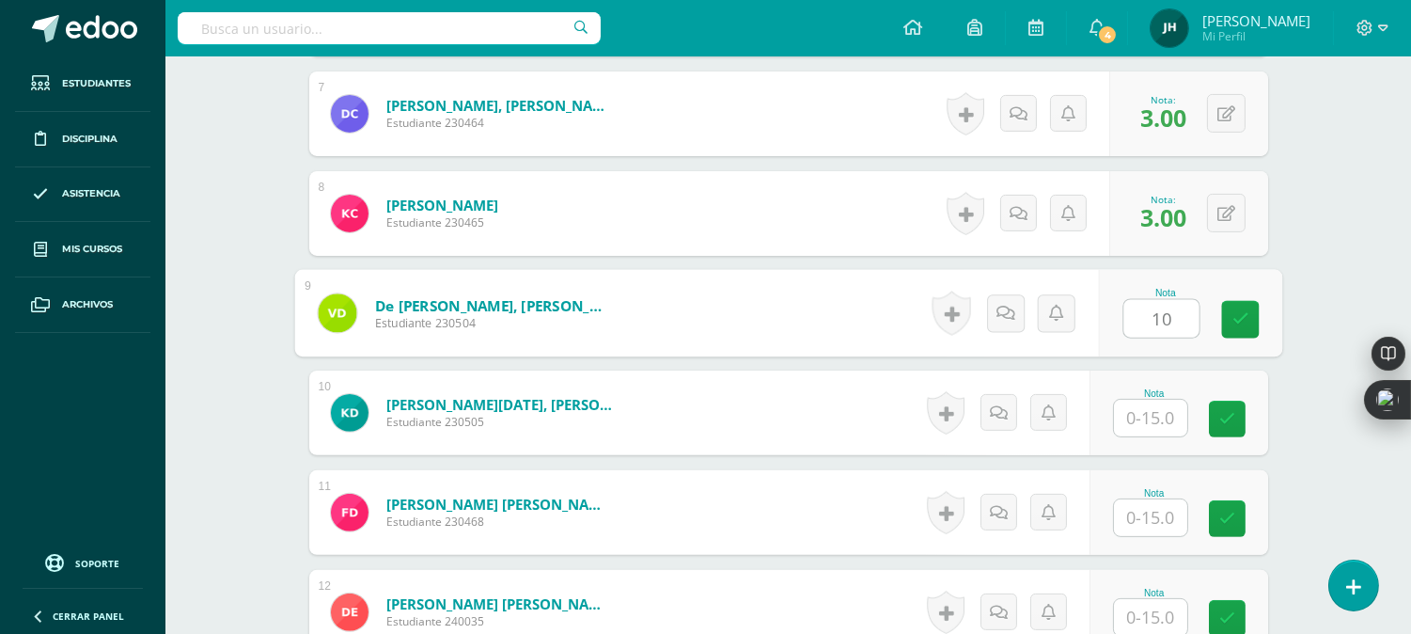
type input "10"
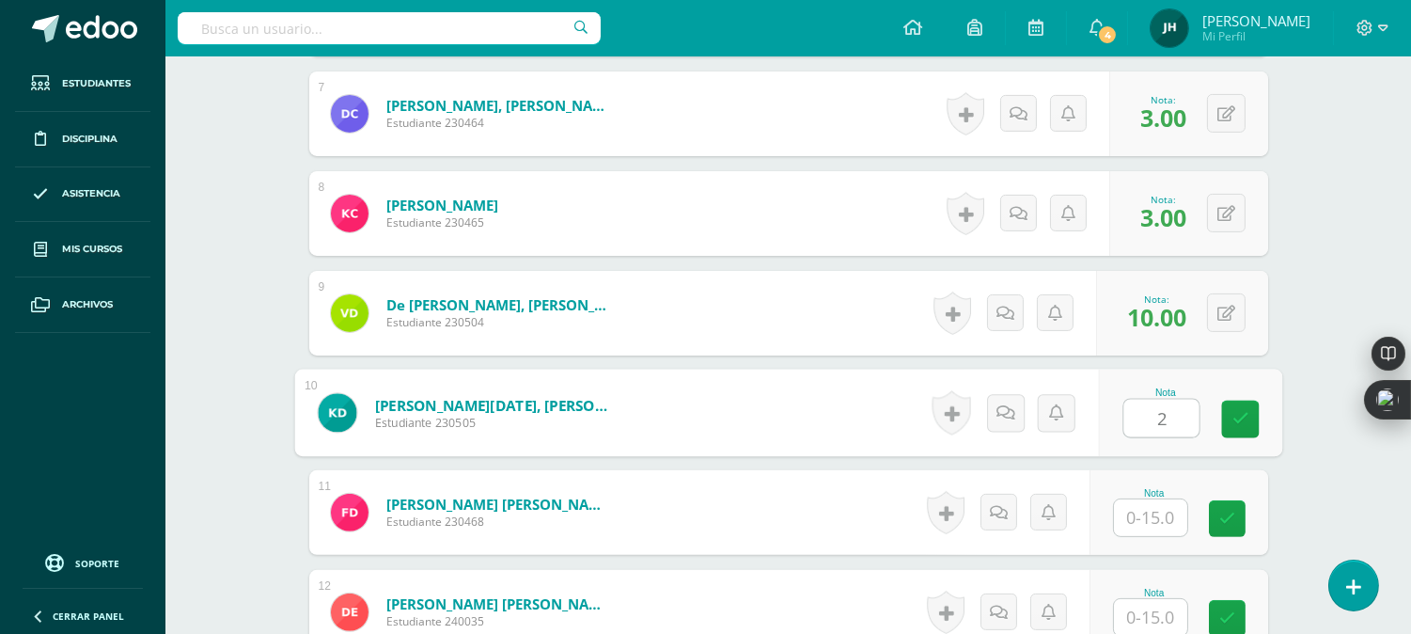
type input "2"
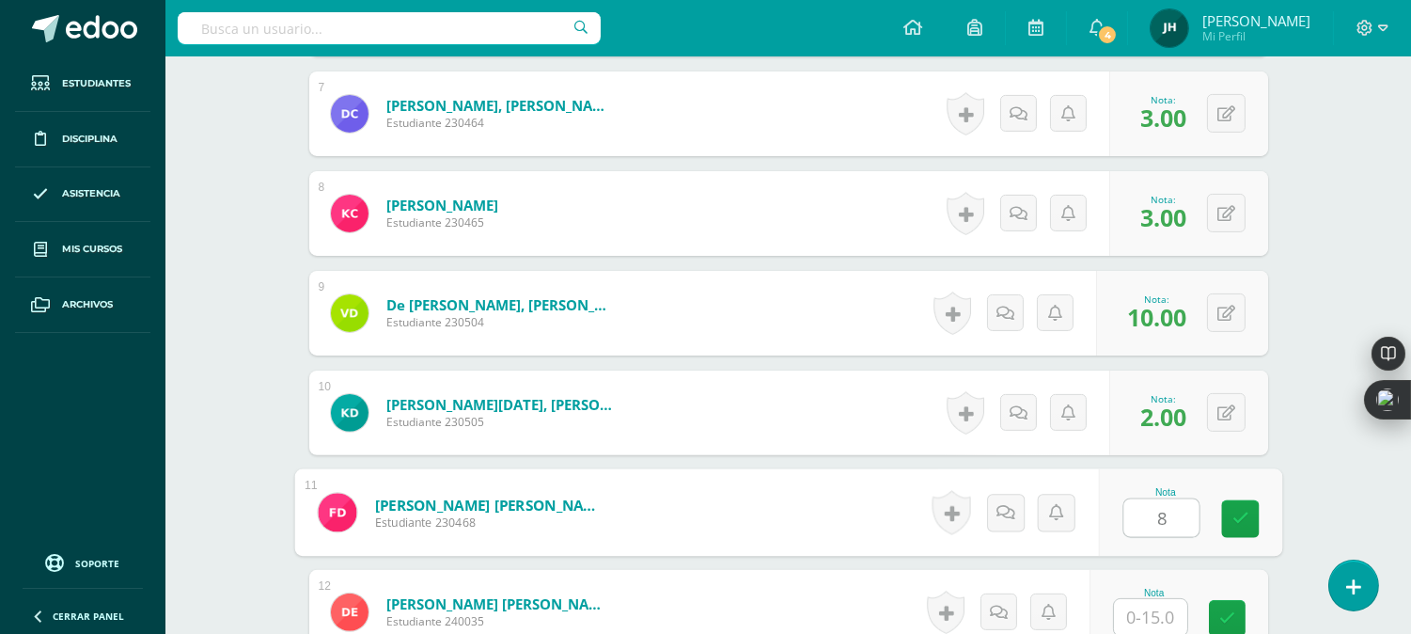
type input "8"
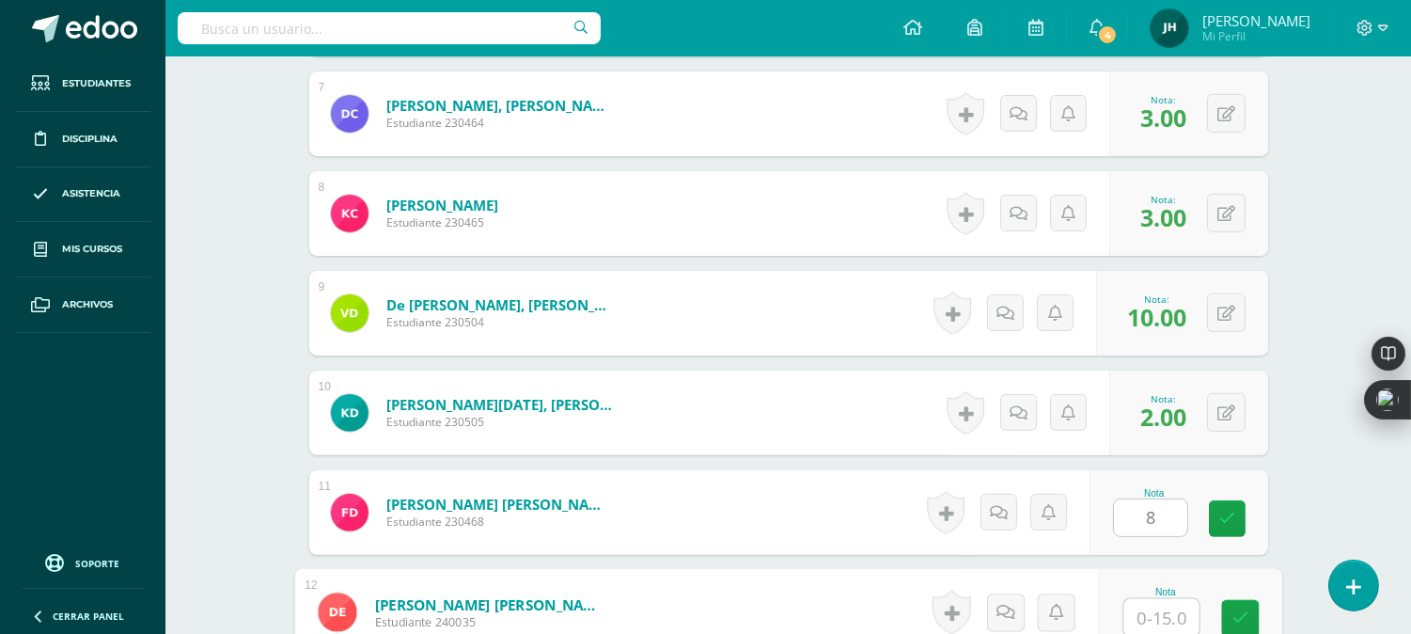
scroll to position [1181, 0]
type input "6"
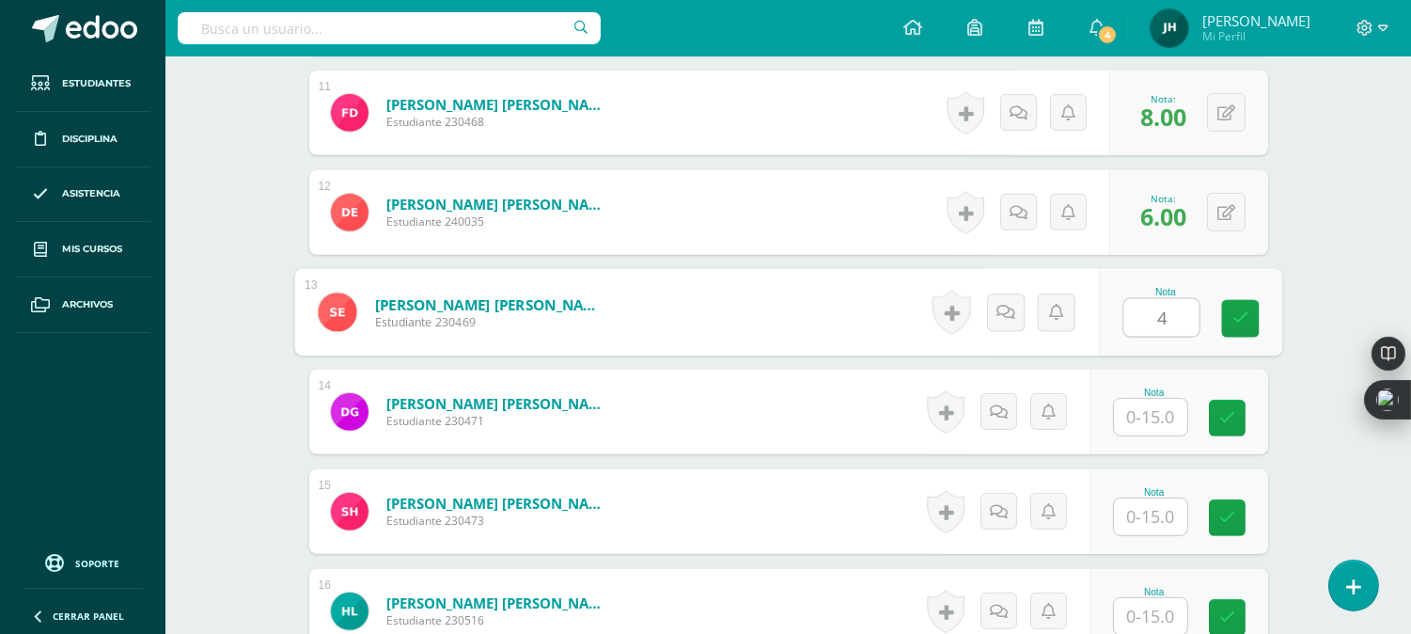
type input "4"
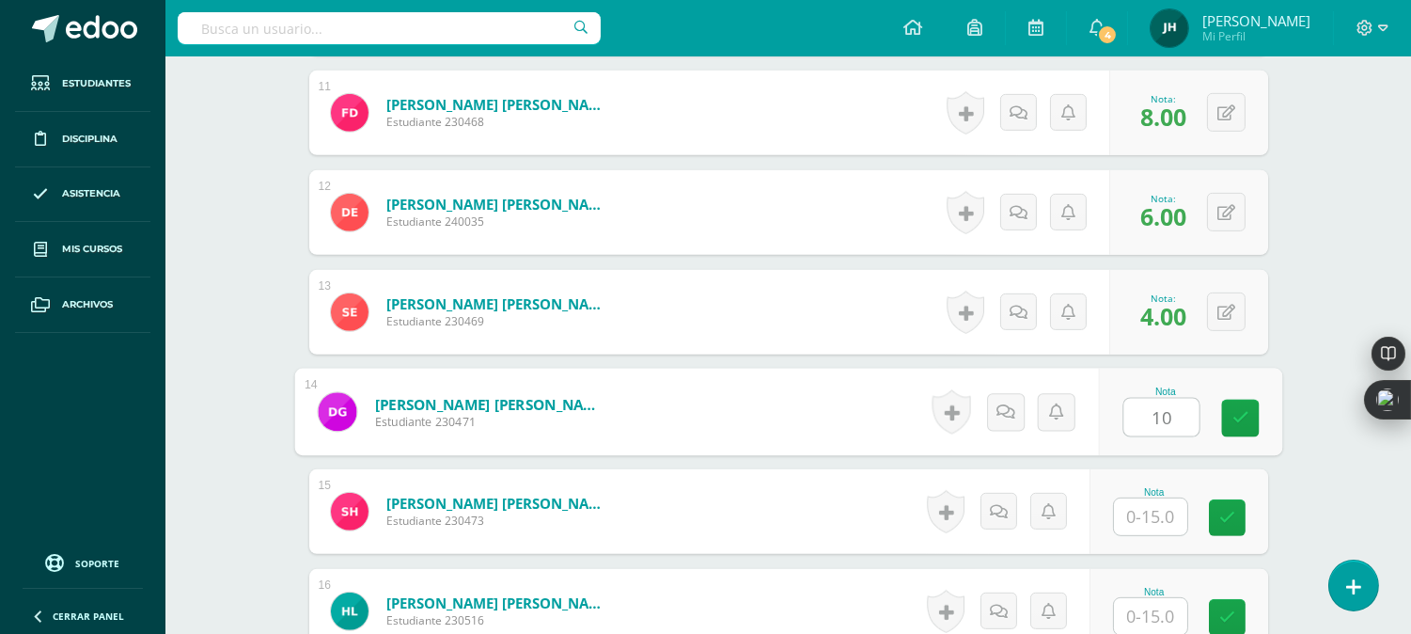
type input "10"
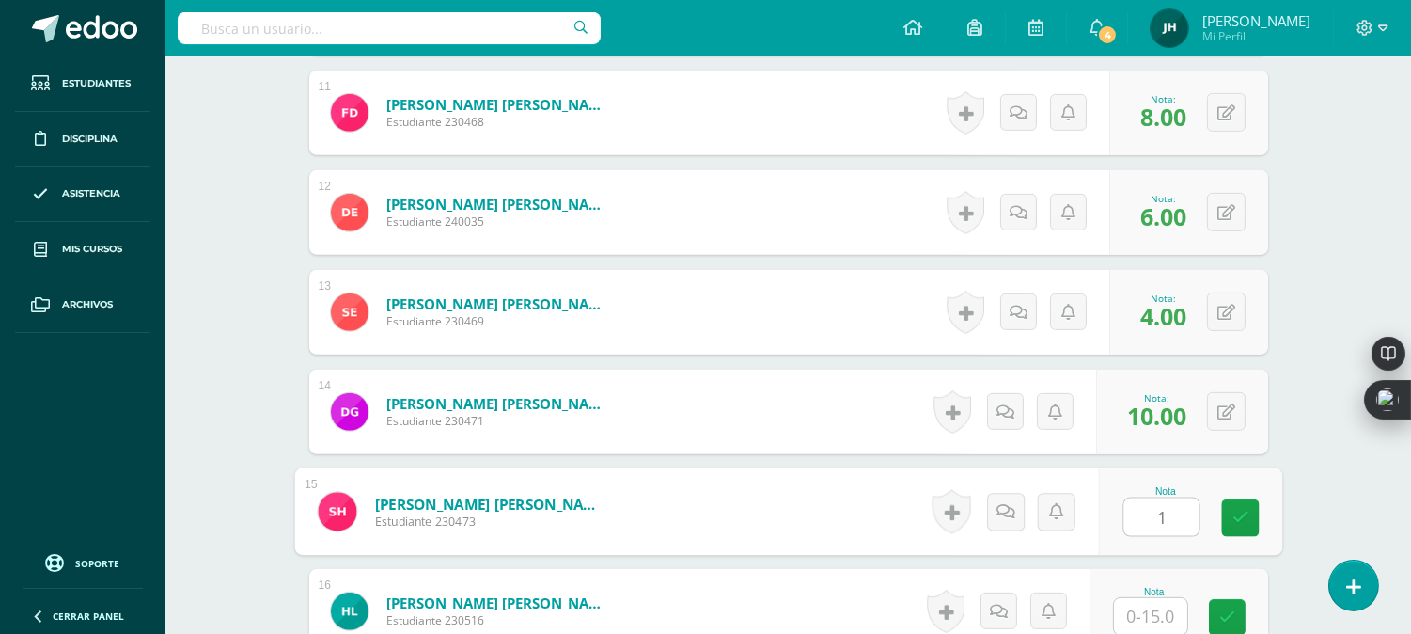
type input "1"
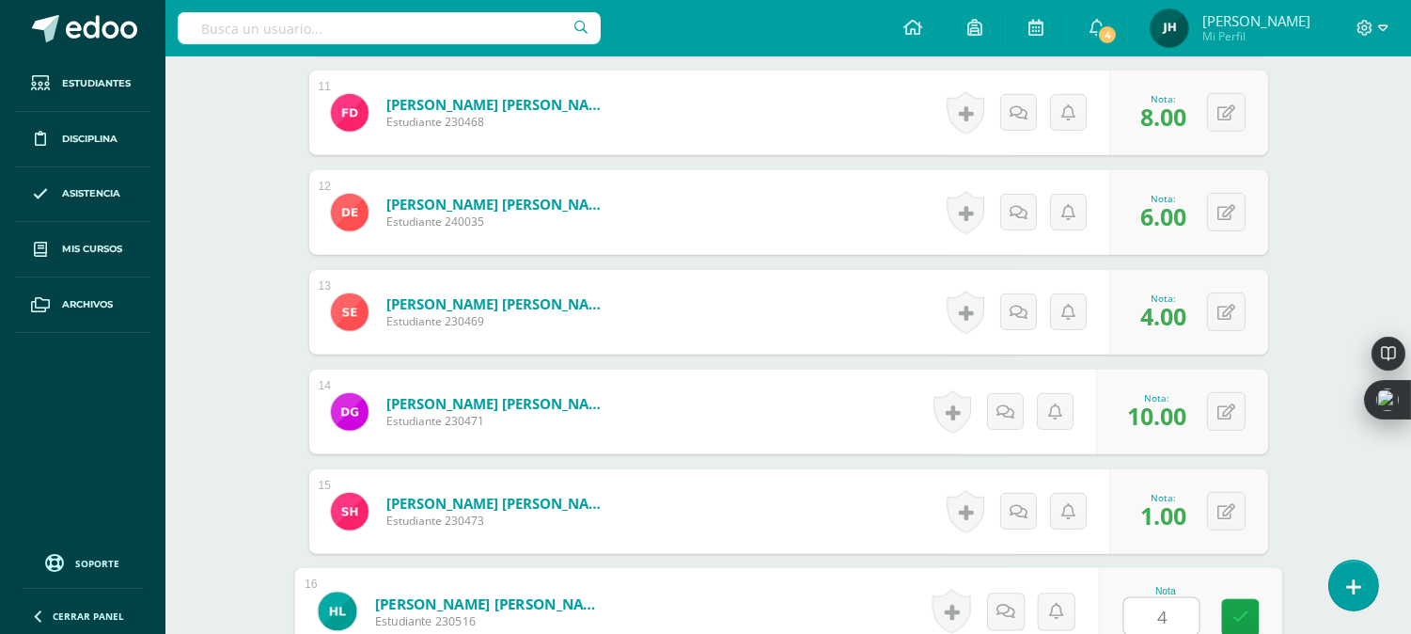
type input "4"
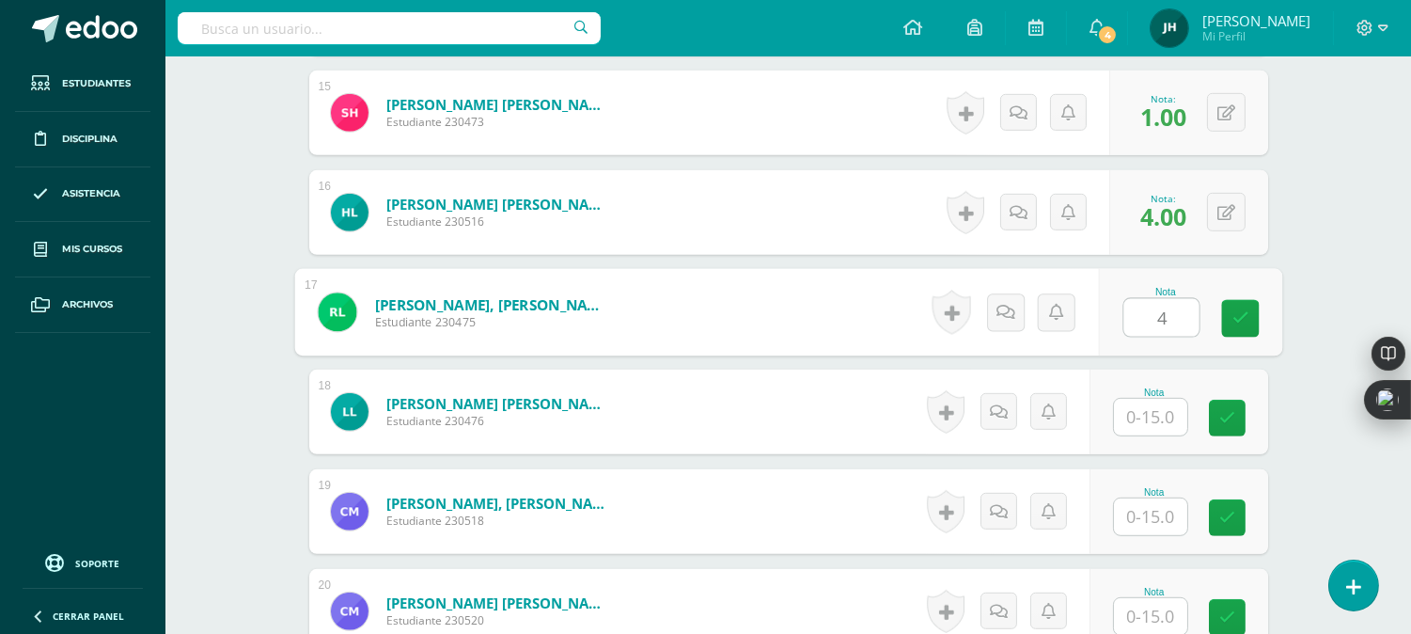
type input "4"
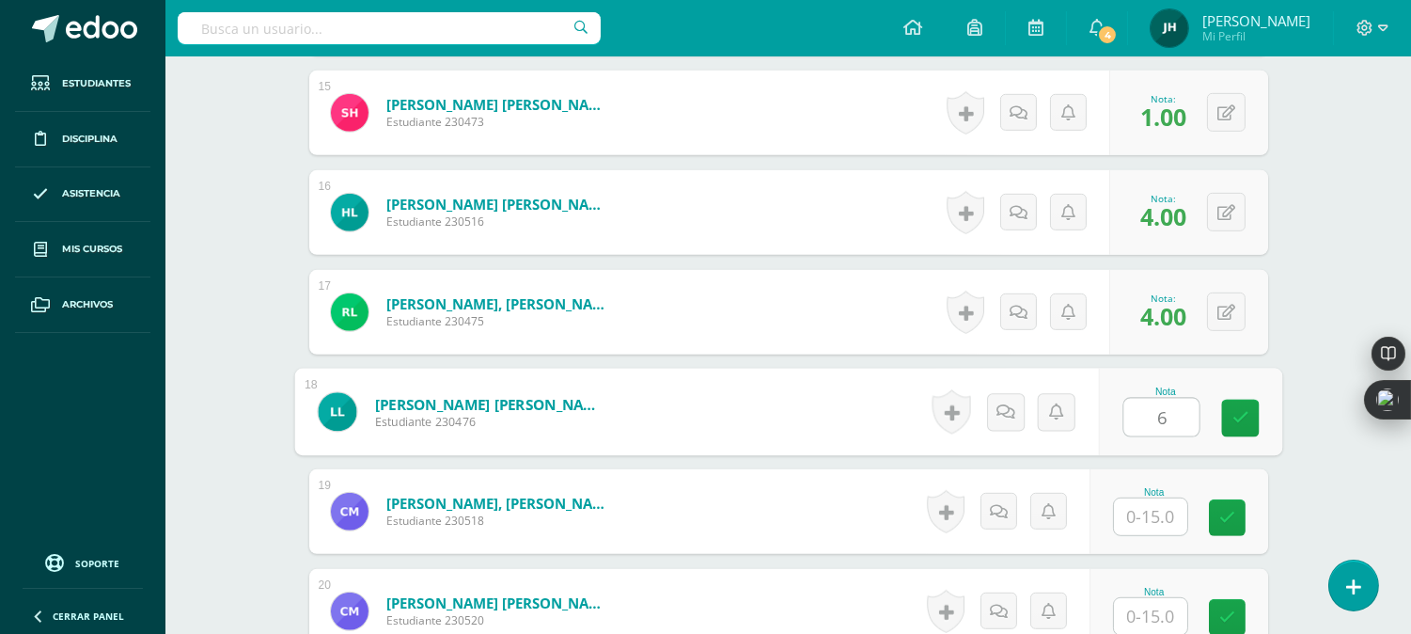
type input "6"
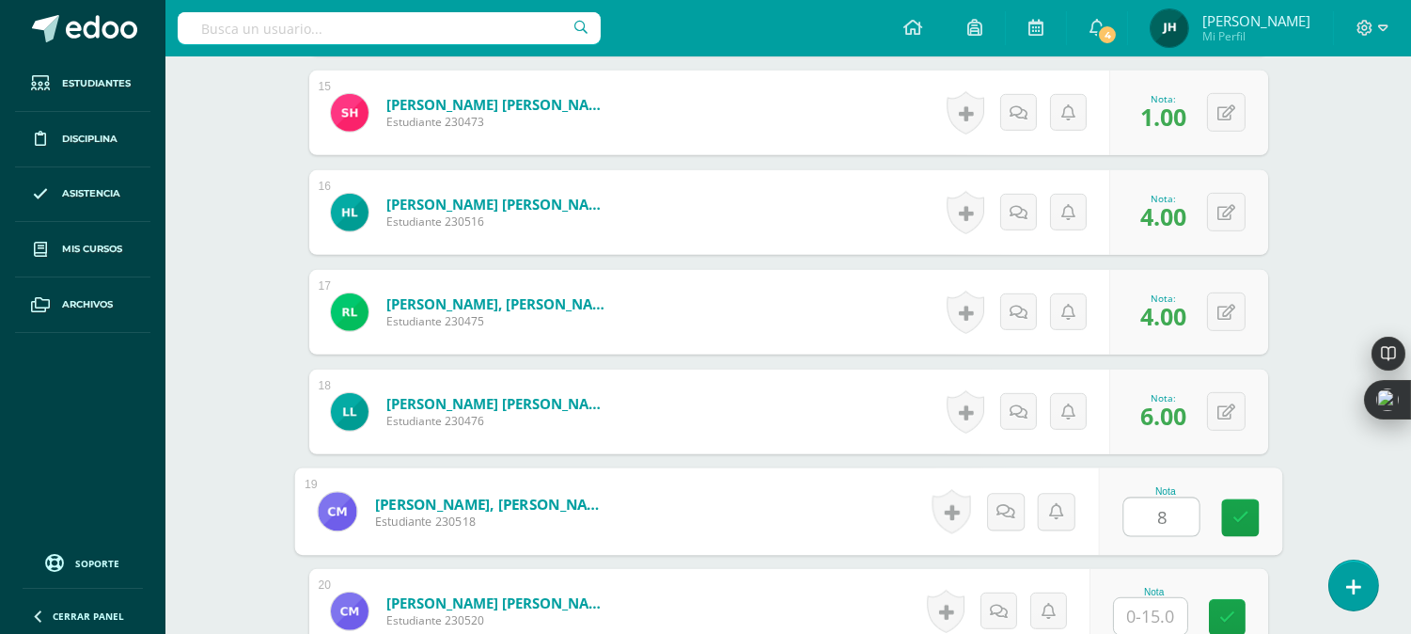
type input "8"
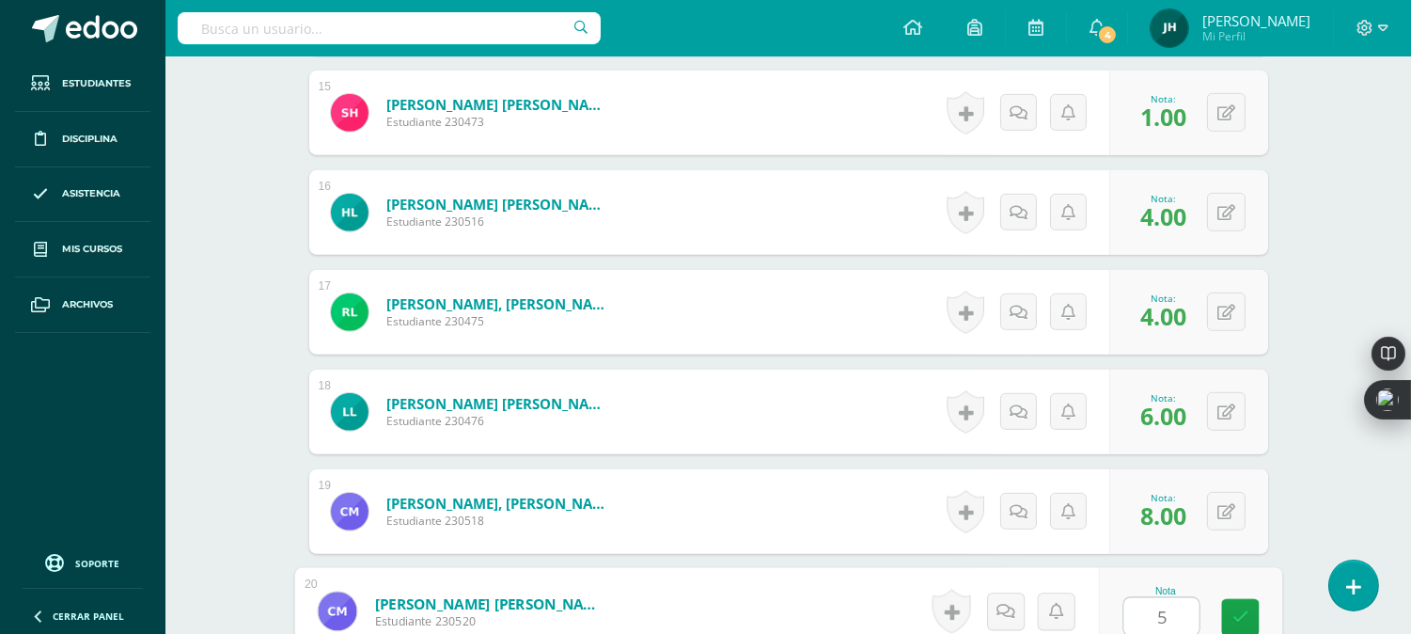
type input "5"
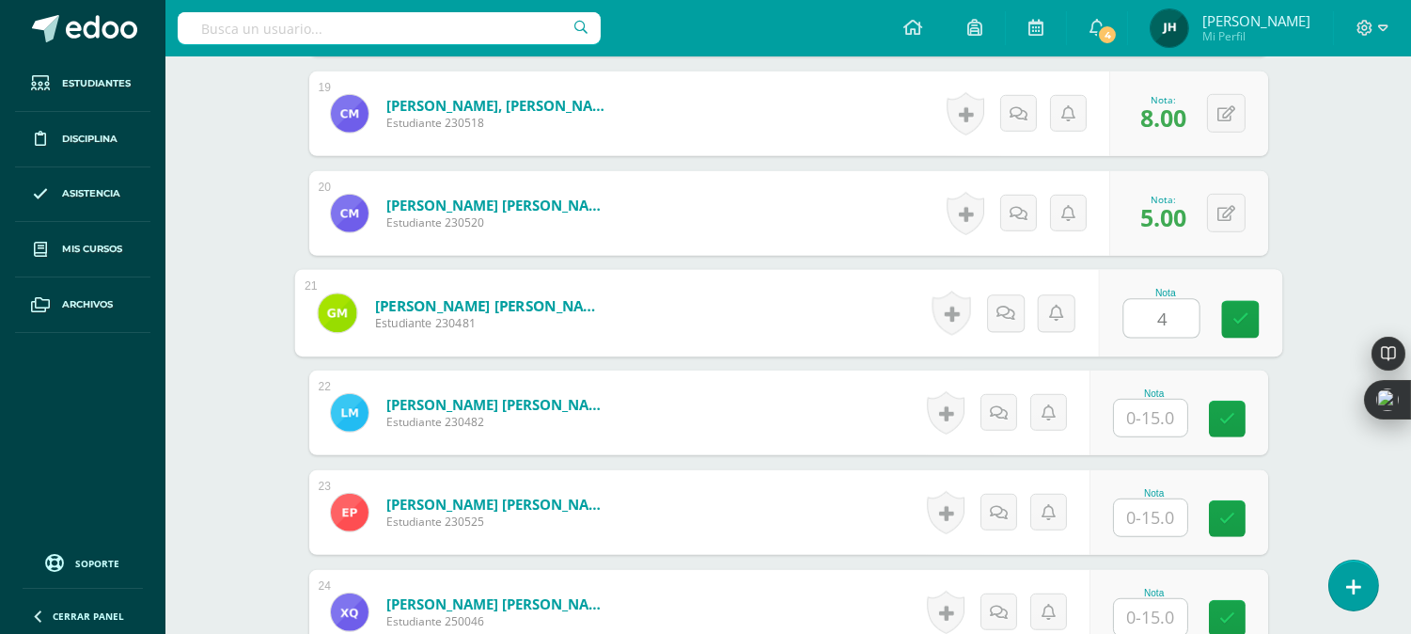
type input "4"
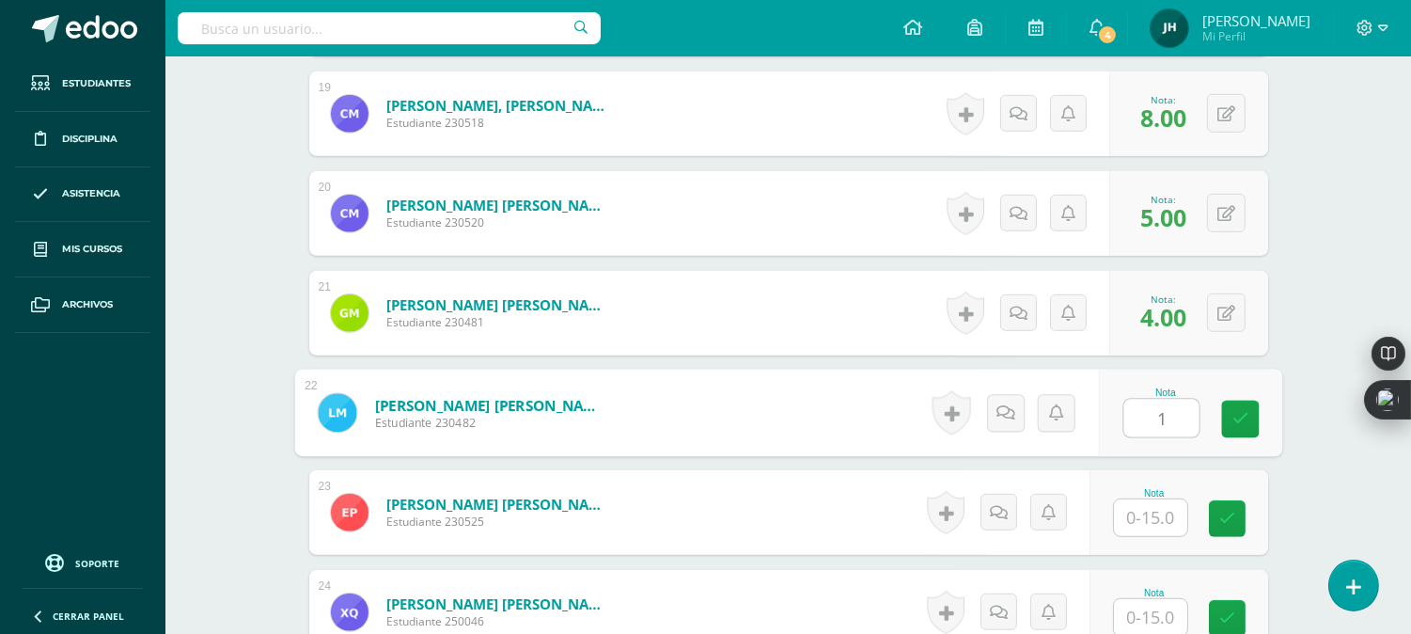
type input "1"
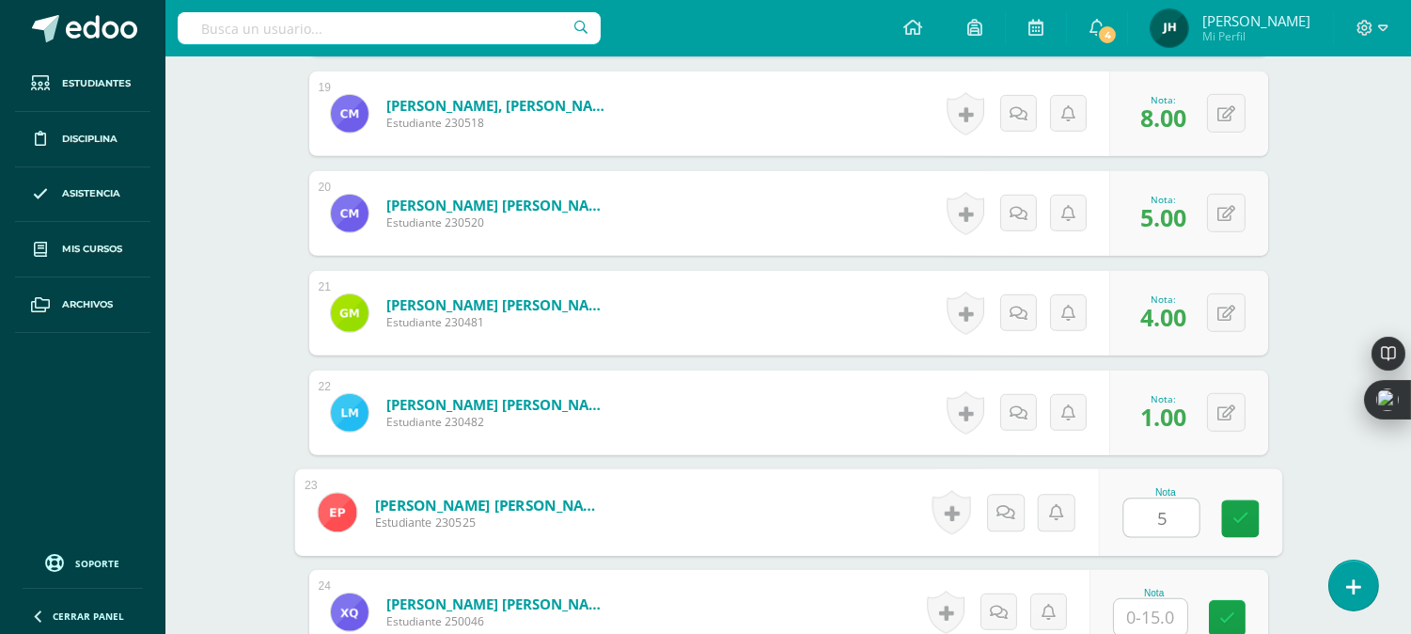
type input "5"
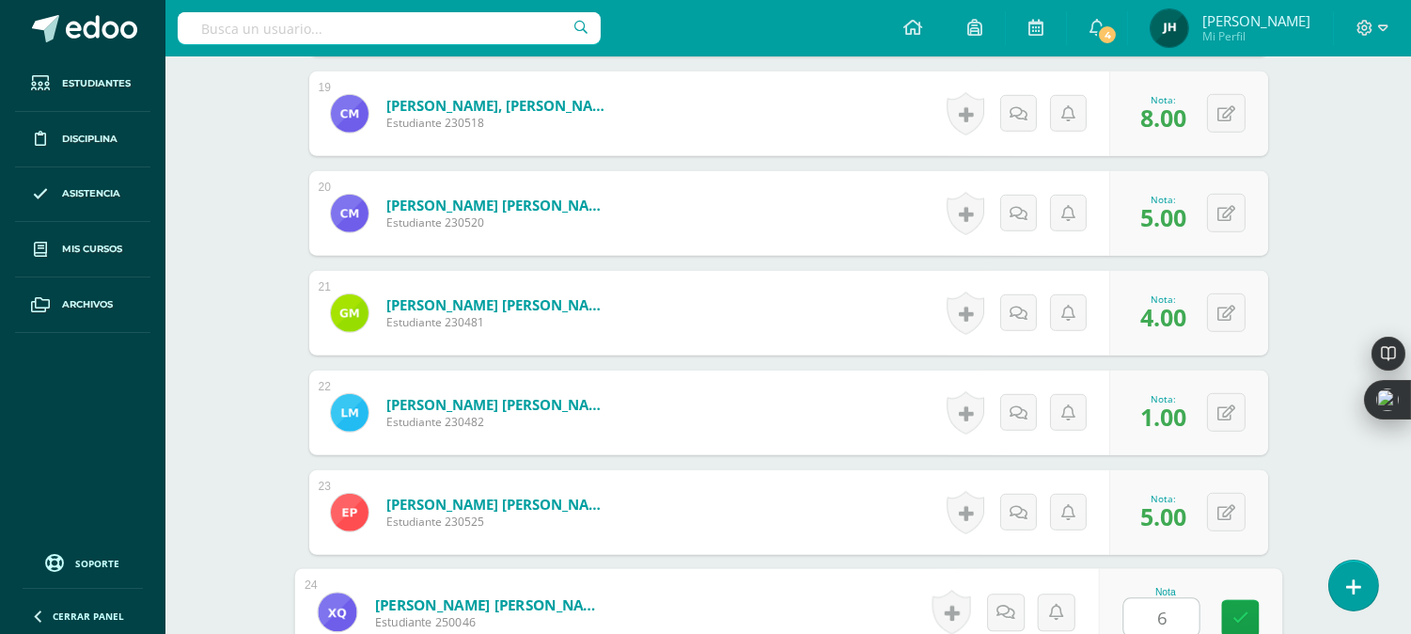
type input "6"
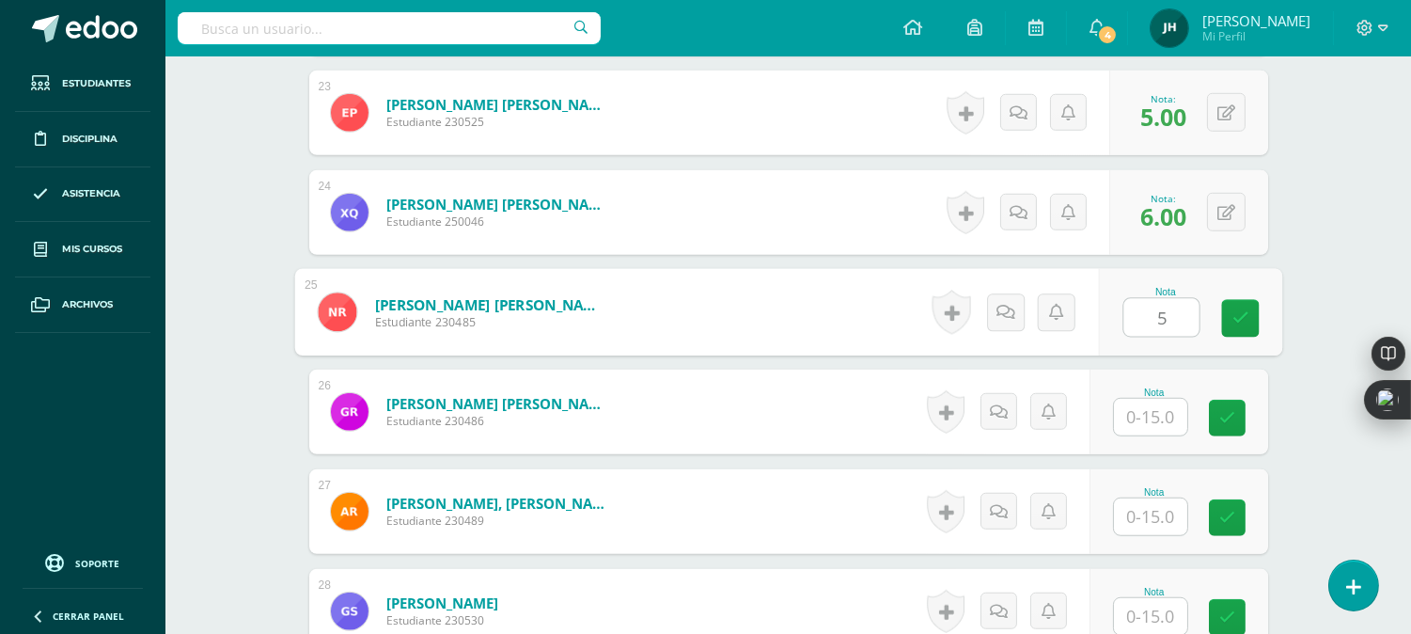
type input "5"
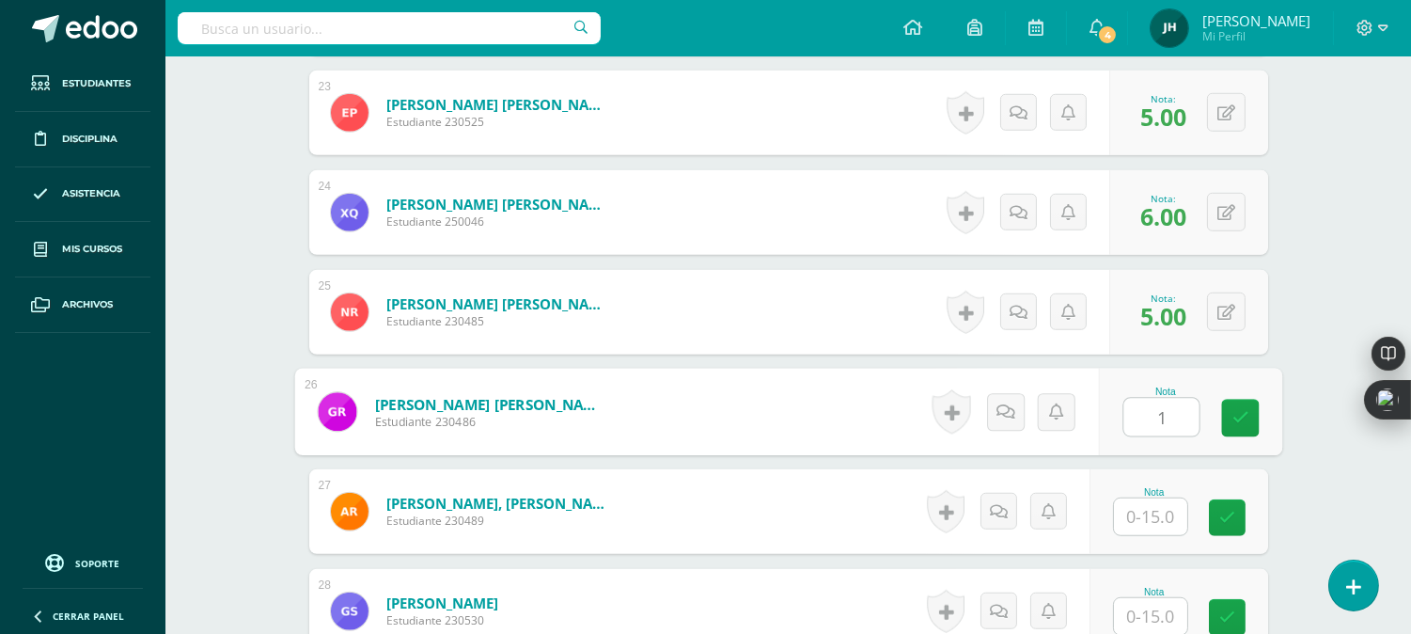
type input "1"
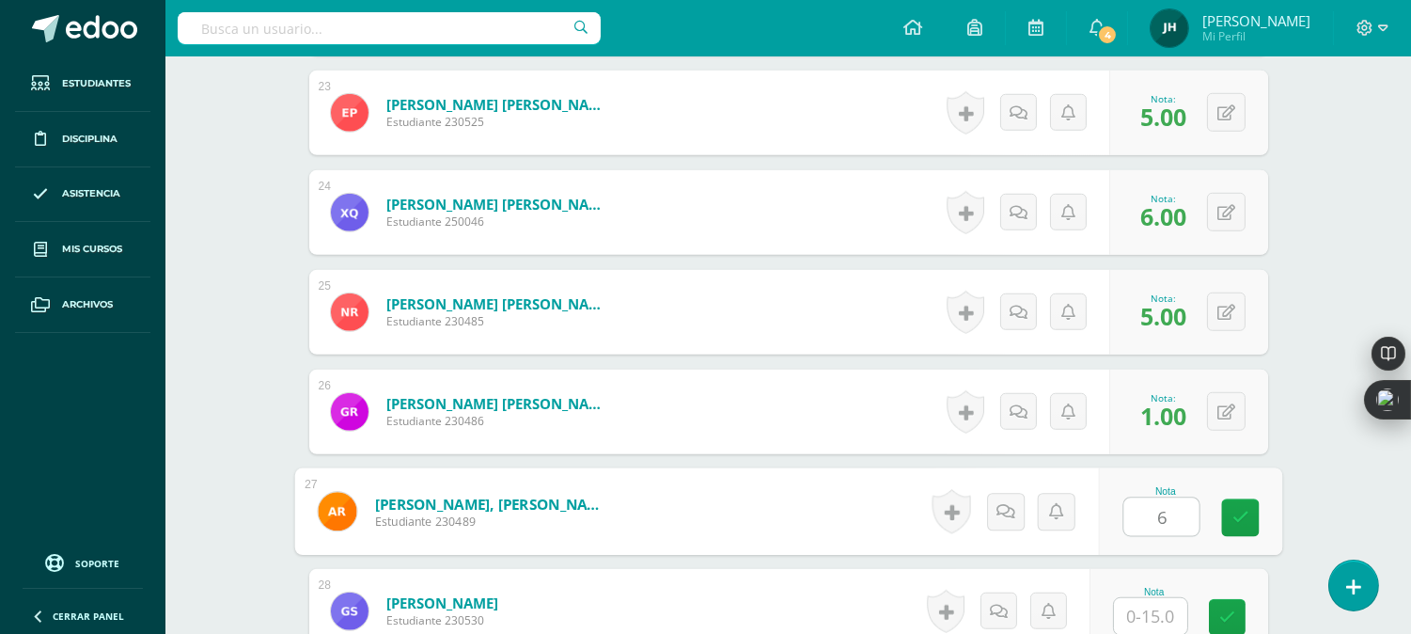
type input "6"
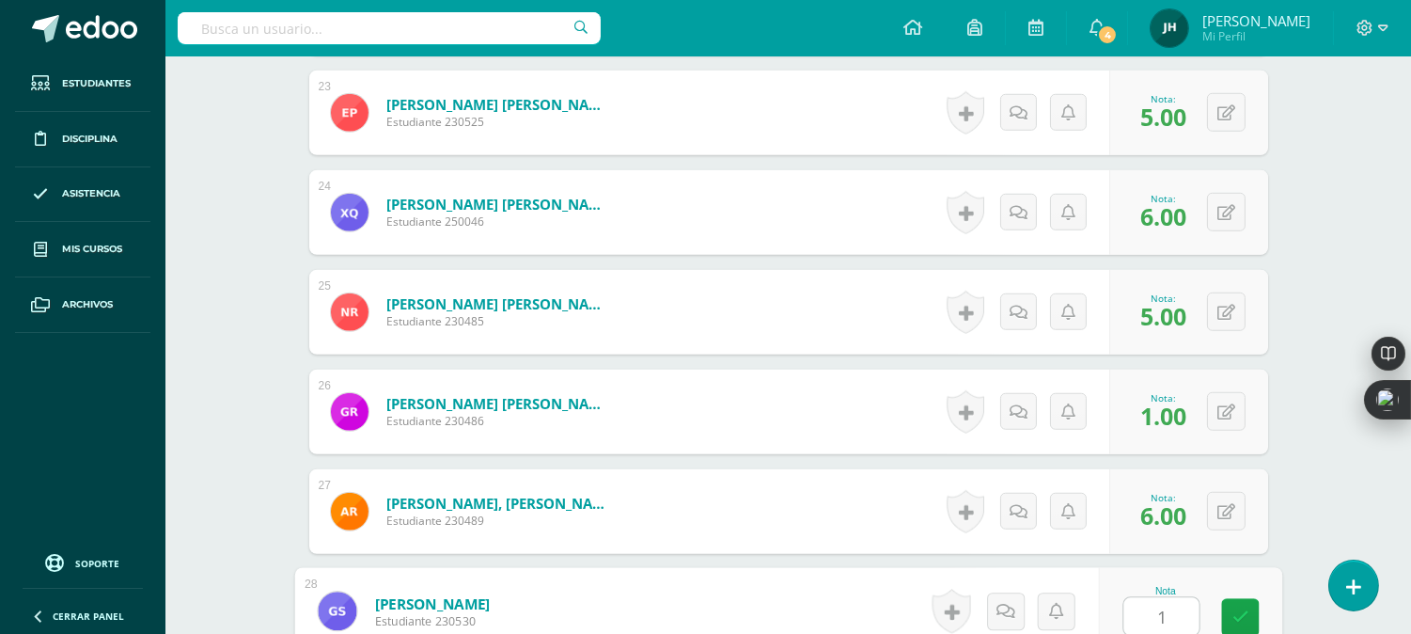
type input "1"
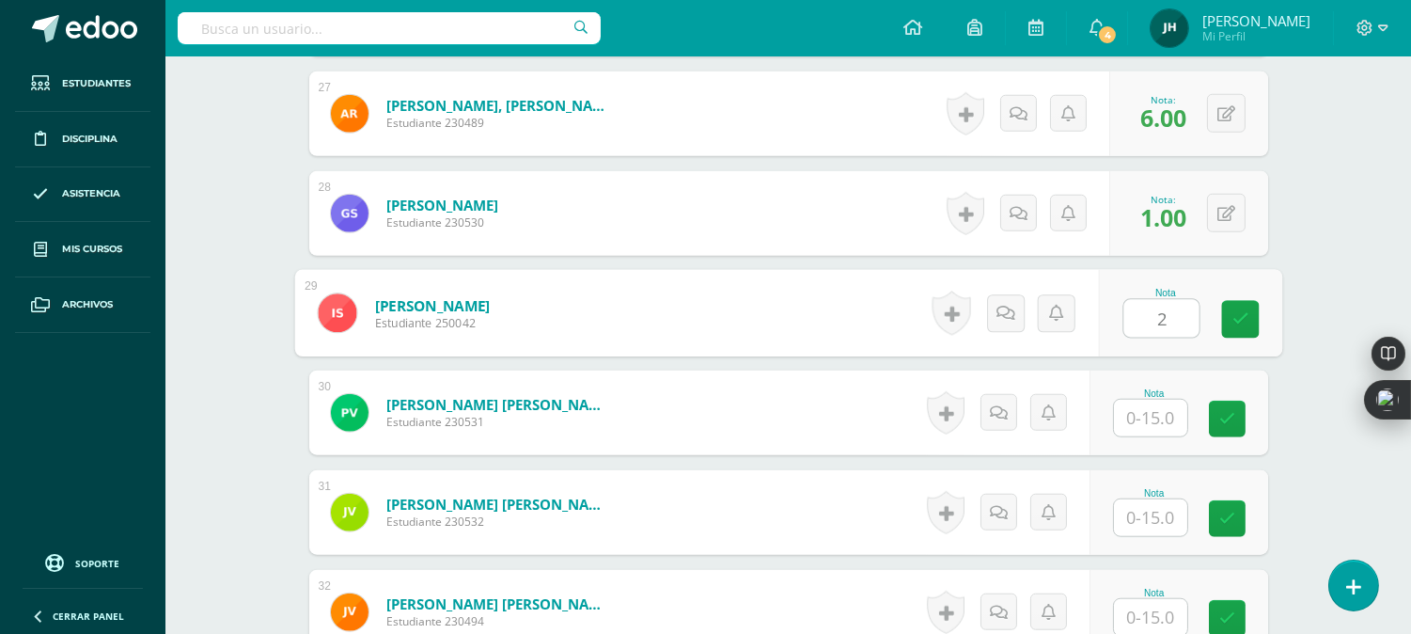
type input "2"
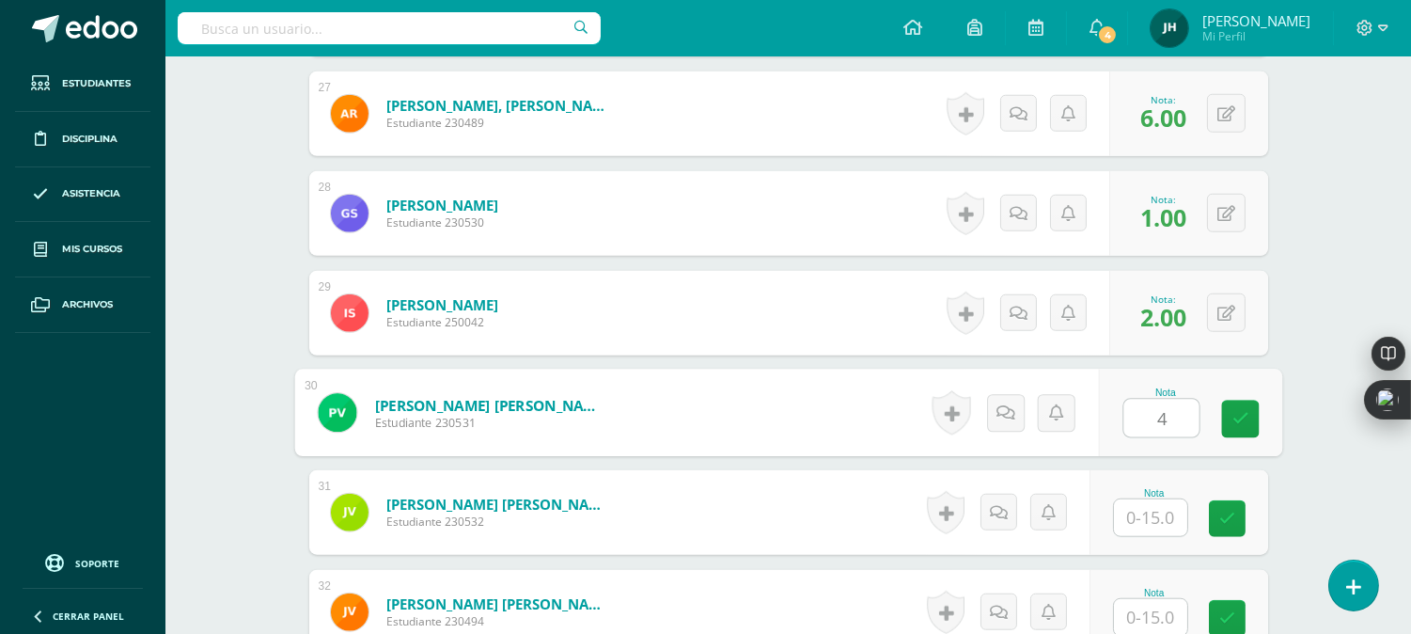
type input "4"
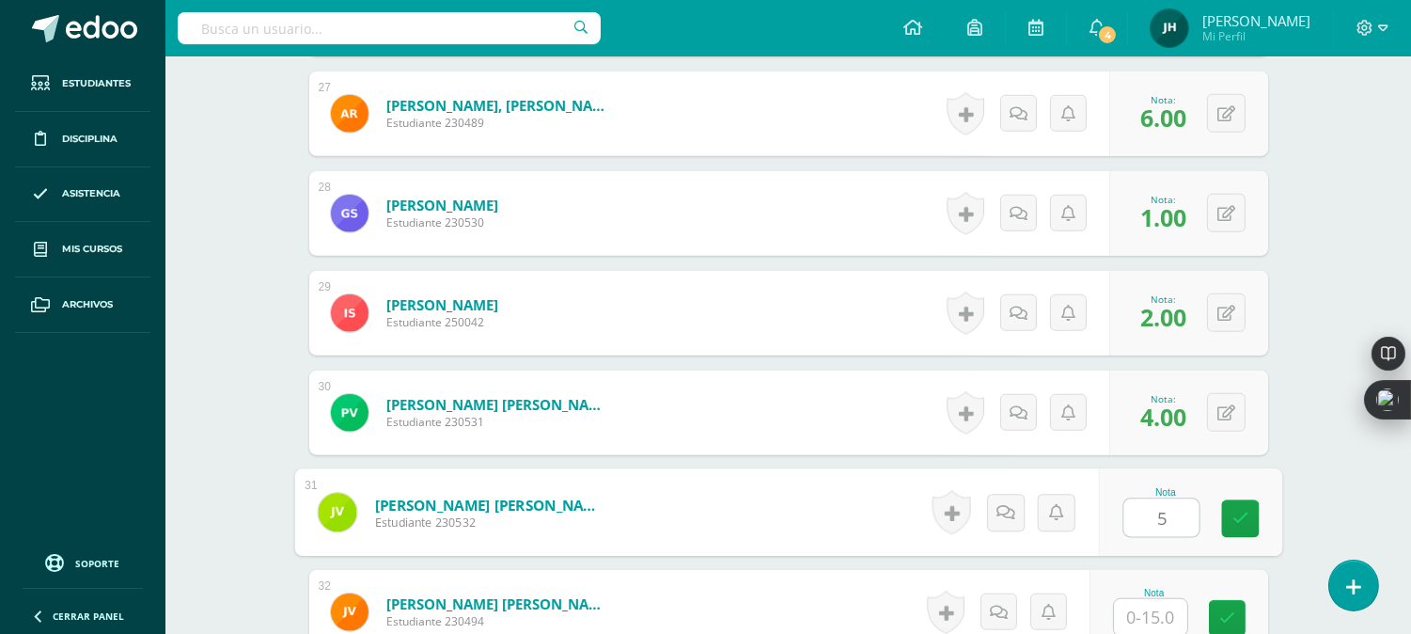
type input "5"
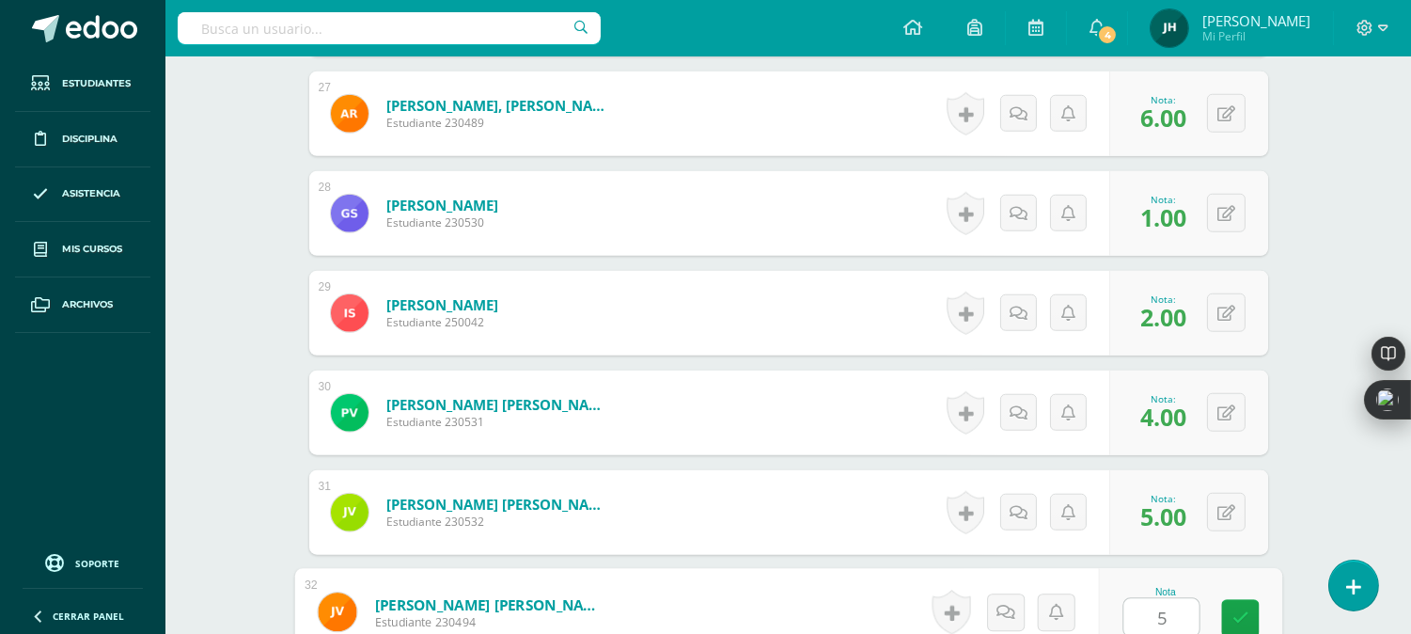
type input "5"
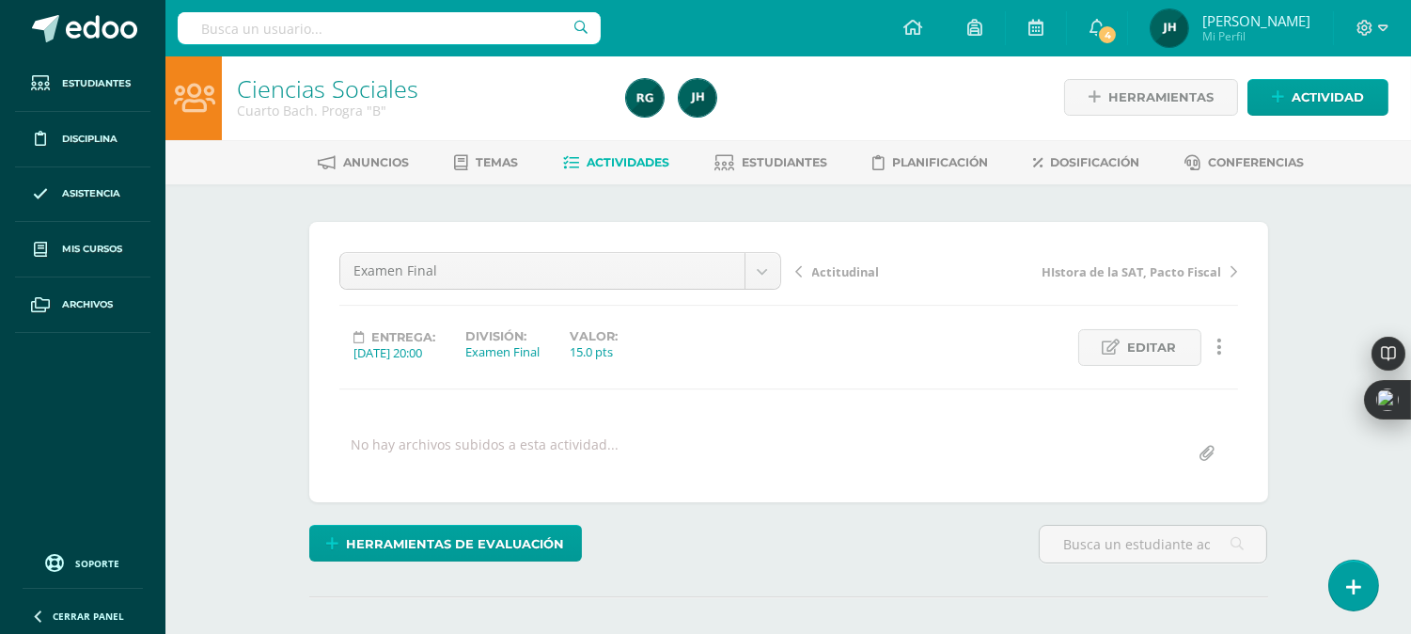
scroll to position [0, 0]
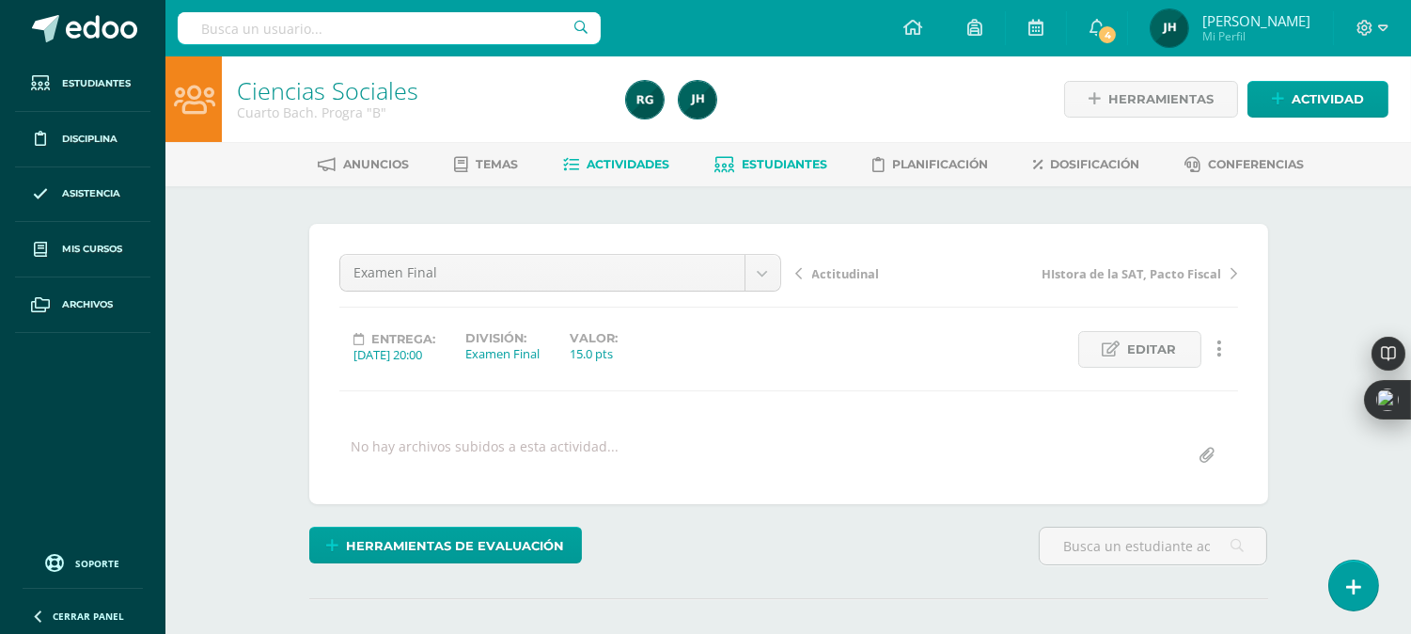
click at [766, 157] on span "Estudiantes" at bounding box center [785, 164] width 86 height 14
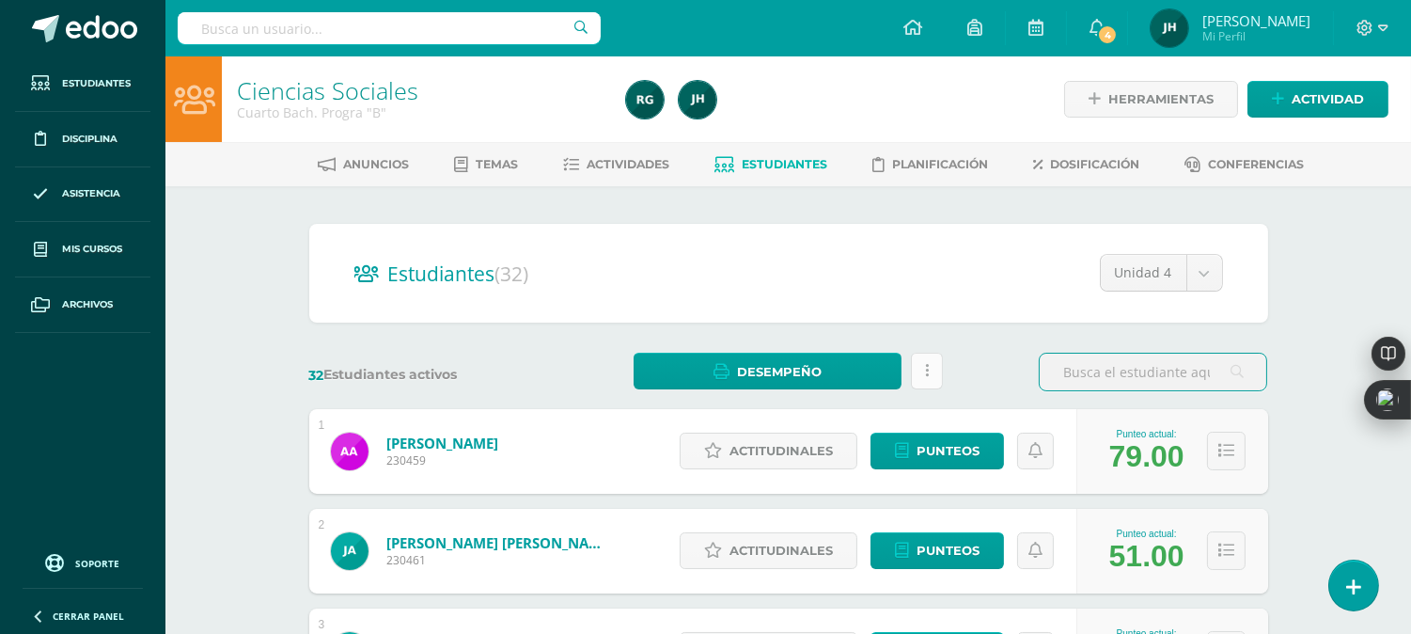
click at [927, 370] on icon at bounding box center [927, 371] width 4 height 16
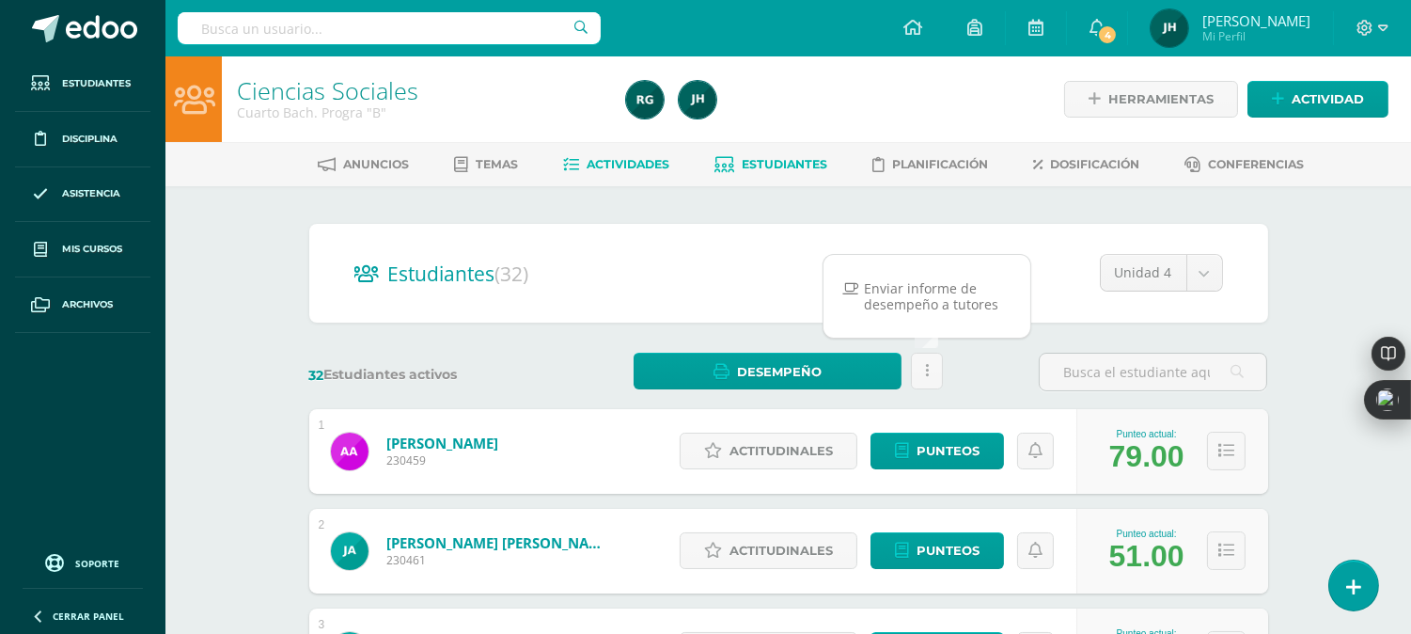
click at [628, 165] on span "Actividades" at bounding box center [628, 164] width 83 height 14
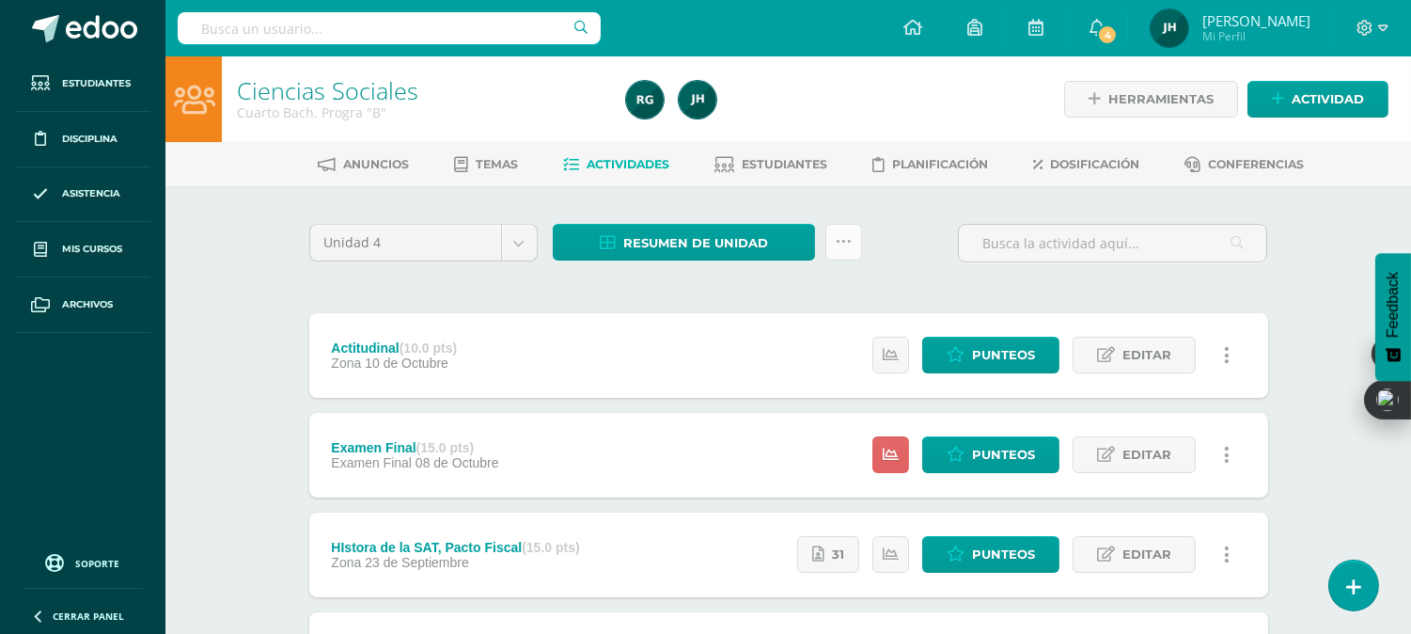
click at [838, 243] on icon at bounding box center [844, 242] width 16 height 16
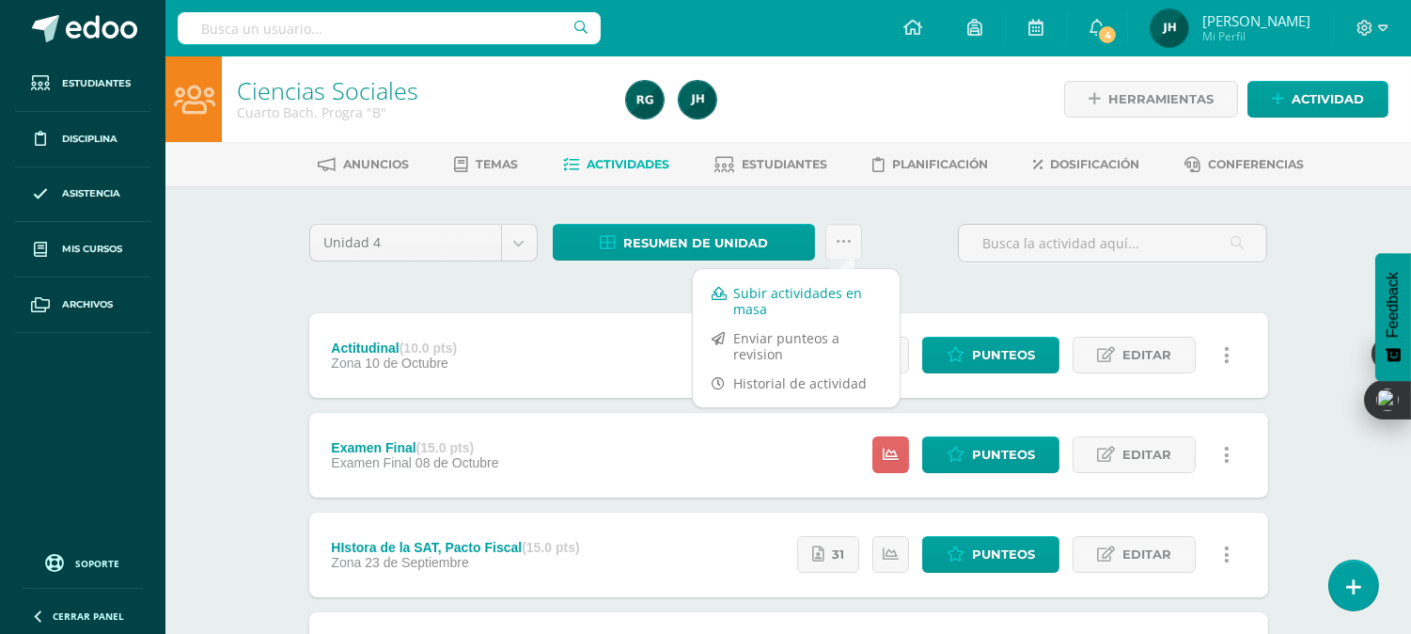
click at [757, 301] on link "Subir actividades en masa" at bounding box center [796, 300] width 207 height 45
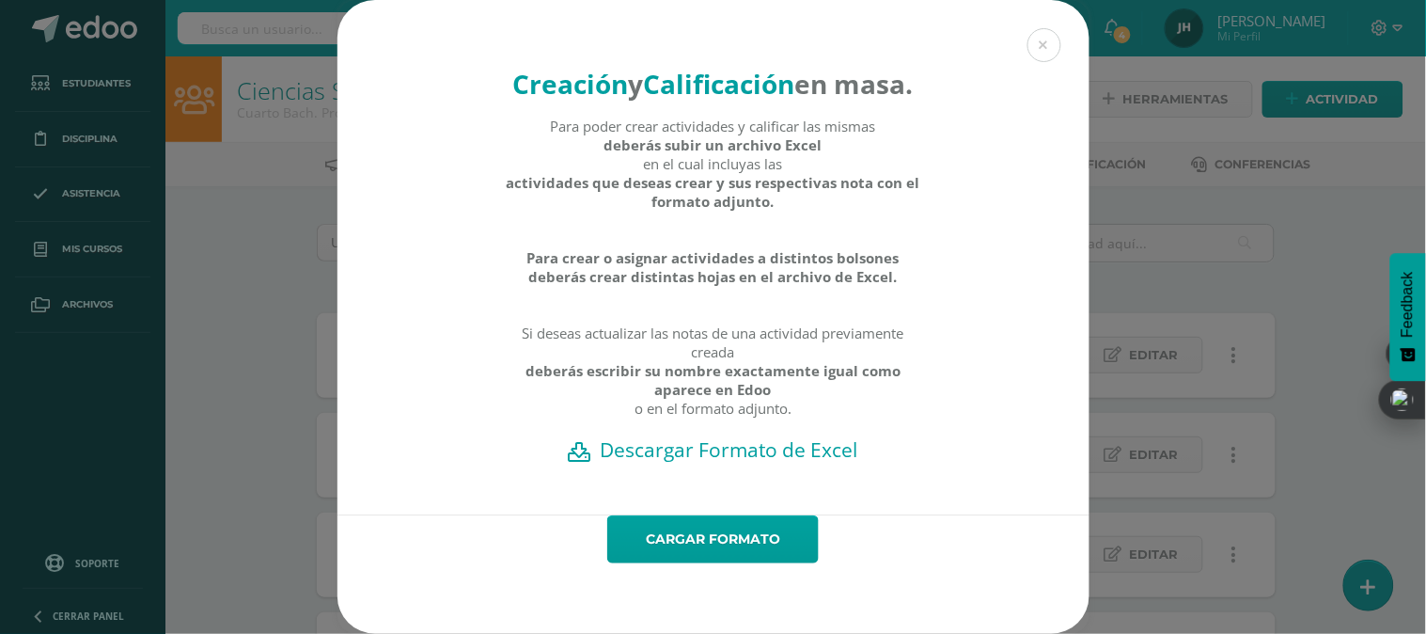
scroll to position [35, 0]
click at [682, 454] on h2 "Descargar Formato de Excel" at bounding box center [713, 449] width 686 height 26
click at [724, 541] on link "Cargar formato" at bounding box center [713, 539] width 212 height 48
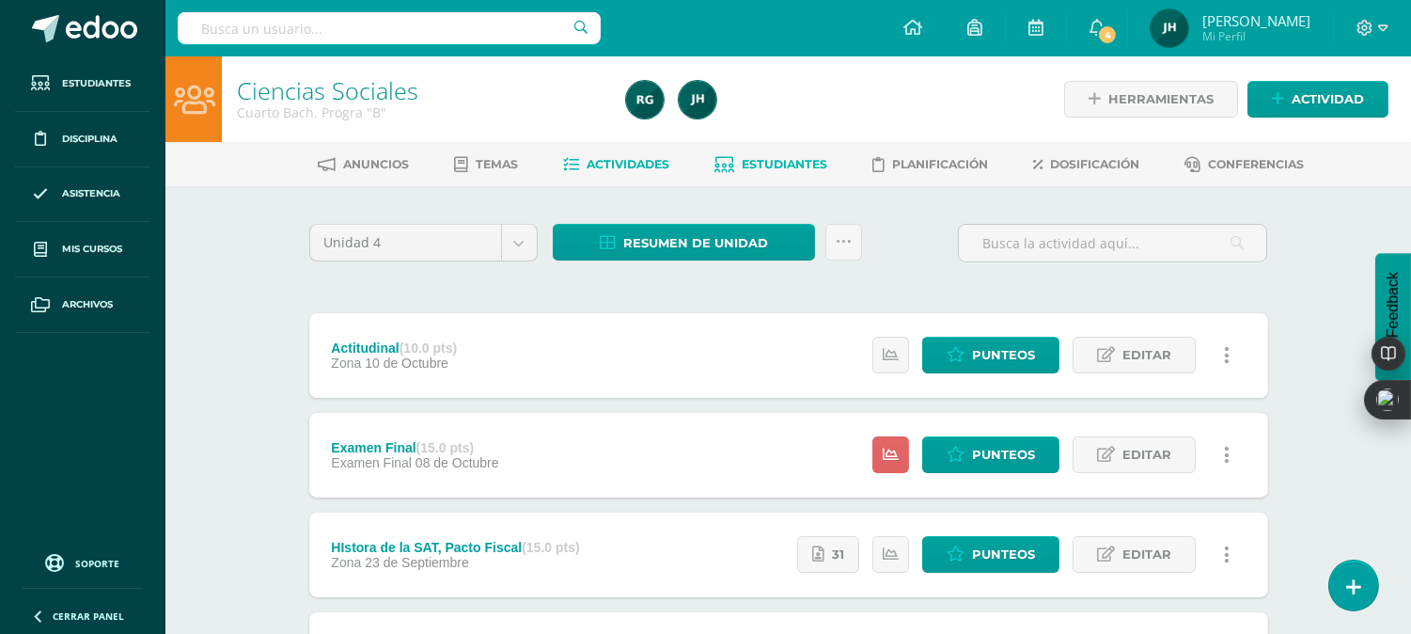
click at [765, 169] on span "Estudiantes" at bounding box center [785, 164] width 86 height 14
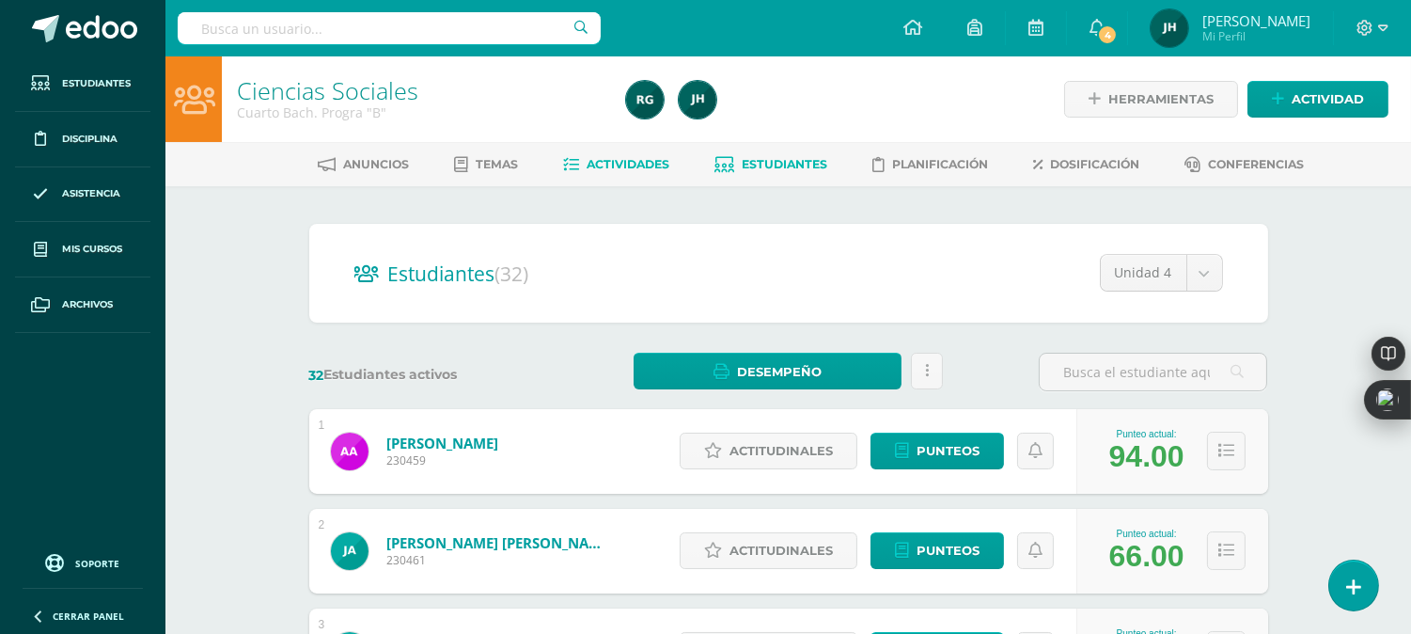
click at [631, 174] on link "Actividades" at bounding box center [616, 165] width 106 height 30
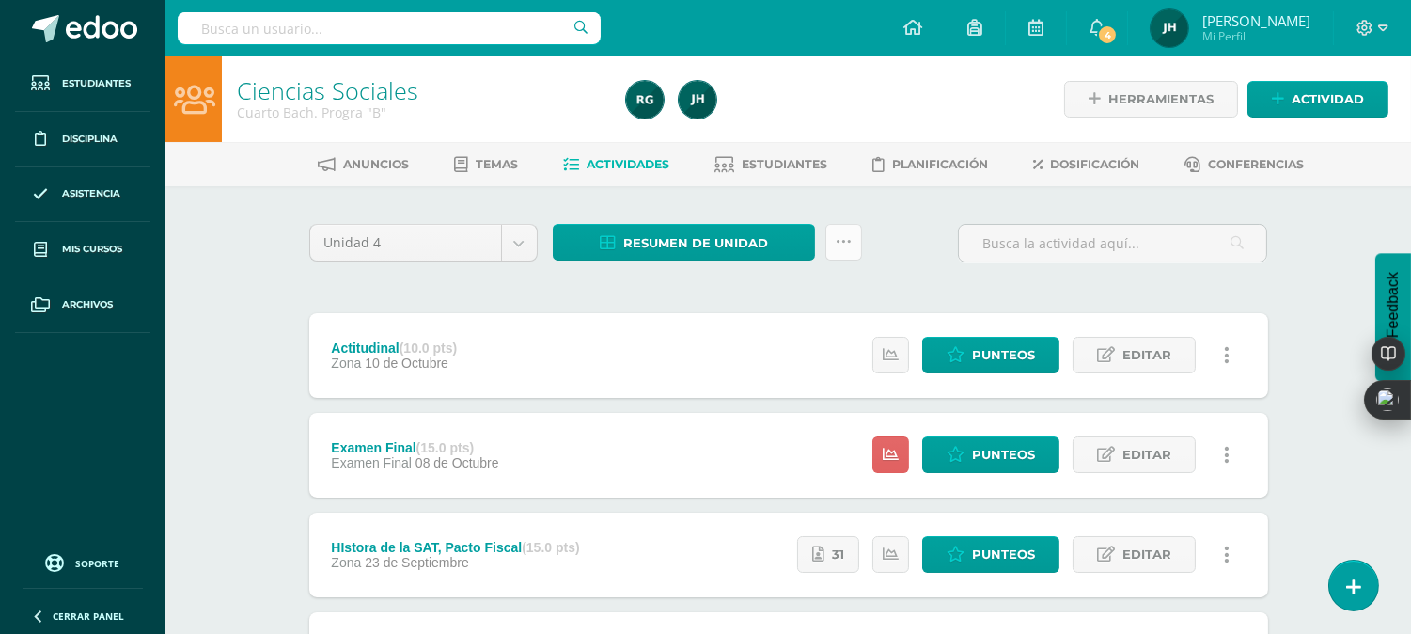
click at [843, 243] on icon at bounding box center [844, 242] width 16 height 16
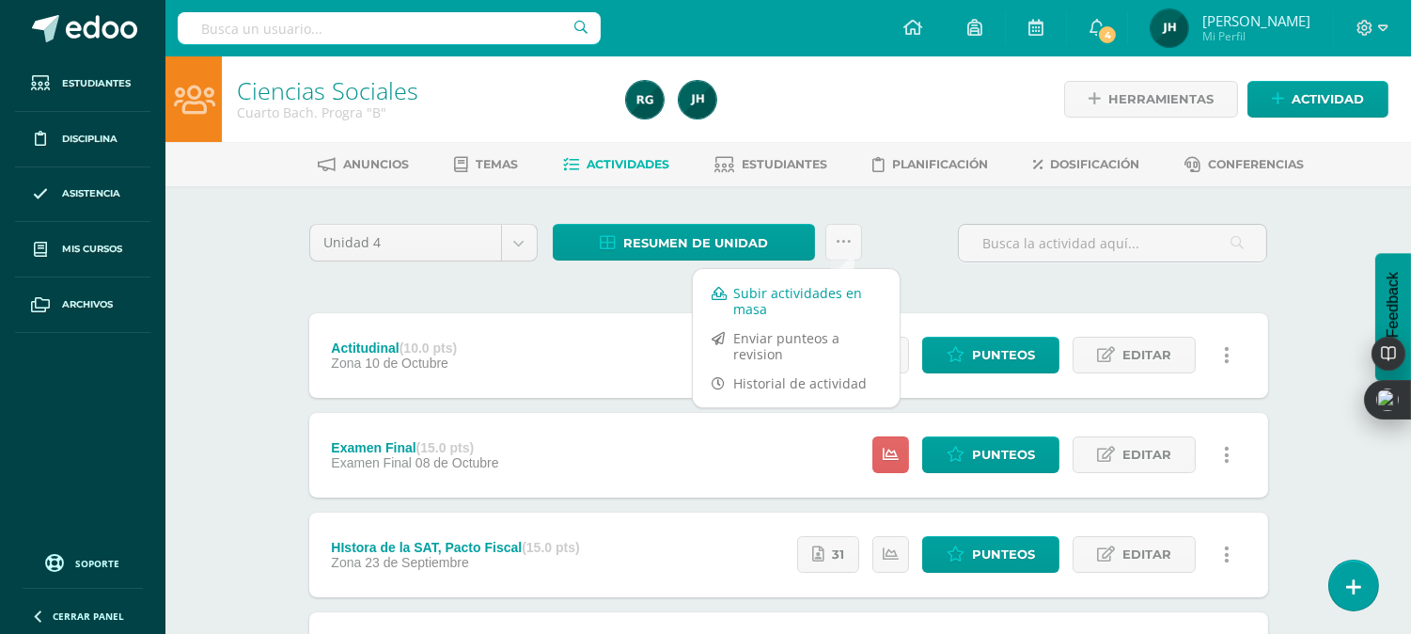
click at [757, 303] on link "Subir actividades en masa" at bounding box center [796, 300] width 207 height 45
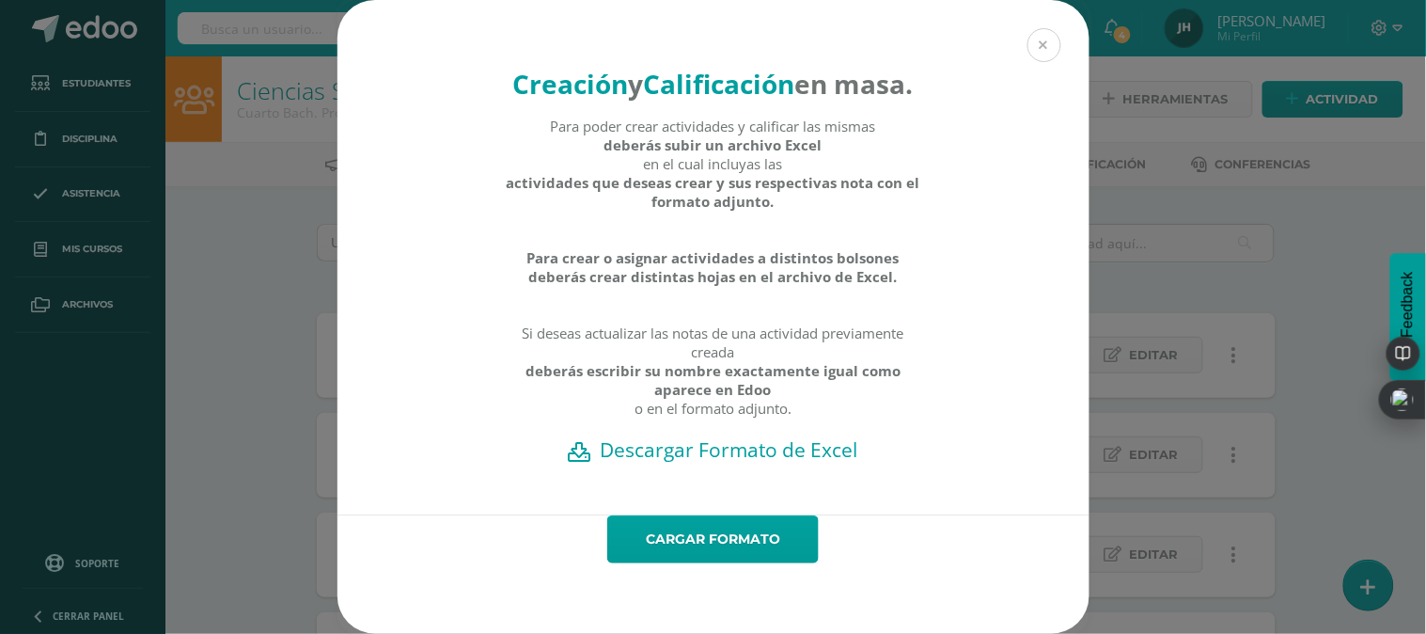
click at [1034, 48] on button at bounding box center [1045, 45] width 34 height 34
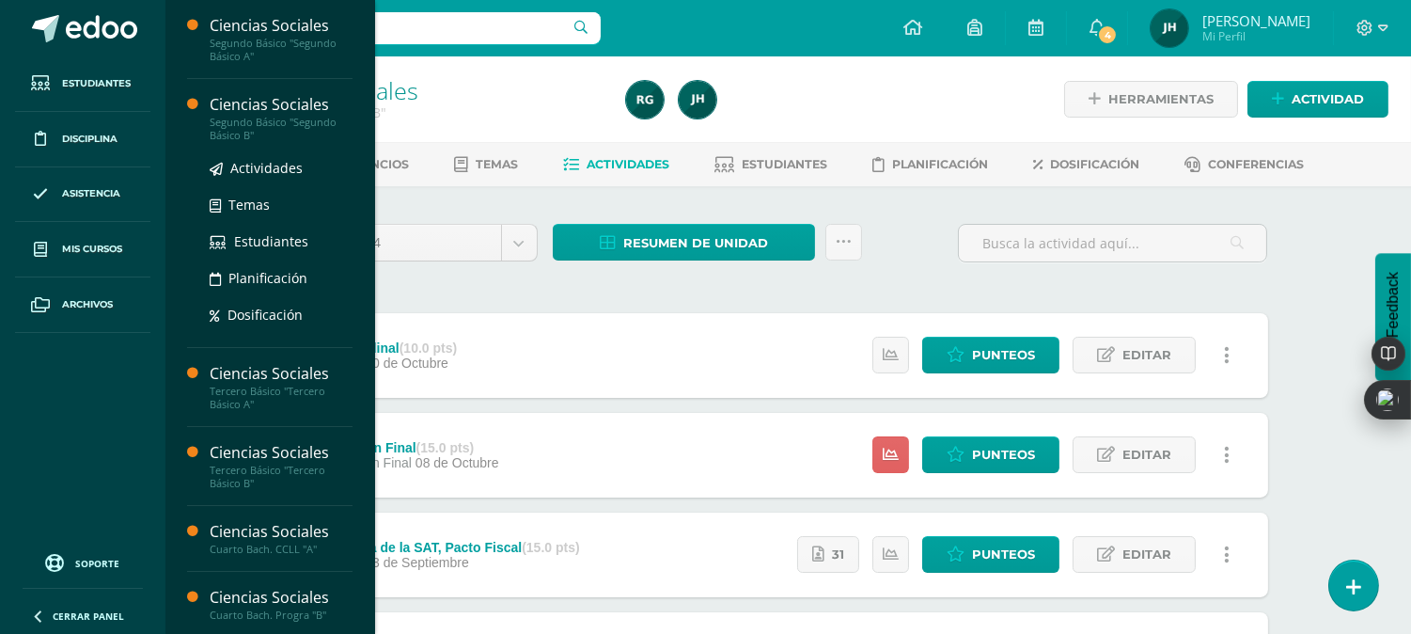
click at [230, 134] on div "Segundo Básico "Segundo Básico B"" at bounding box center [281, 129] width 143 height 26
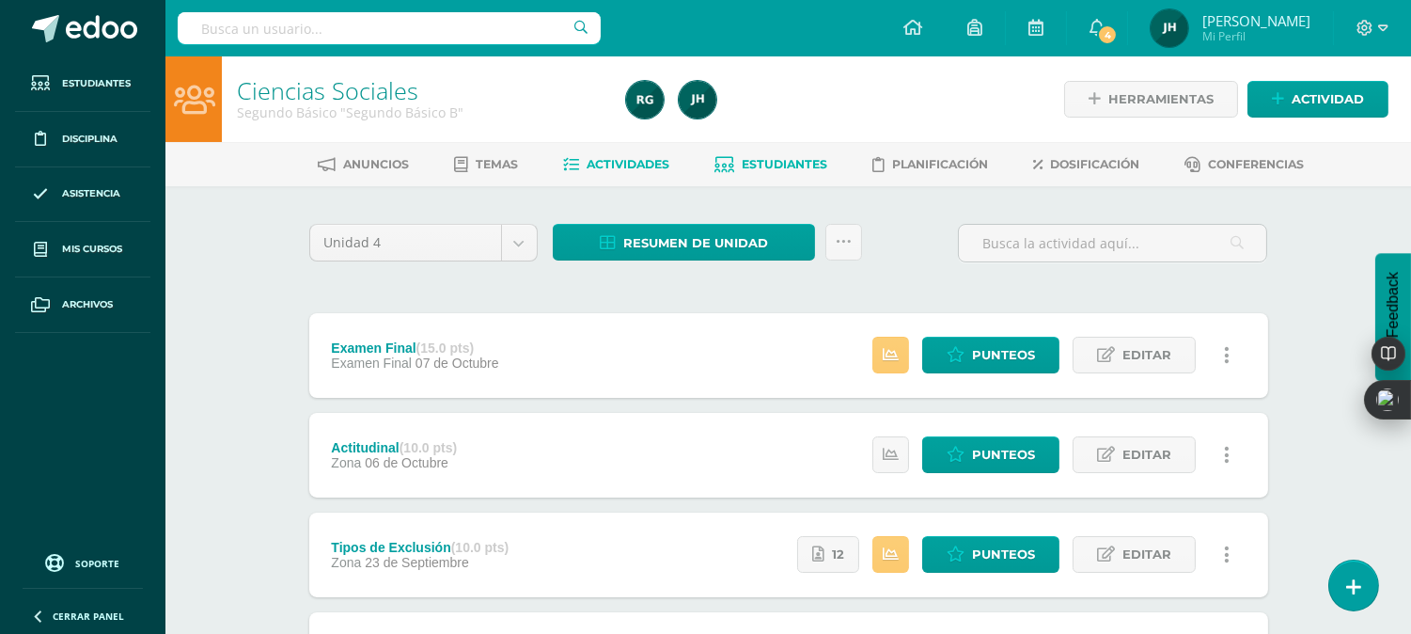
click at [764, 157] on span "Estudiantes" at bounding box center [785, 164] width 86 height 14
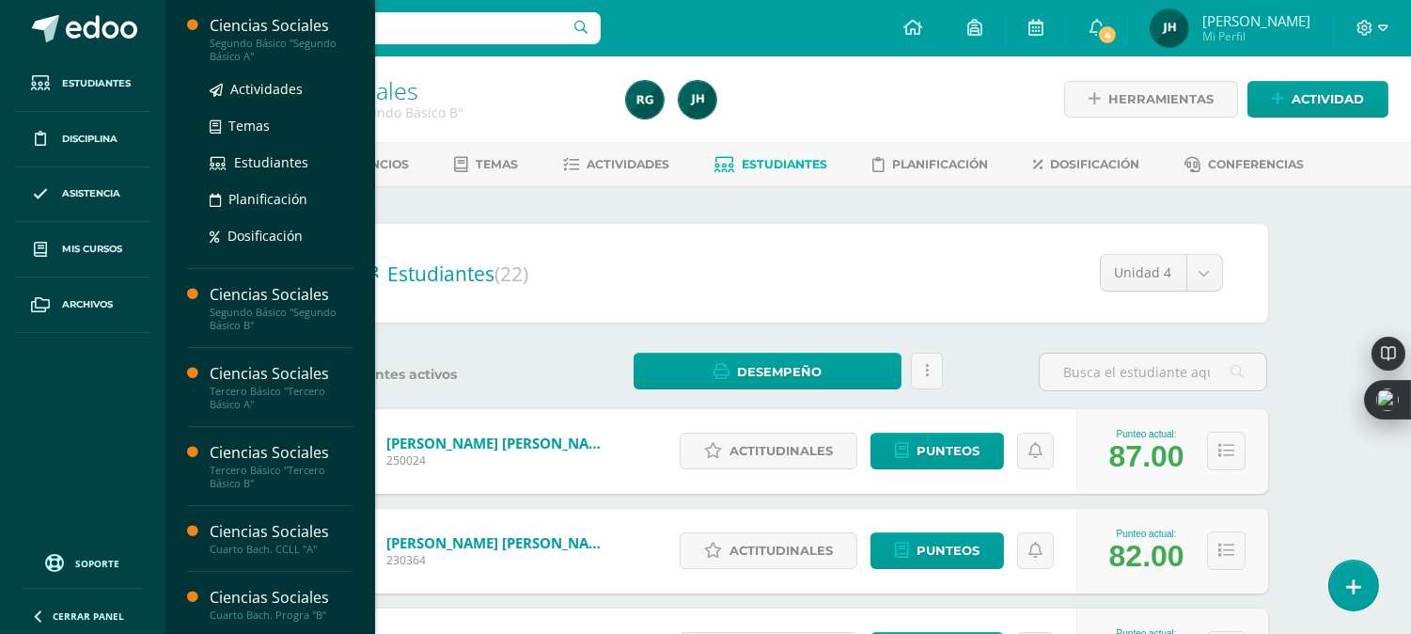
click at [235, 57] on div "Segundo Básico "Segundo Básico A"" at bounding box center [281, 50] width 143 height 26
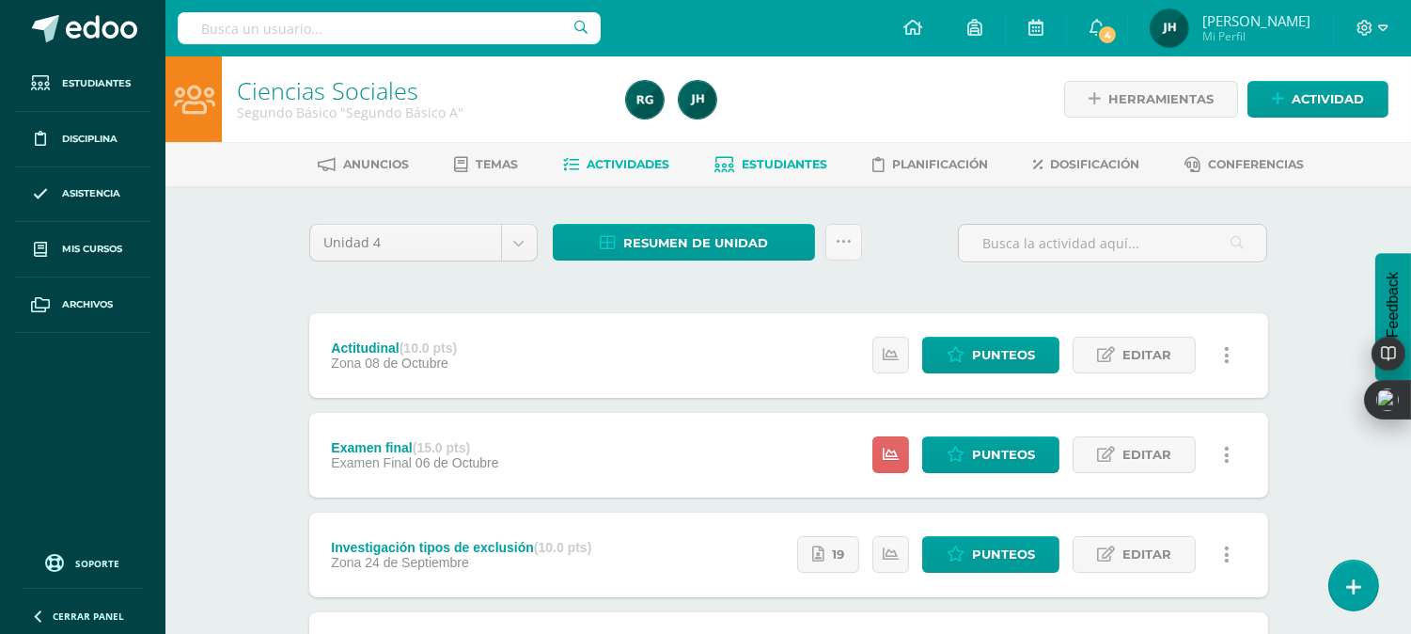
click at [753, 158] on span "Estudiantes" at bounding box center [785, 164] width 86 height 14
